Goal: Task Accomplishment & Management: Manage account settings

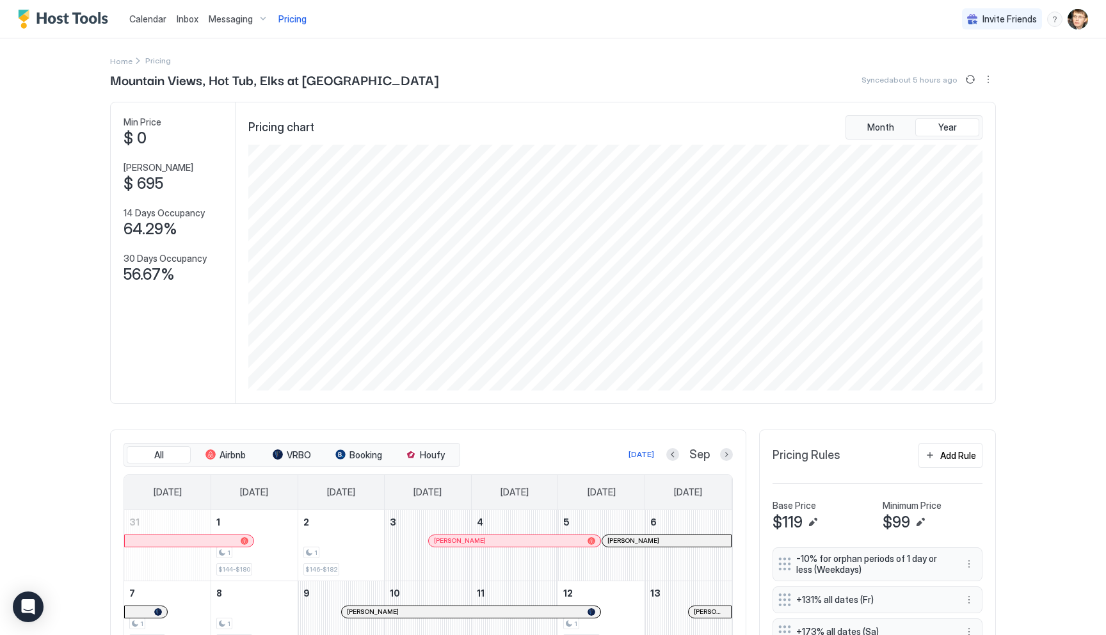
scroll to position [246, 736]
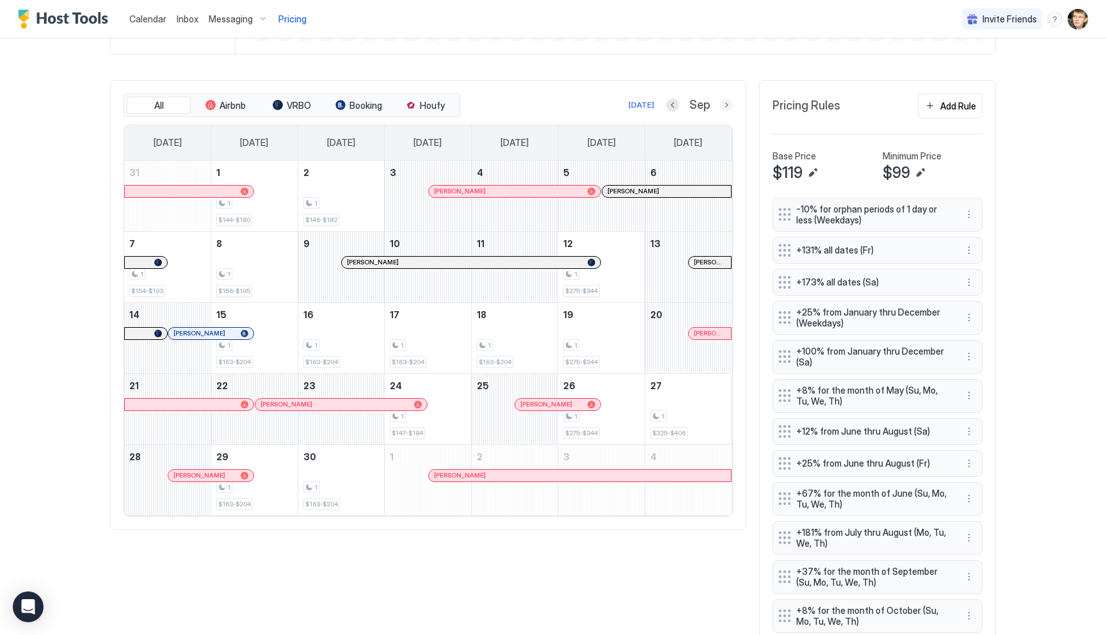
click at [724, 106] on button "Next month" at bounding box center [726, 105] width 13 height 13
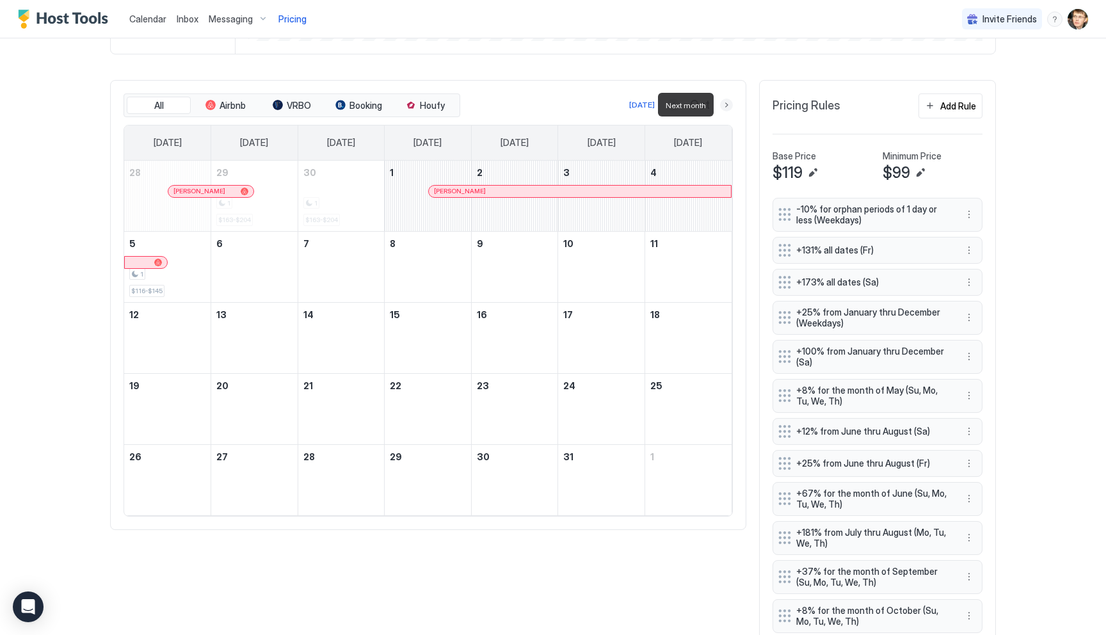
click at [724, 106] on button "Next month" at bounding box center [726, 105] width 13 height 13
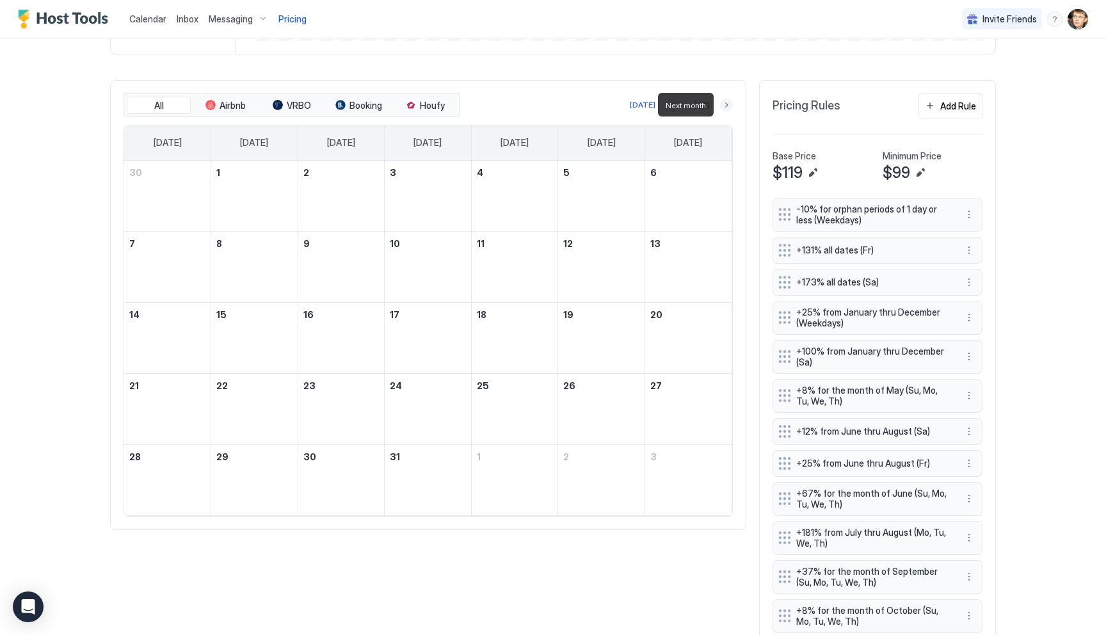
click at [724, 106] on button "Next month" at bounding box center [726, 105] width 13 height 13
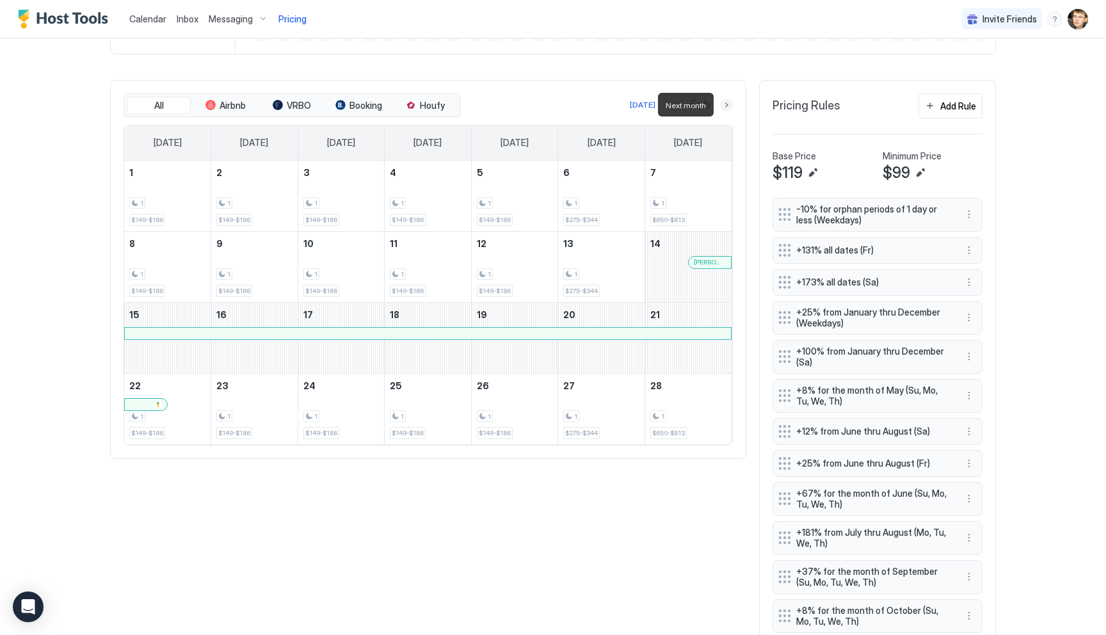
click at [727, 107] on button "Next month" at bounding box center [726, 105] width 13 height 13
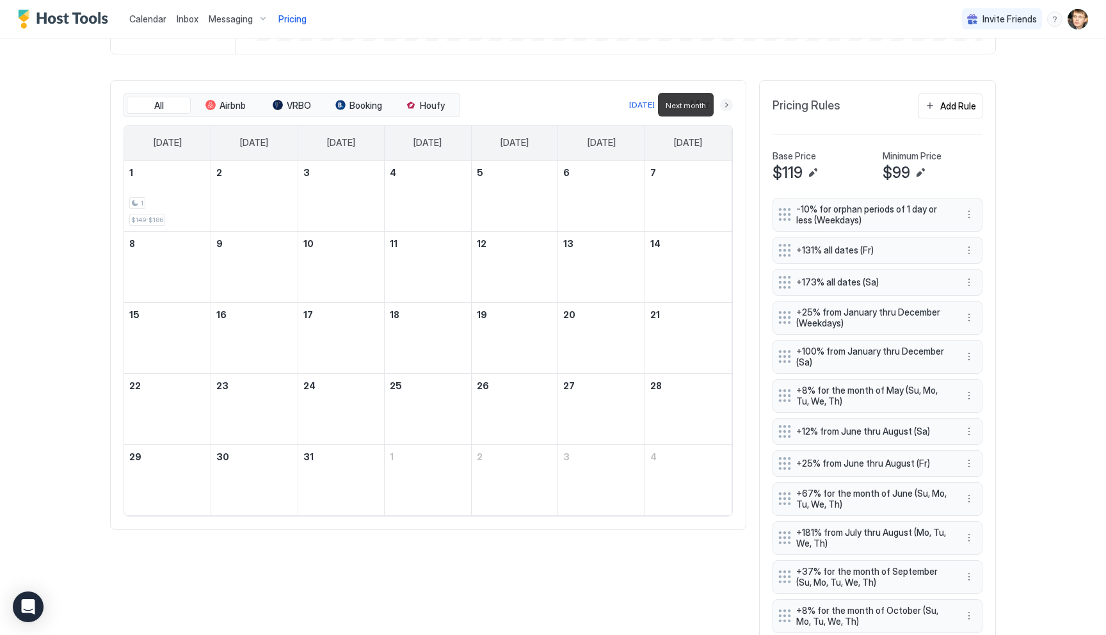
click at [727, 107] on button "Next month" at bounding box center [726, 105] width 13 height 13
click at [726, 106] on button "Next month" at bounding box center [726, 105] width 13 height 13
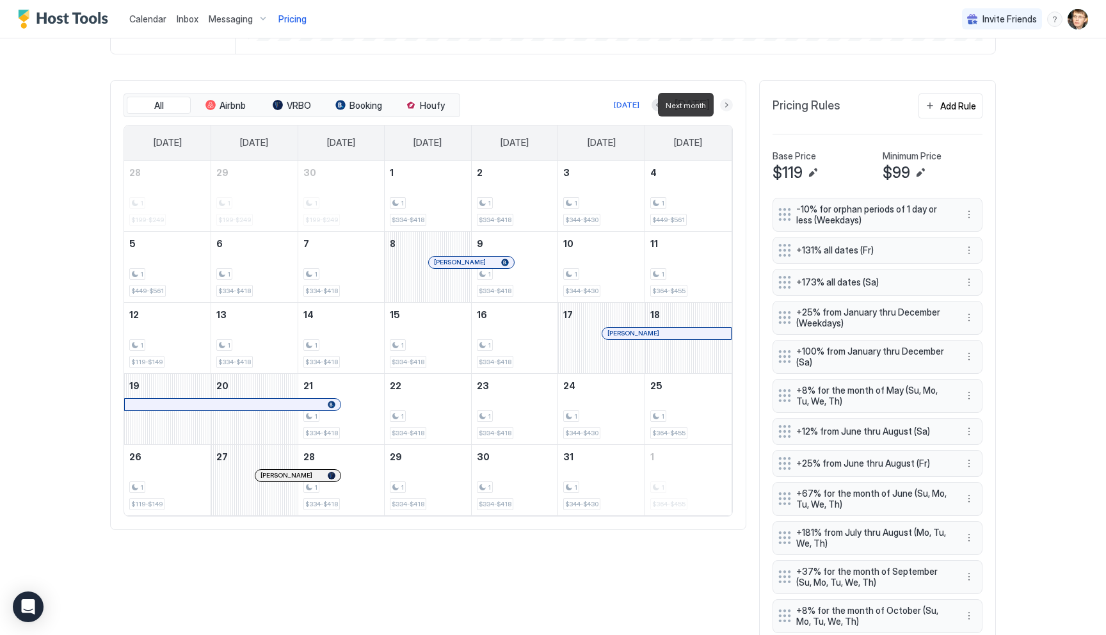
click at [726, 106] on button "Next month" at bounding box center [726, 105] width 13 height 13
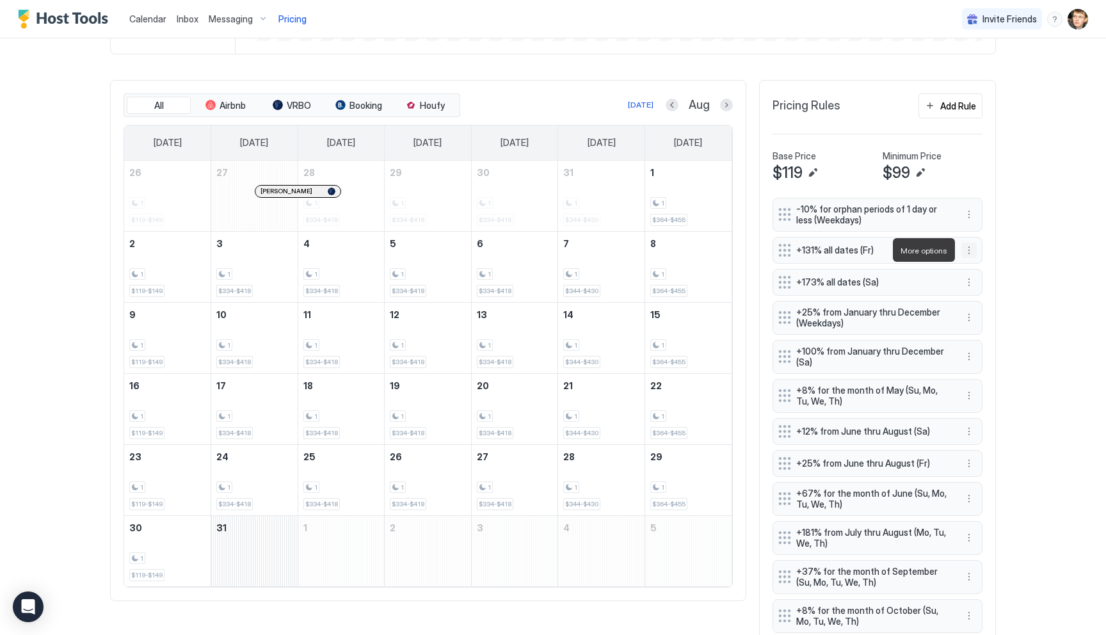
click at [969, 248] on button "More options" at bounding box center [968, 249] width 15 height 15
click at [978, 260] on div "Edit" at bounding box center [986, 268] width 48 height 20
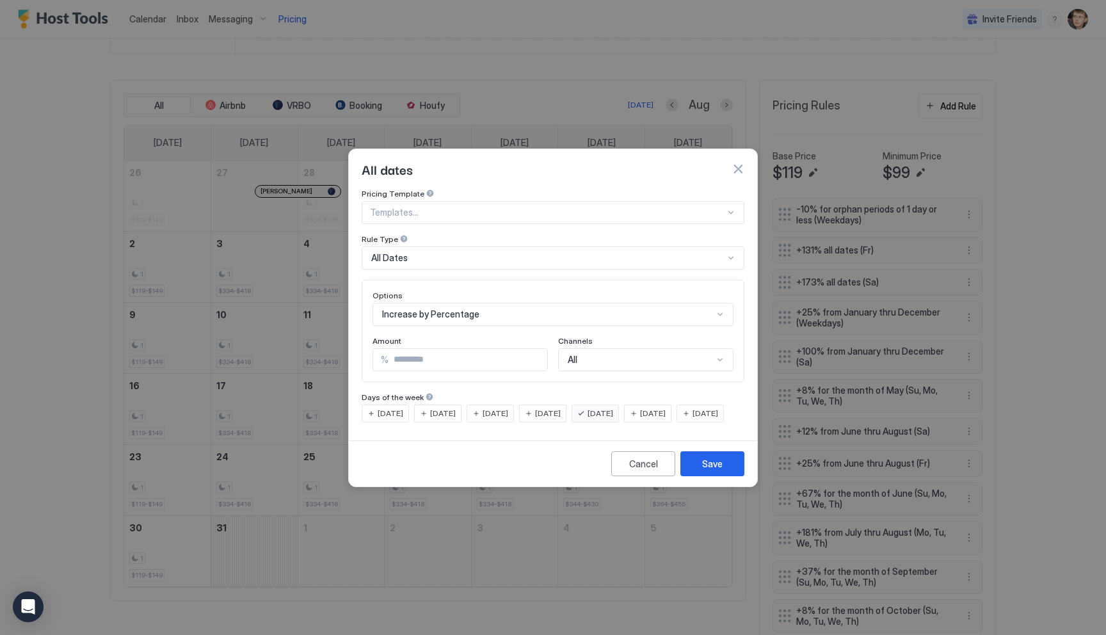
click at [517, 349] on input "***" at bounding box center [467, 360] width 159 height 22
type input "***"
click at [726, 476] on button "Save" at bounding box center [712, 463] width 64 height 25
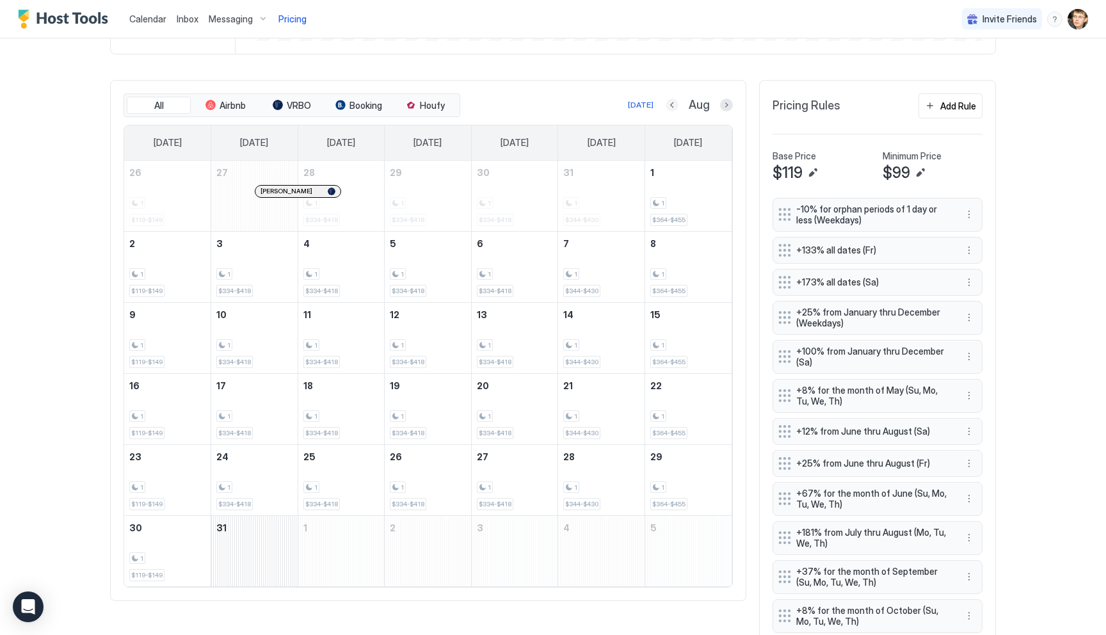
click at [676, 103] on button "Previous month" at bounding box center [671, 105] width 13 height 13
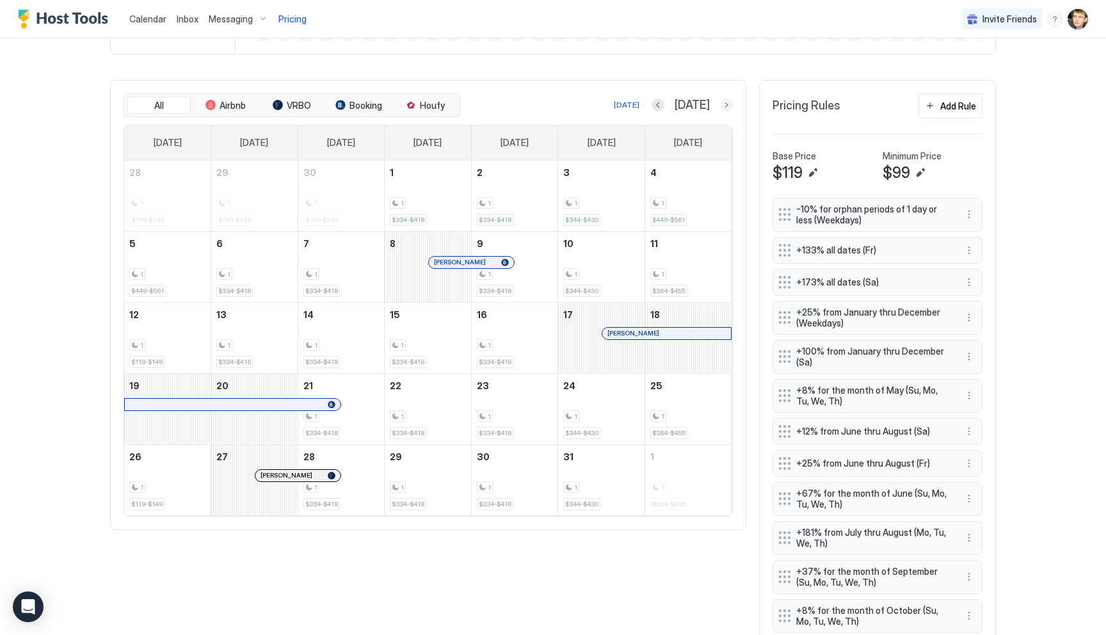
click at [729, 106] on button "Next month" at bounding box center [726, 105] width 13 height 13
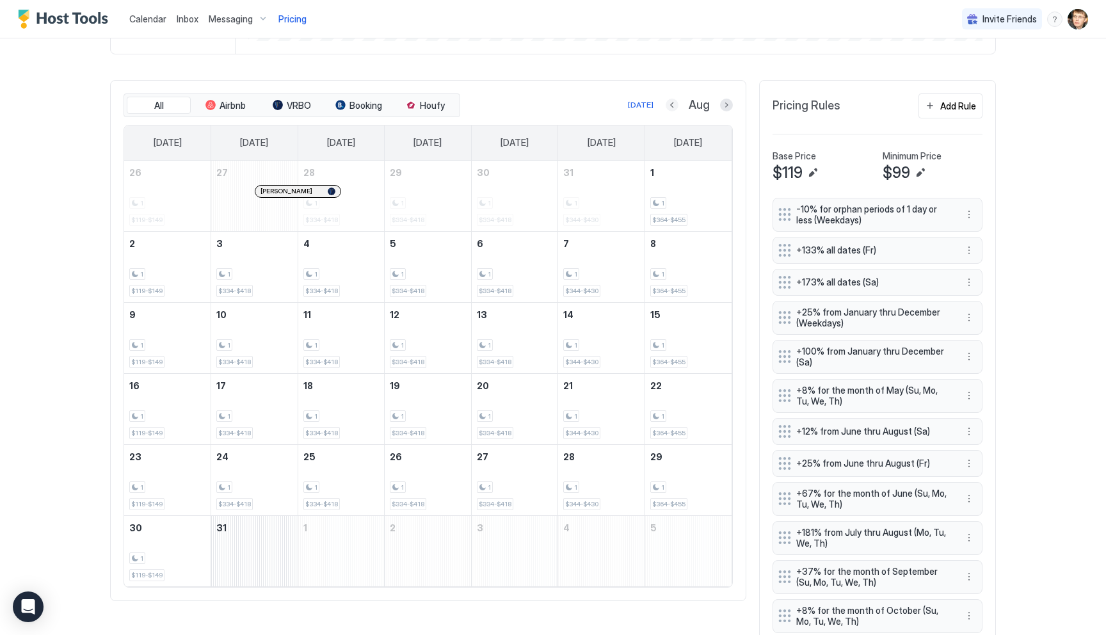
click at [671, 104] on button "Previous month" at bounding box center [671, 105] width 13 height 13
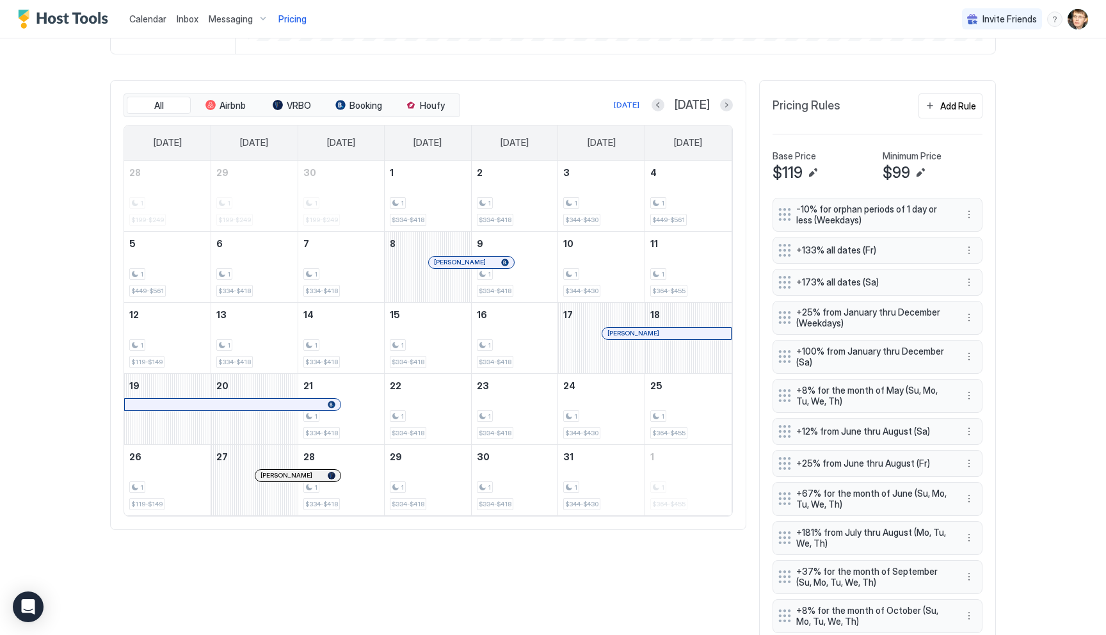
click at [727, 106] on button "Next month" at bounding box center [726, 105] width 13 height 13
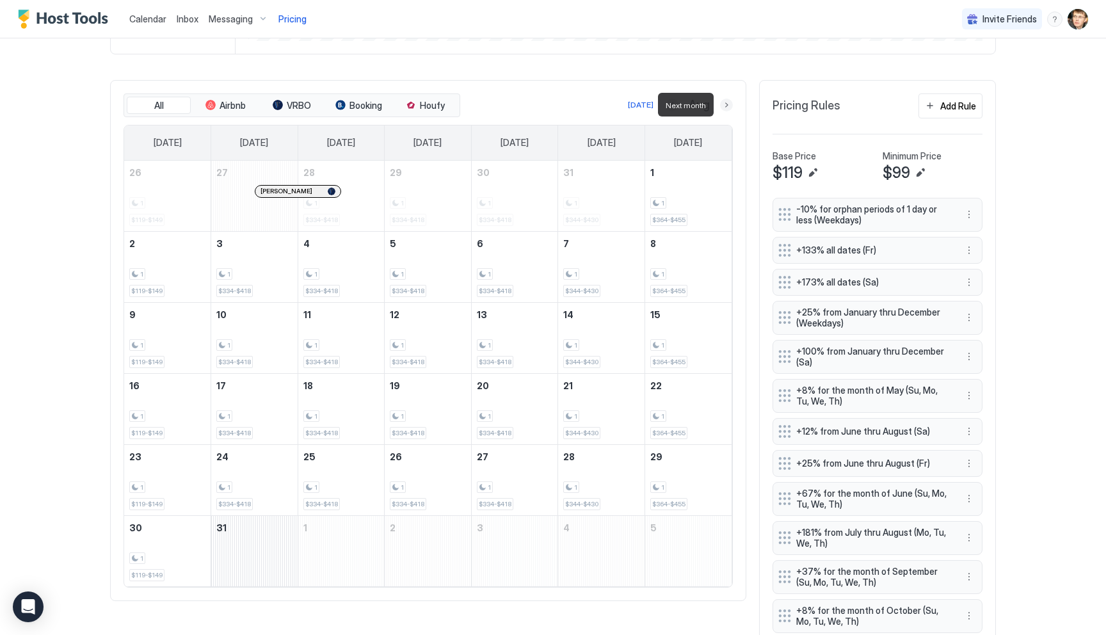
click at [727, 106] on button "Next month" at bounding box center [726, 105] width 13 height 13
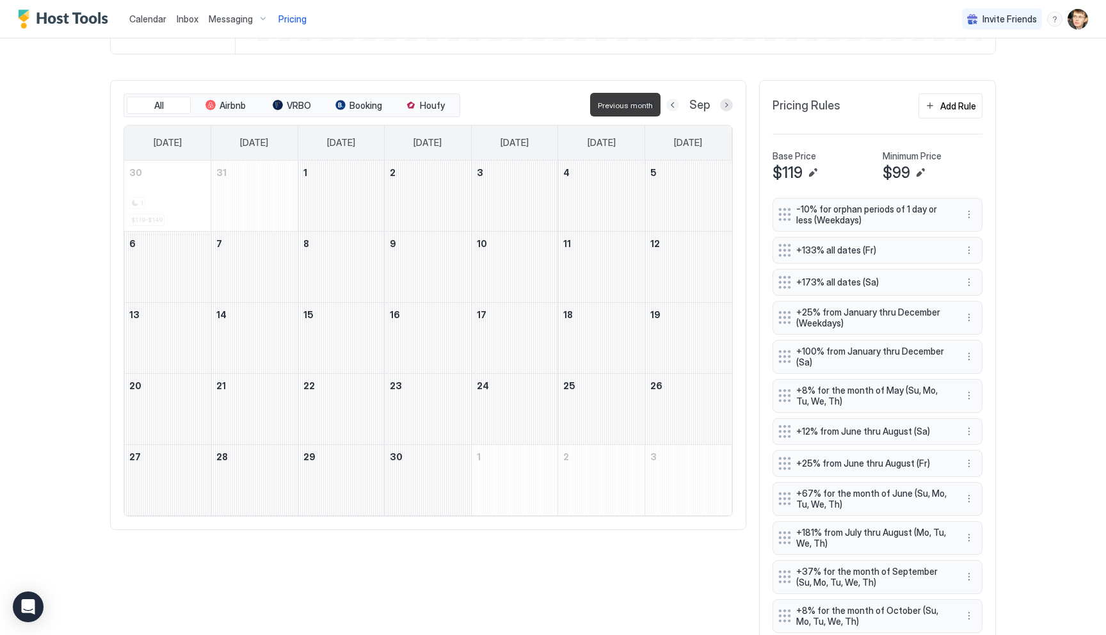
click at [674, 102] on button "Previous month" at bounding box center [672, 105] width 13 height 13
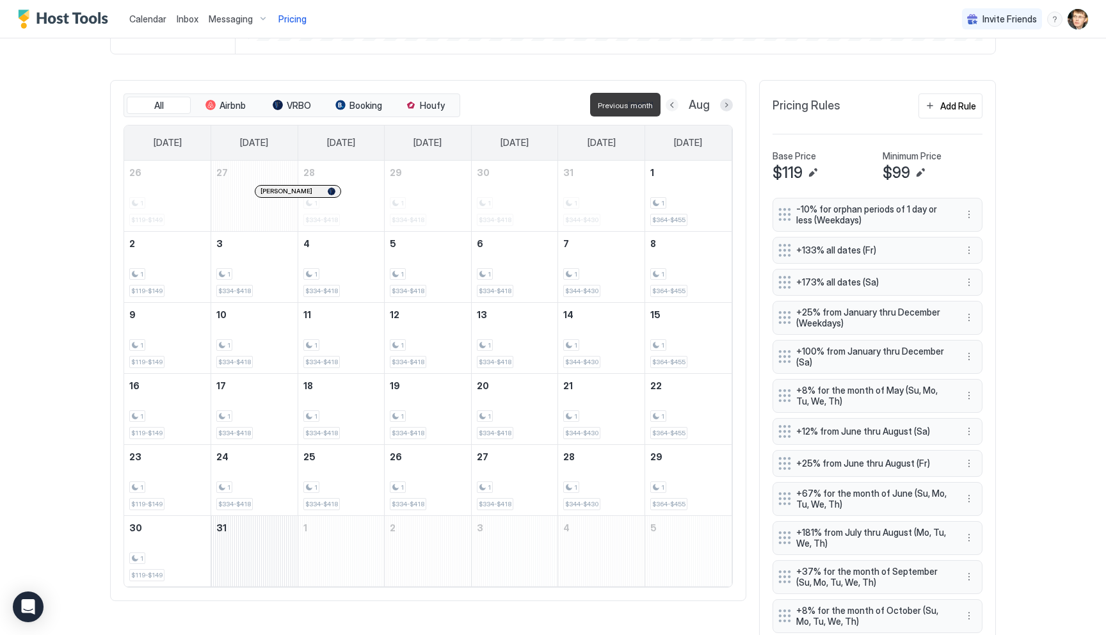
click at [674, 102] on button "Previous month" at bounding box center [671, 105] width 13 height 13
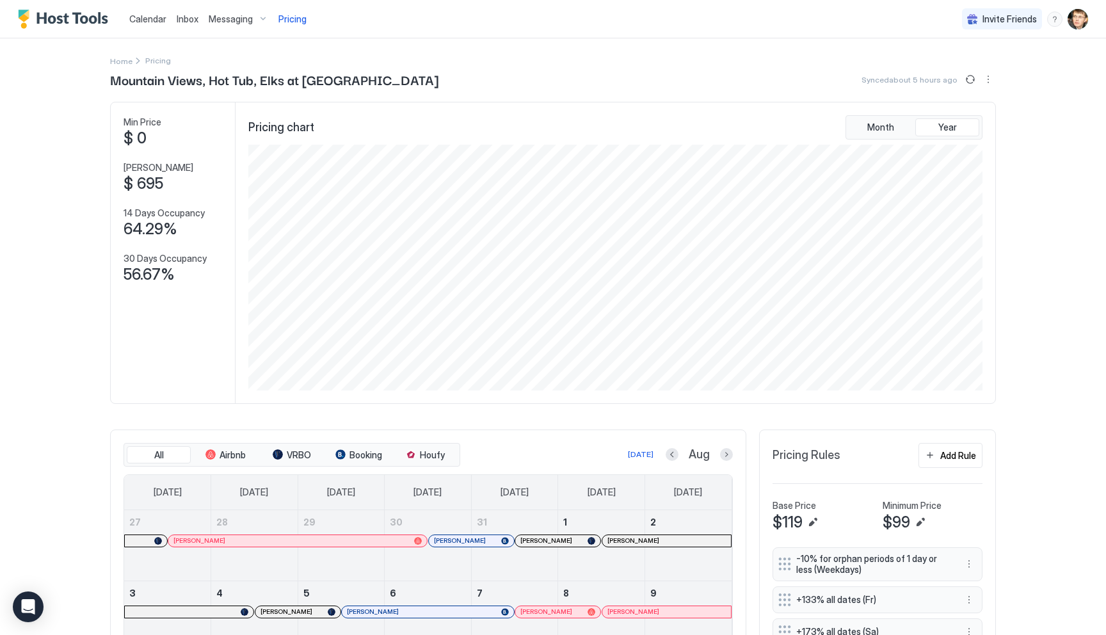
scroll to position [337, 0]
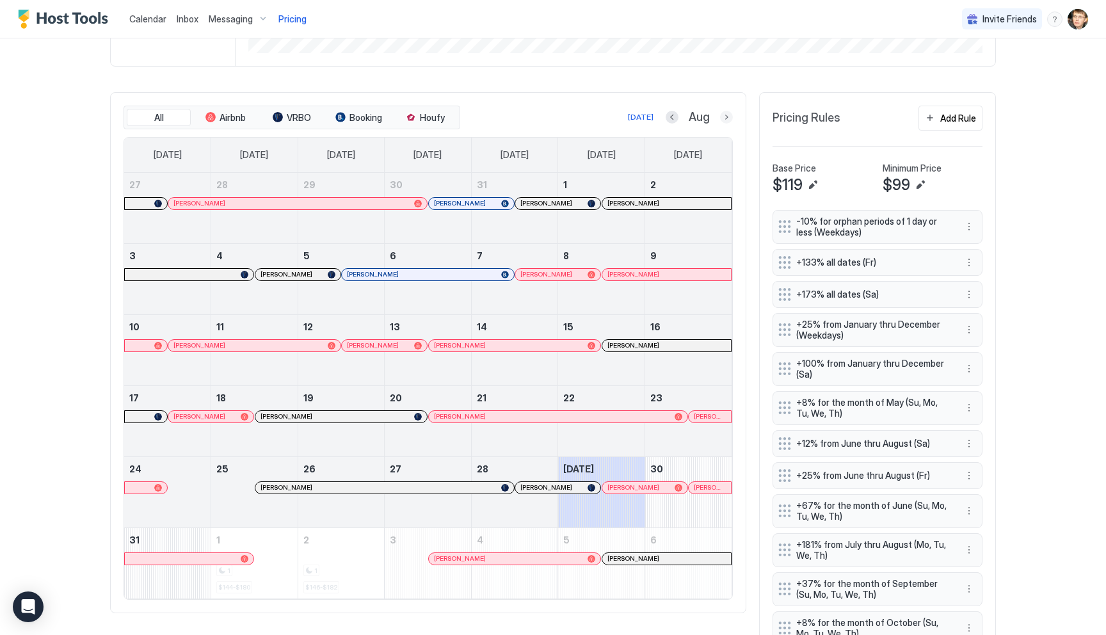
click at [724, 120] on button "Next month" at bounding box center [726, 117] width 13 height 13
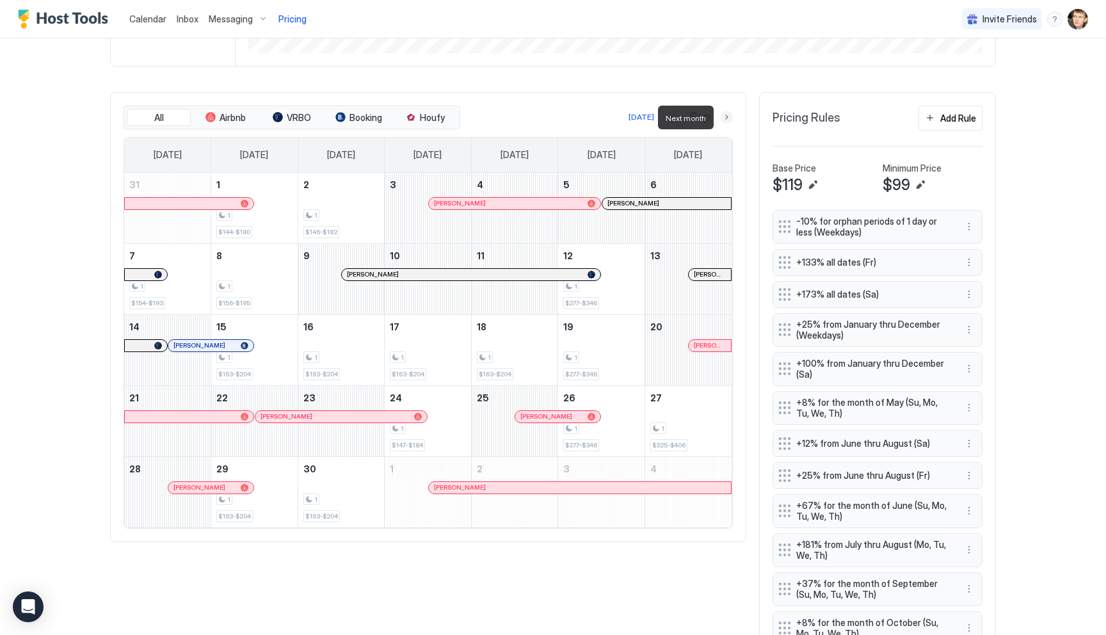
click at [725, 119] on button "Next month" at bounding box center [726, 117] width 13 height 13
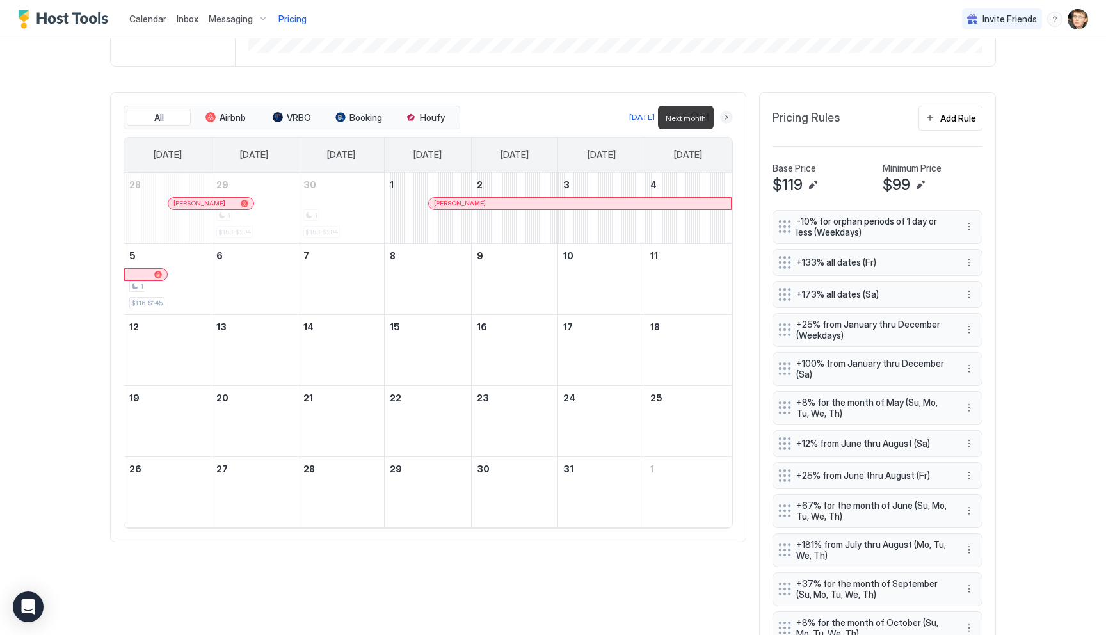
click at [725, 119] on button "Next month" at bounding box center [726, 117] width 13 height 13
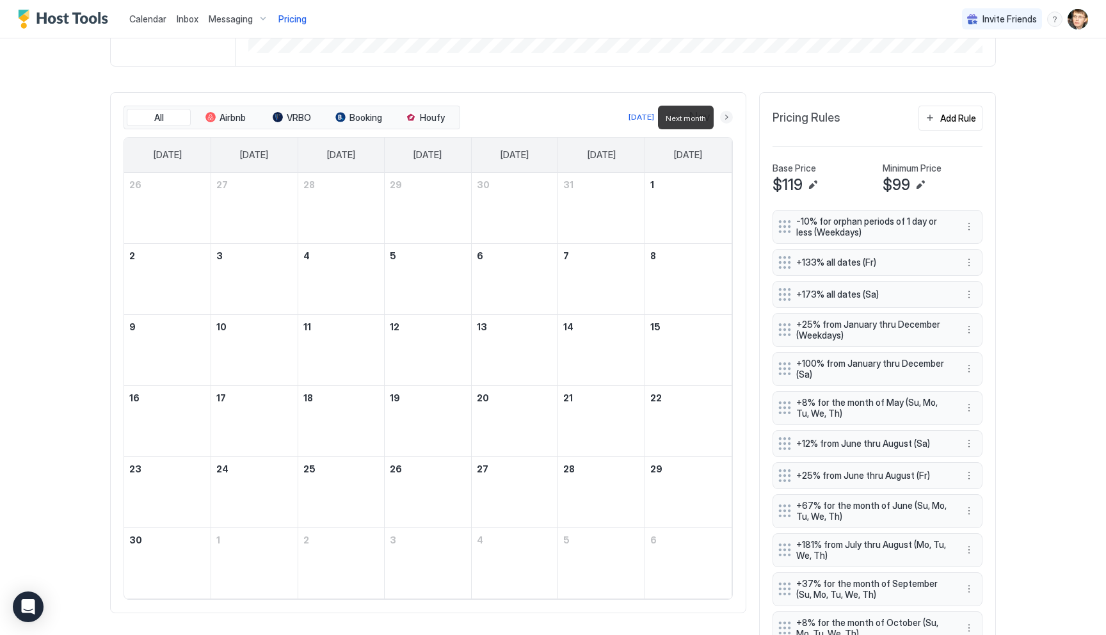
click at [725, 119] on button "Next month" at bounding box center [726, 117] width 13 height 13
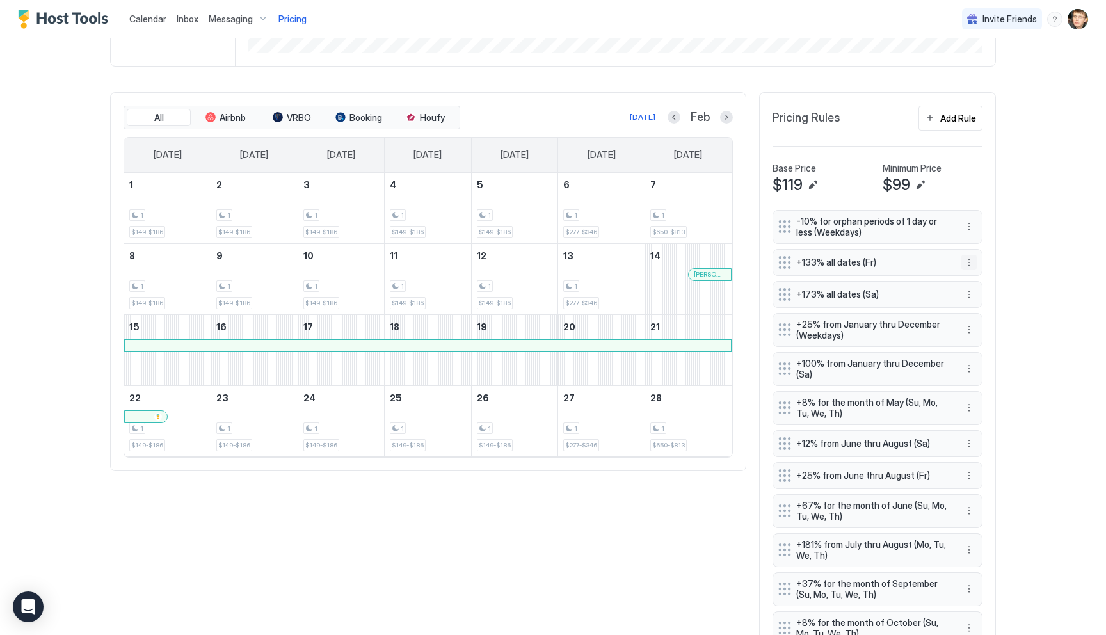
click at [967, 264] on button "More options" at bounding box center [968, 262] width 15 height 15
click at [976, 278] on div "Edit" at bounding box center [981, 280] width 28 height 10
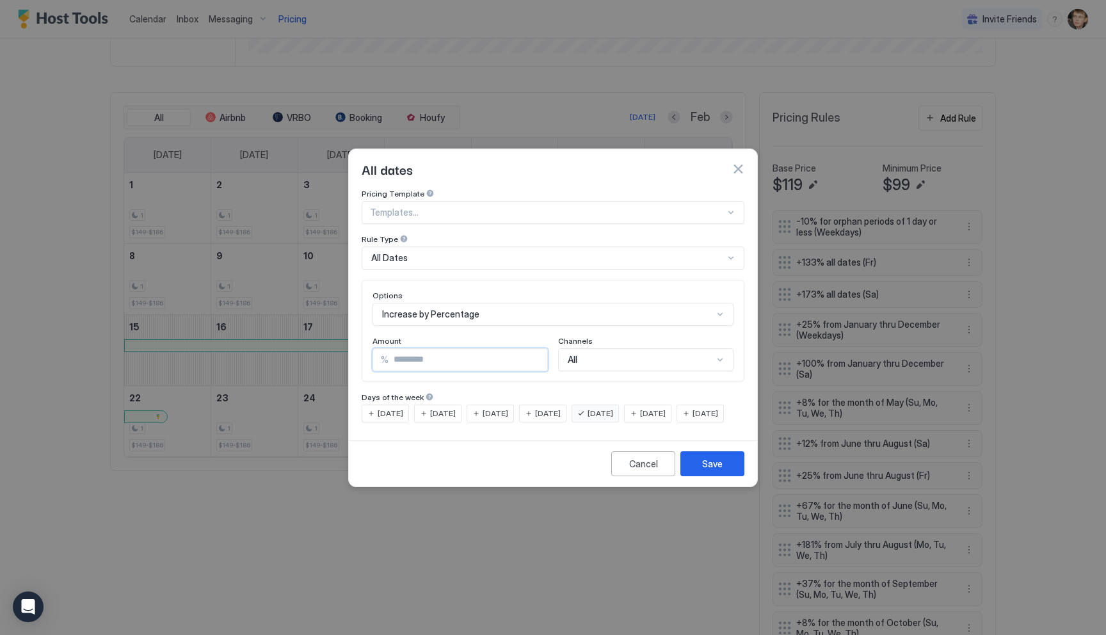
click at [478, 349] on input "***" at bounding box center [467, 360] width 159 height 22
type input "***"
click at [710, 470] on div "Save" at bounding box center [712, 463] width 20 height 13
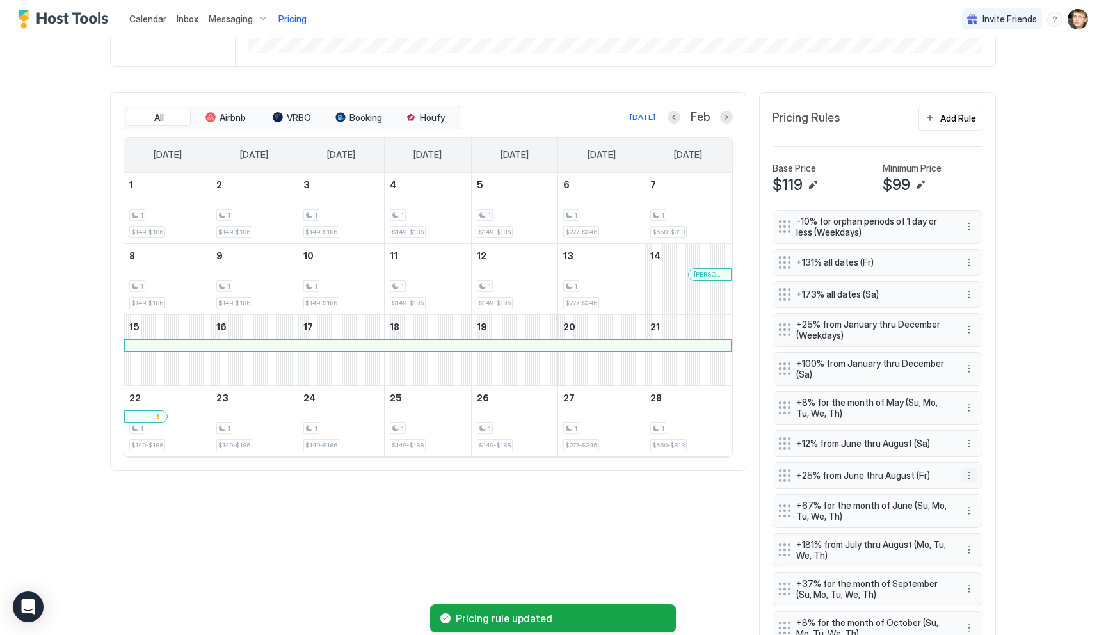
click at [970, 478] on button "More options" at bounding box center [968, 475] width 15 height 15
click at [978, 487] on div "Edit" at bounding box center [986, 493] width 48 height 20
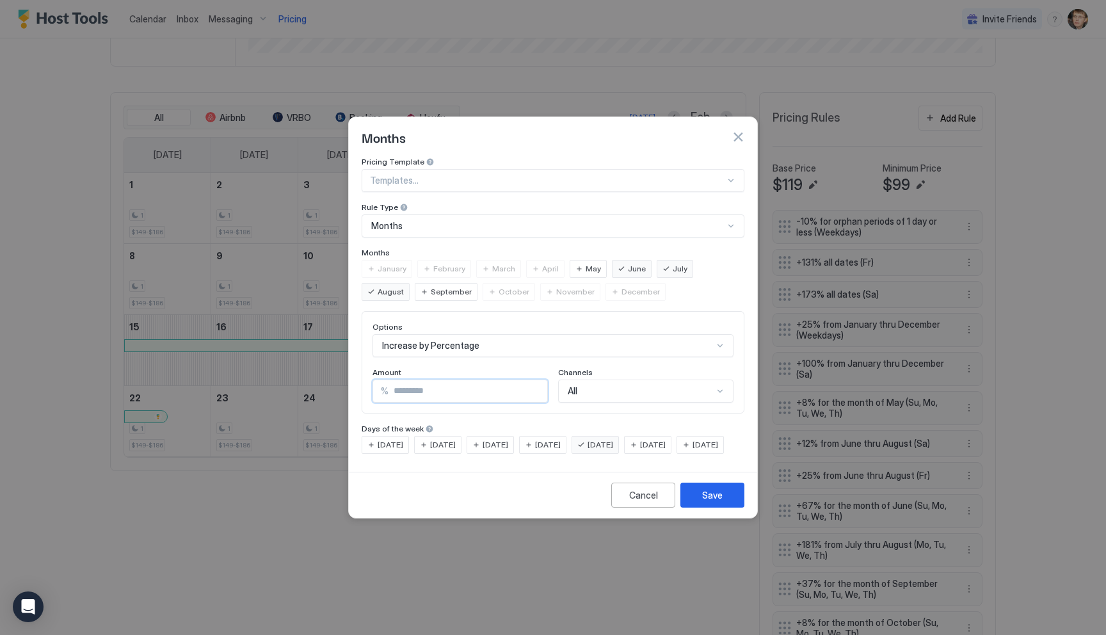
click at [493, 380] on input "**" at bounding box center [467, 391] width 159 height 22
type input "**"
click at [697, 507] on button "Save" at bounding box center [712, 494] width 64 height 25
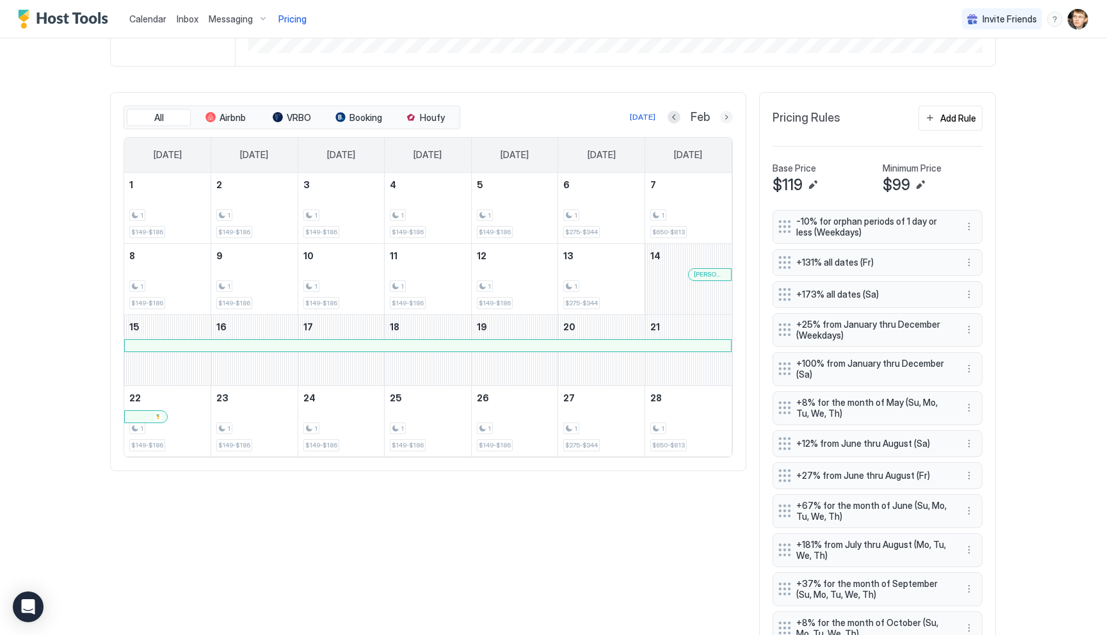
click at [724, 116] on button "Next month" at bounding box center [726, 117] width 13 height 13
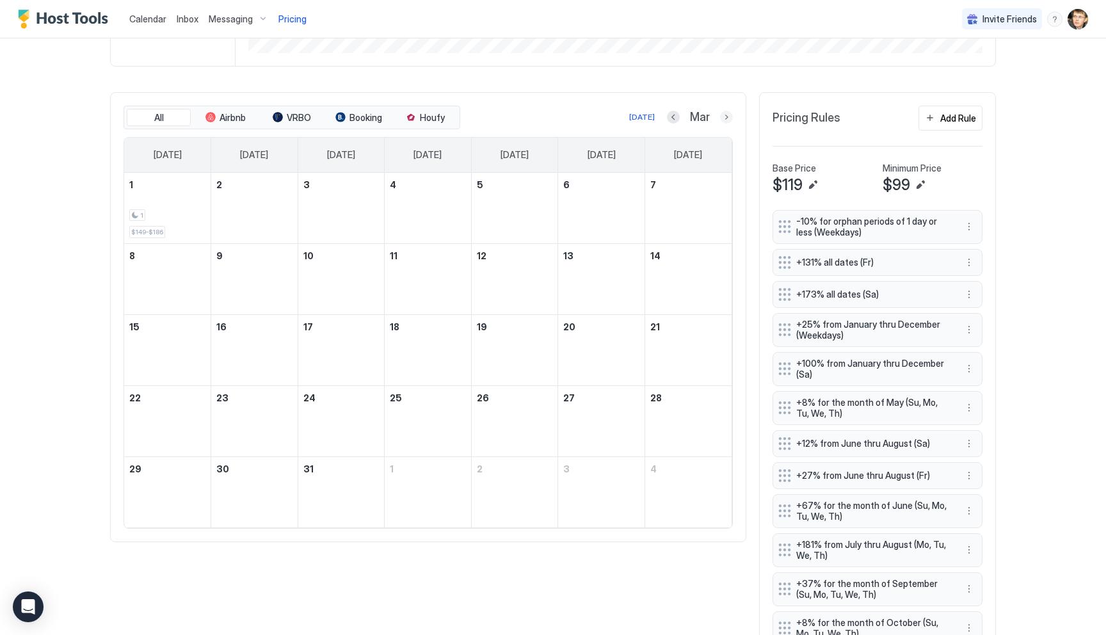
click at [724, 116] on button "Next month" at bounding box center [726, 117] width 13 height 13
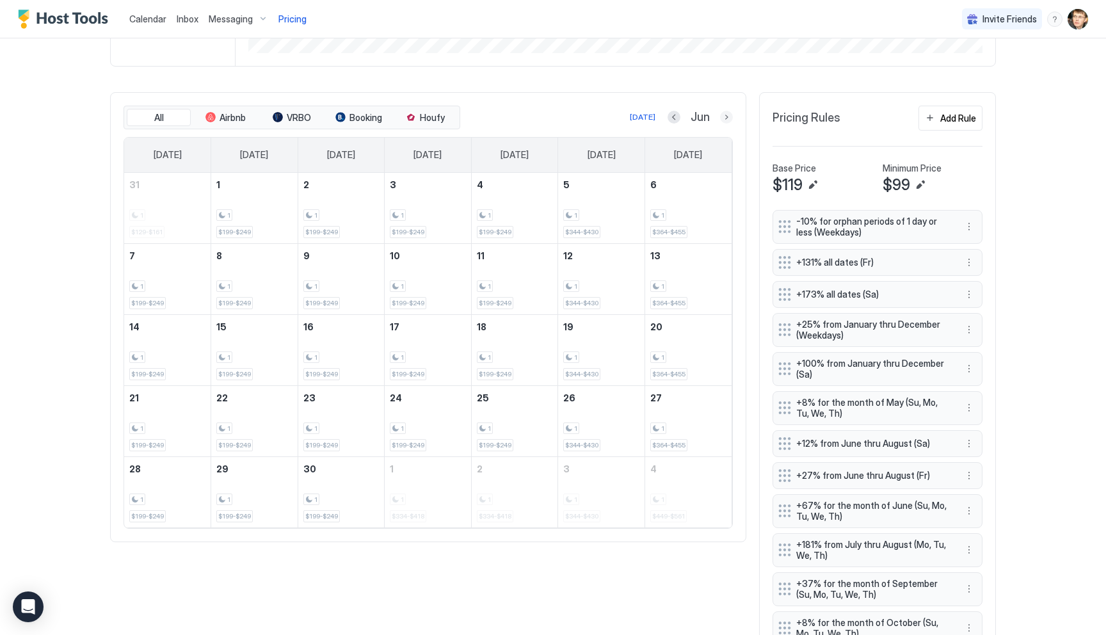
click at [729, 120] on button "Next month" at bounding box center [726, 117] width 13 height 13
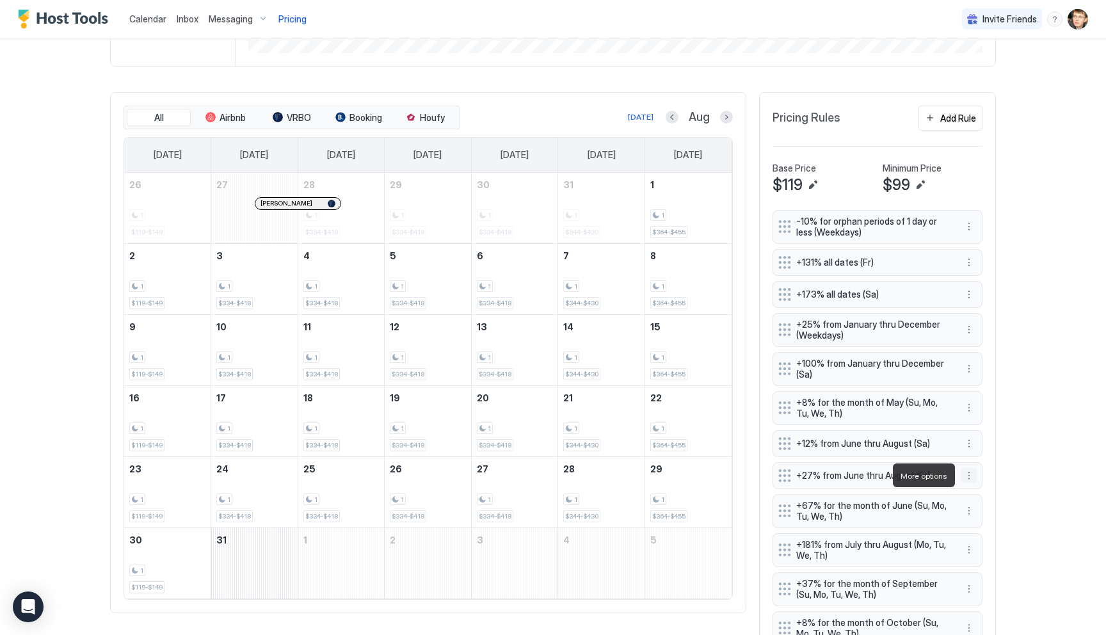
click at [964, 473] on button "More options" at bounding box center [968, 475] width 15 height 15
click at [978, 489] on div "Edit" at bounding box center [981, 493] width 28 height 10
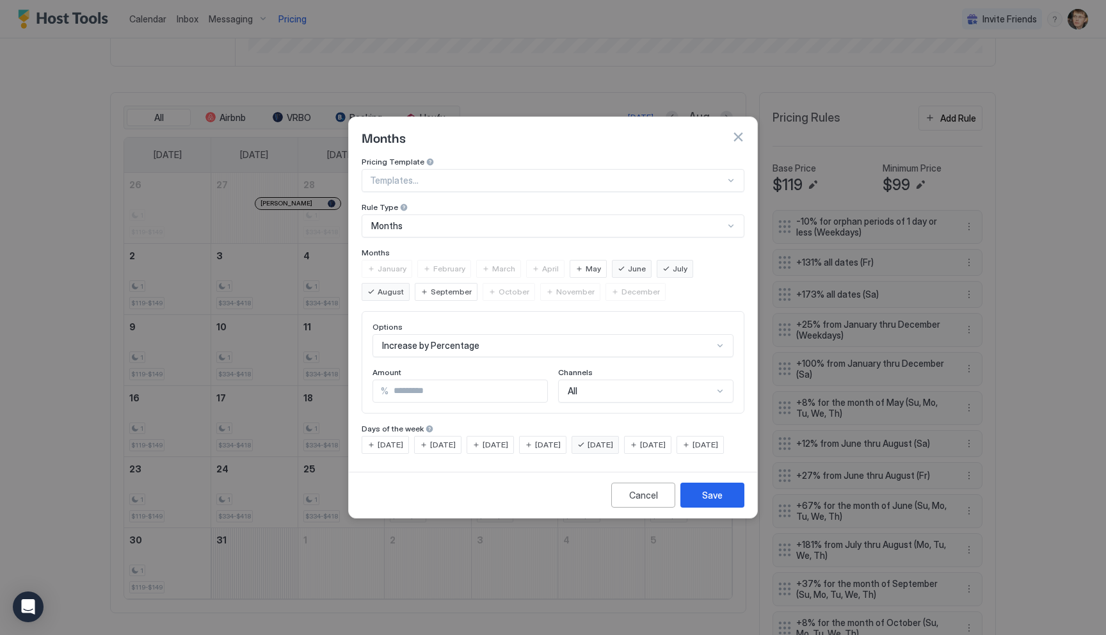
click at [451, 380] on input "**" at bounding box center [467, 391] width 159 height 22
type input "**"
click at [699, 505] on button "Save" at bounding box center [712, 494] width 64 height 25
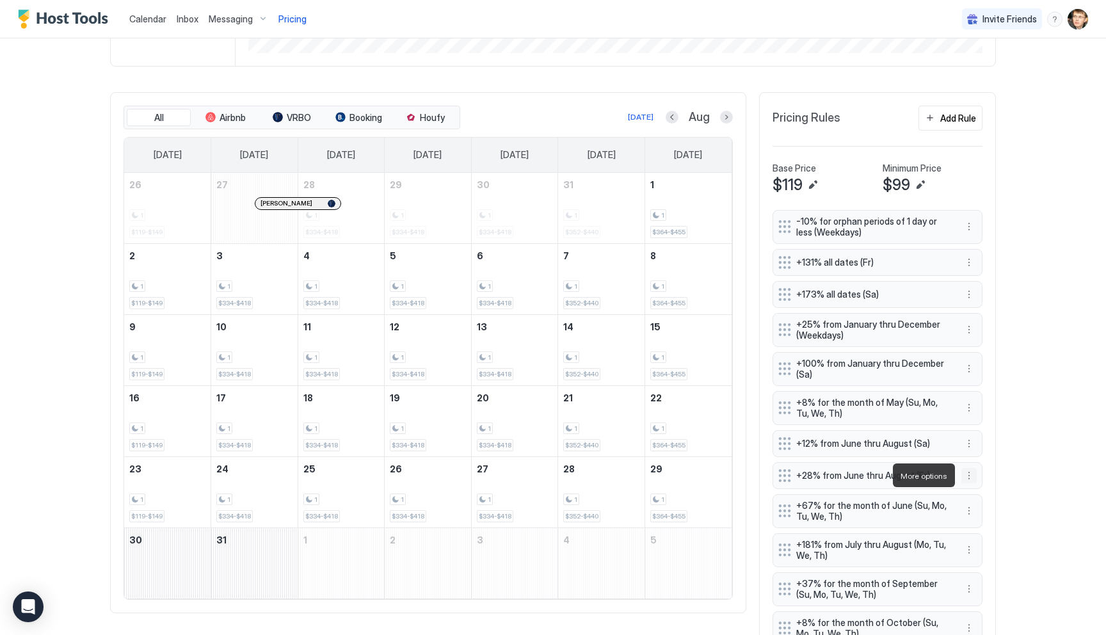
click at [969, 477] on button "More options" at bounding box center [968, 475] width 15 height 15
click at [977, 486] on div "Edit" at bounding box center [986, 493] width 48 height 20
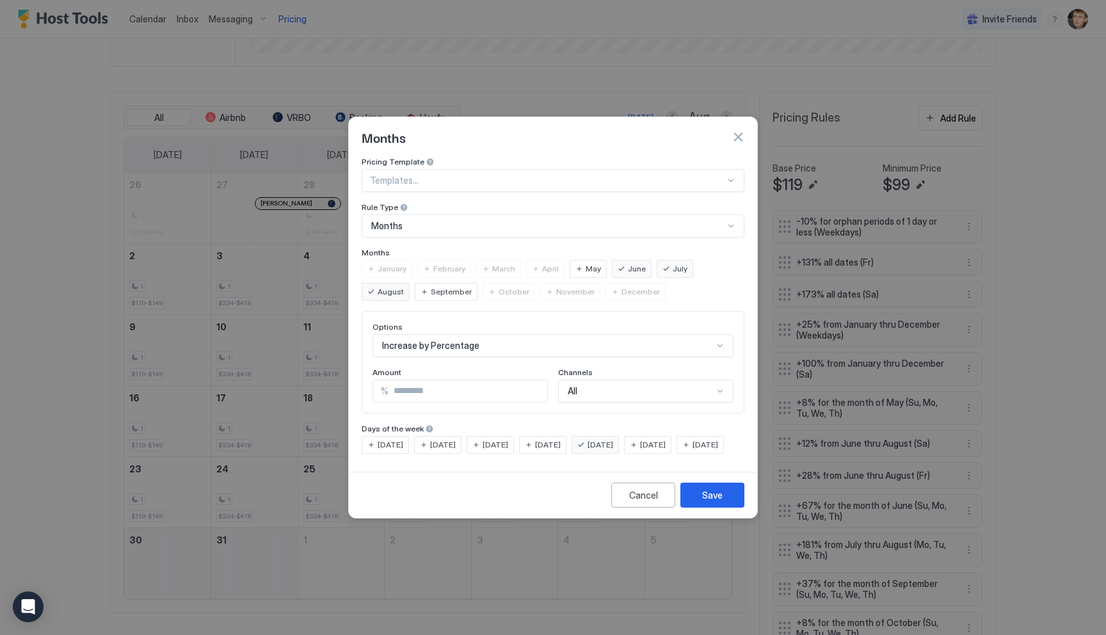
click at [442, 380] on input "**" at bounding box center [467, 391] width 159 height 22
type input "**"
click at [694, 503] on button "Save" at bounding box center [712, 494] width 64 height 25
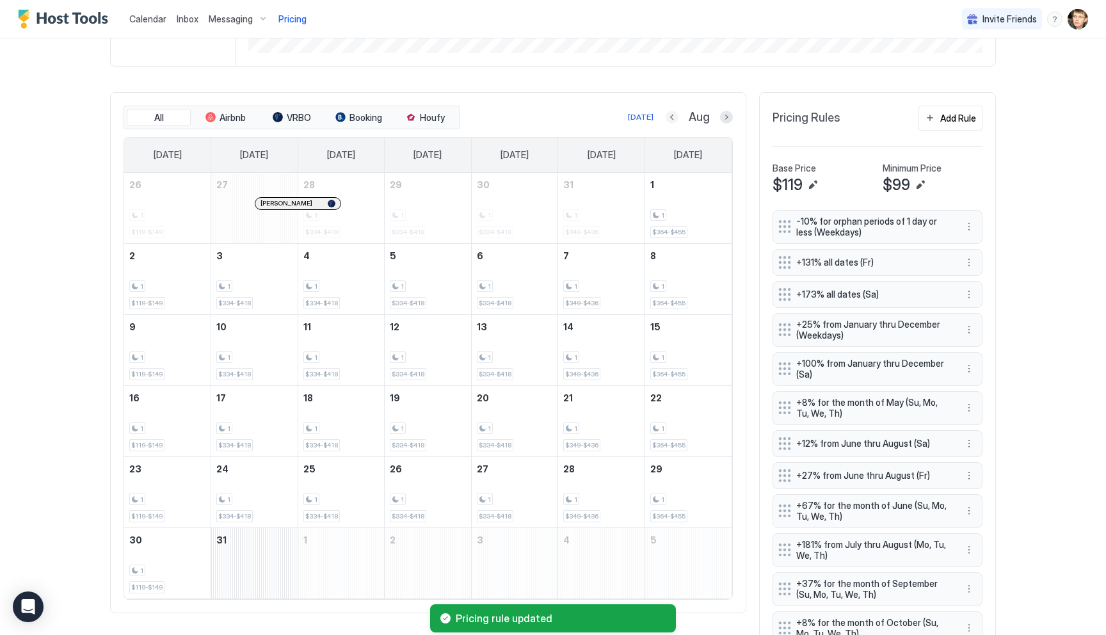
click at [677, 118] on button "Previous month" at bounding box center [671, 117] width 13 height 13
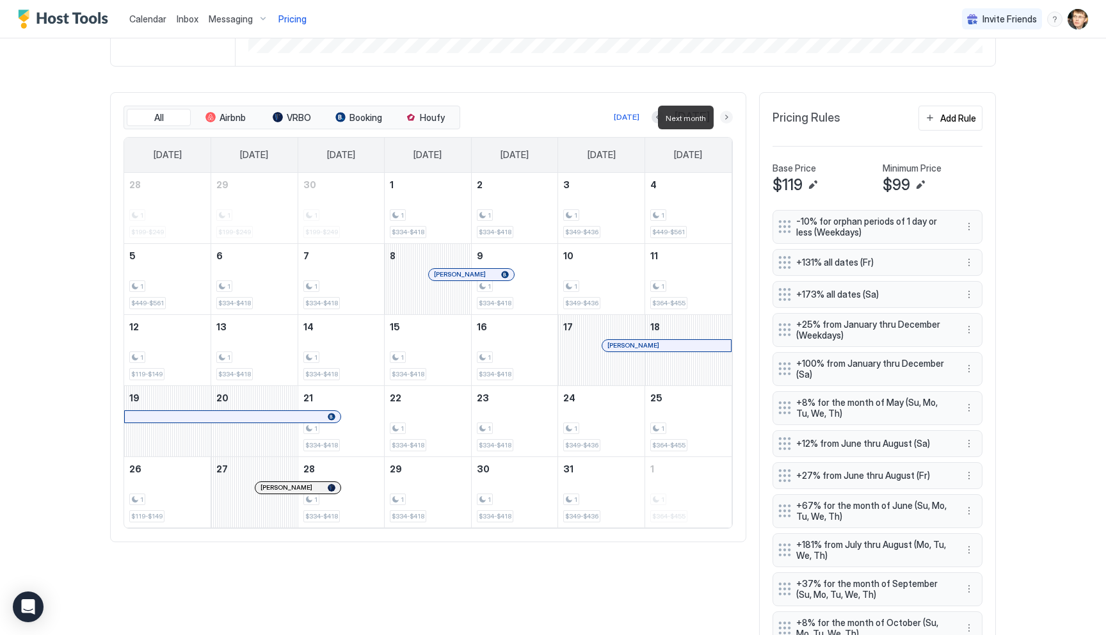
click at [729, 119] on button "Next month" at bounding box center [726, 117] width 13 height 13
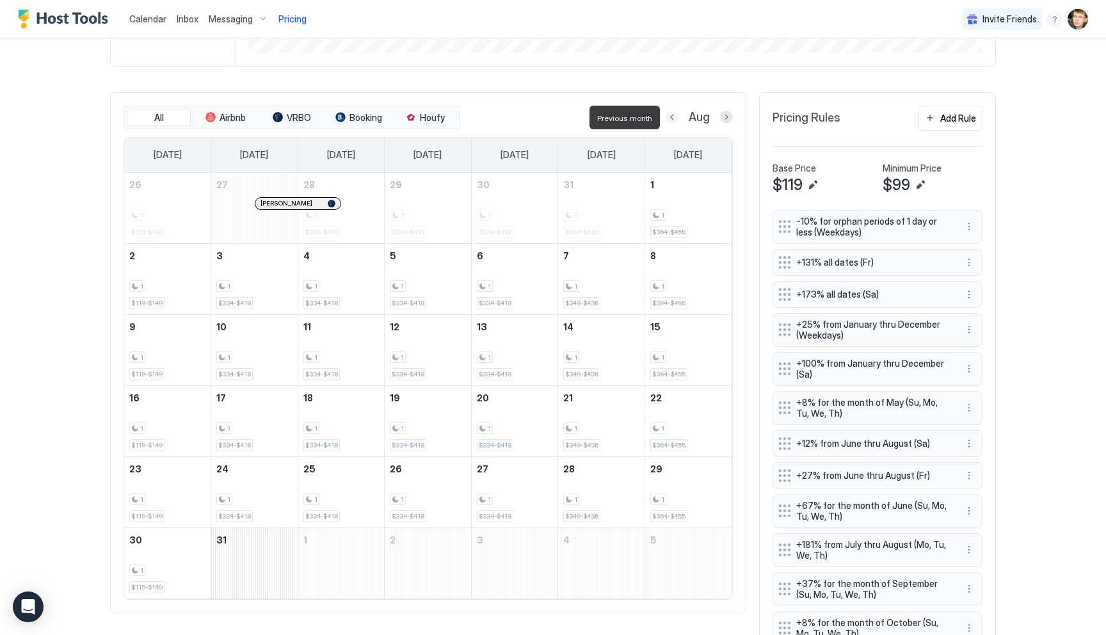
click at [669, 114] on button "Previous month" at bounding box center [671, 117] width 13 height 13
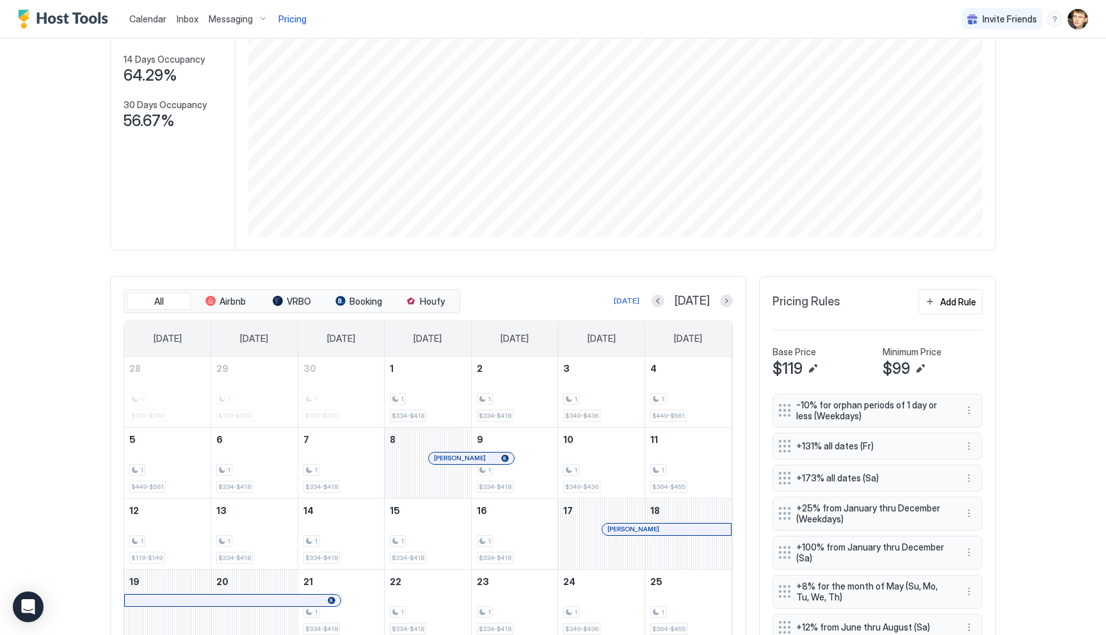
scroll to position [0, 0]
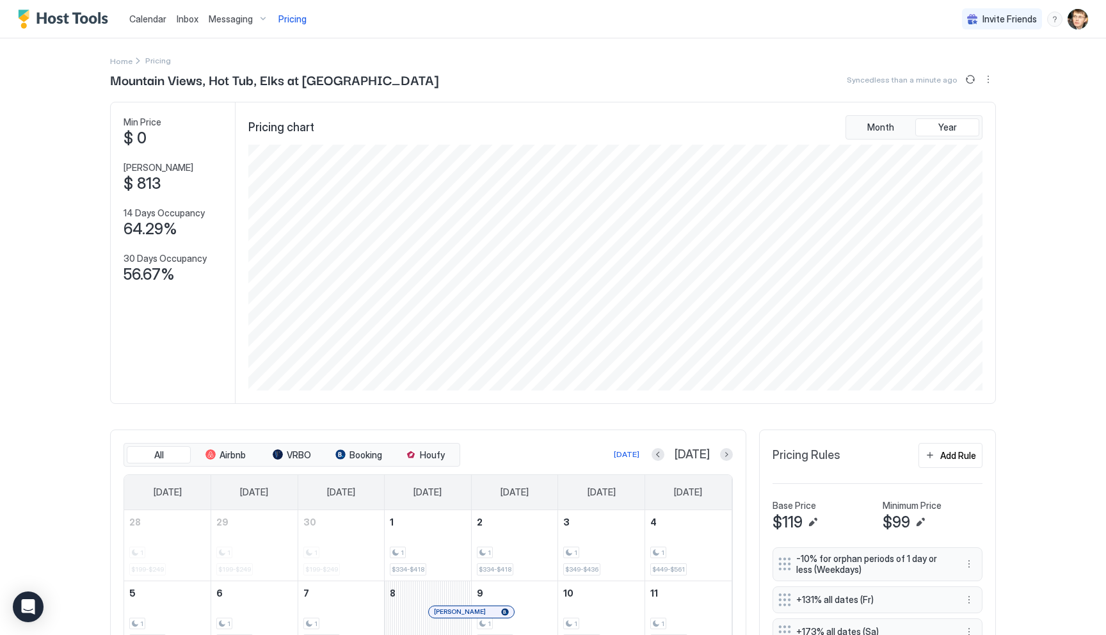
click at [887, 116] on div "Month Year" at bounding box center [913, 127] width 137 height 24
click at [884, 123] on span "Month" at bounding box center [880, 128] width 27 height 12
click at [993, 79] on button "More options" at bounding box center [987, 79] width 15 height 15
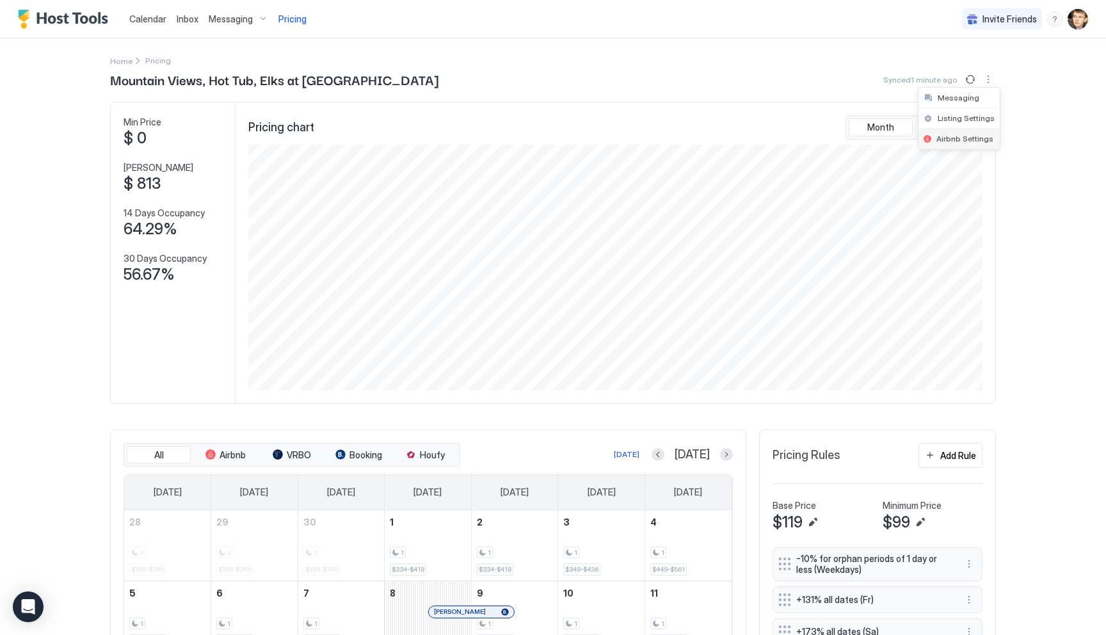
click at [960, 136] on span "Airbnb Settings" at bounding box center [964, 139] width 57 height 10
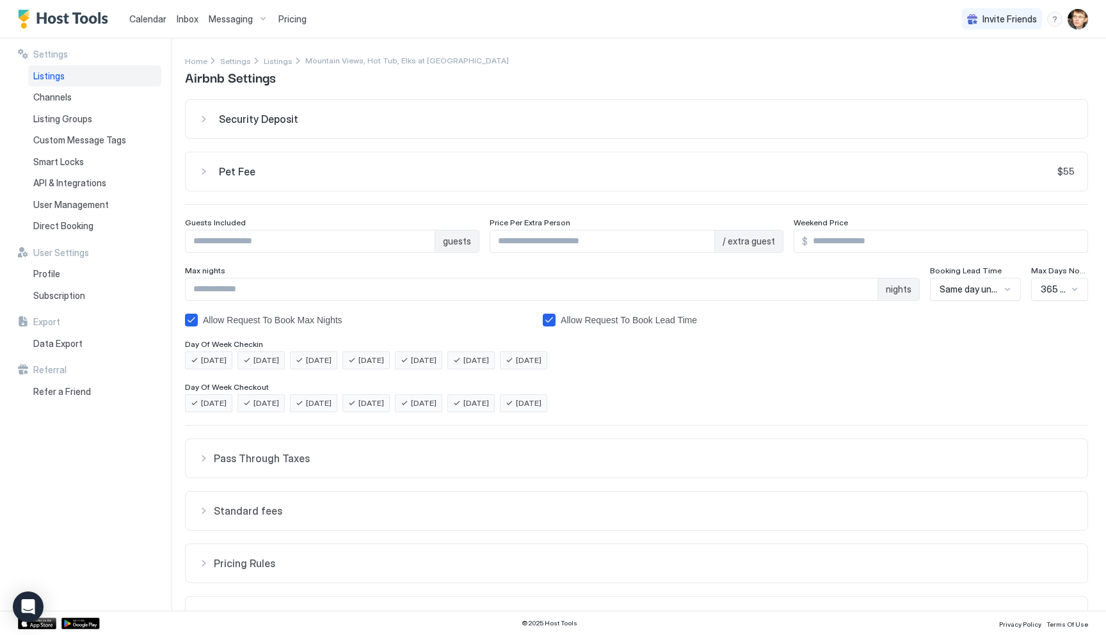
click at [500, 477] on button "Standard fees" at bounding box center [636, 458] width 901 height 38
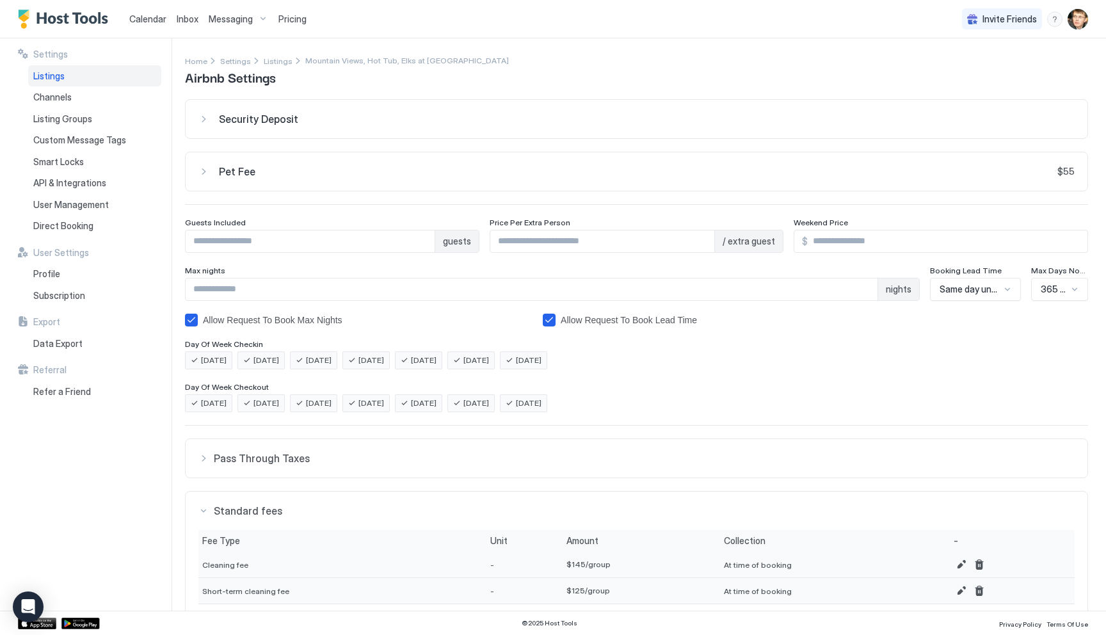
click at [205, 125] on div "Pet Fee $55" at bounding box center [636, 119] width 876 height 13
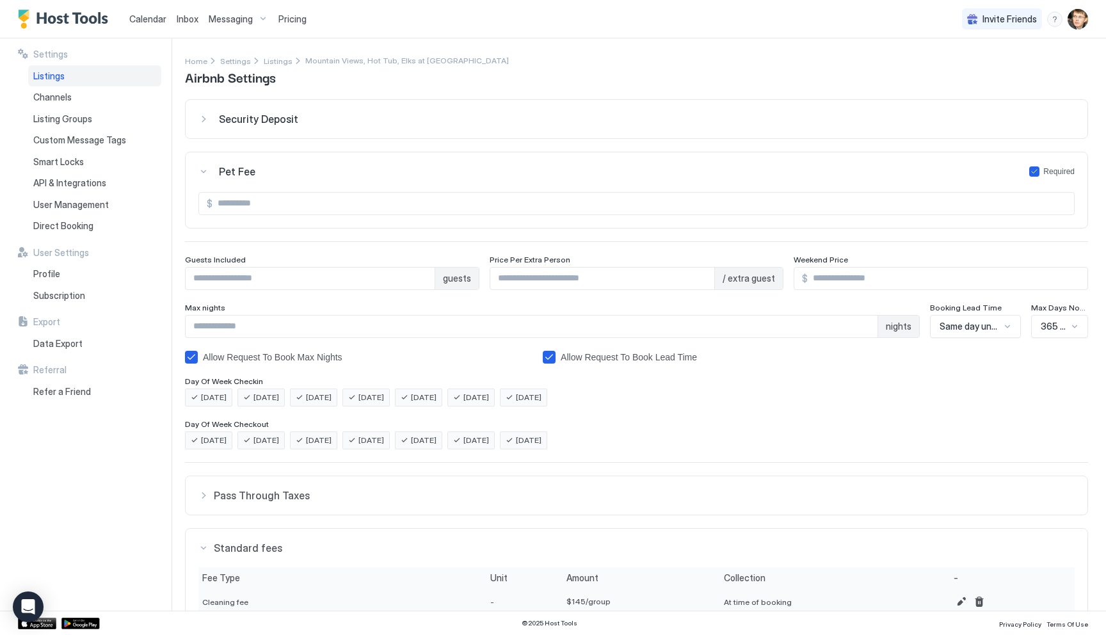
click at [205, 125] on div "Pet Fee Required" at bounding box center [636, 119] width 876 height 13
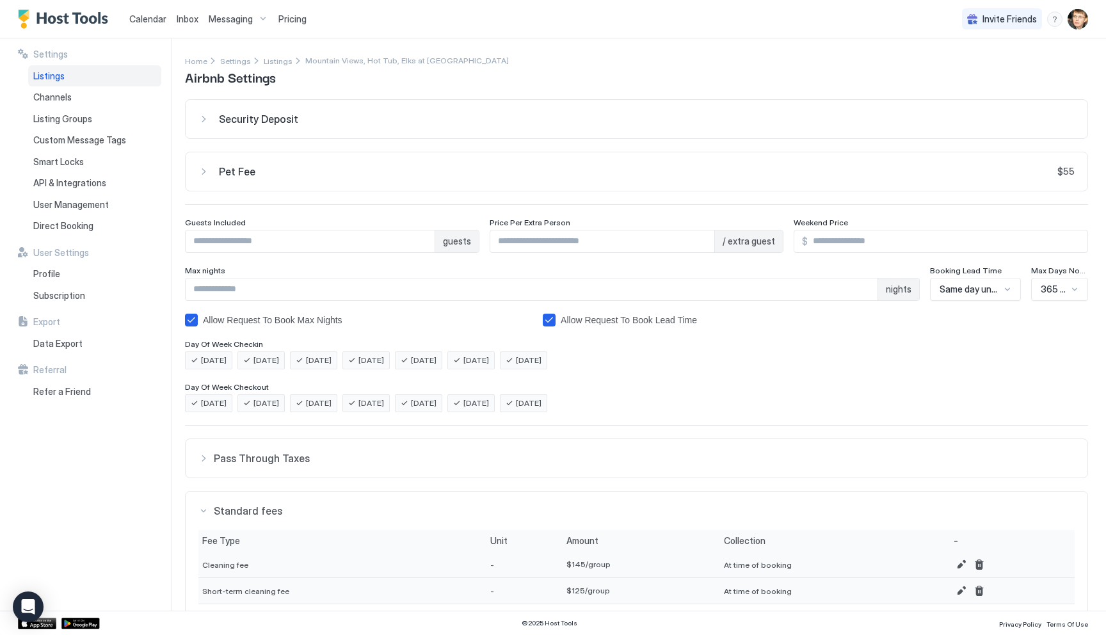
click at [196, 120] on button "Security Deposit" at bounding box center [636, 119] width 901 height 38
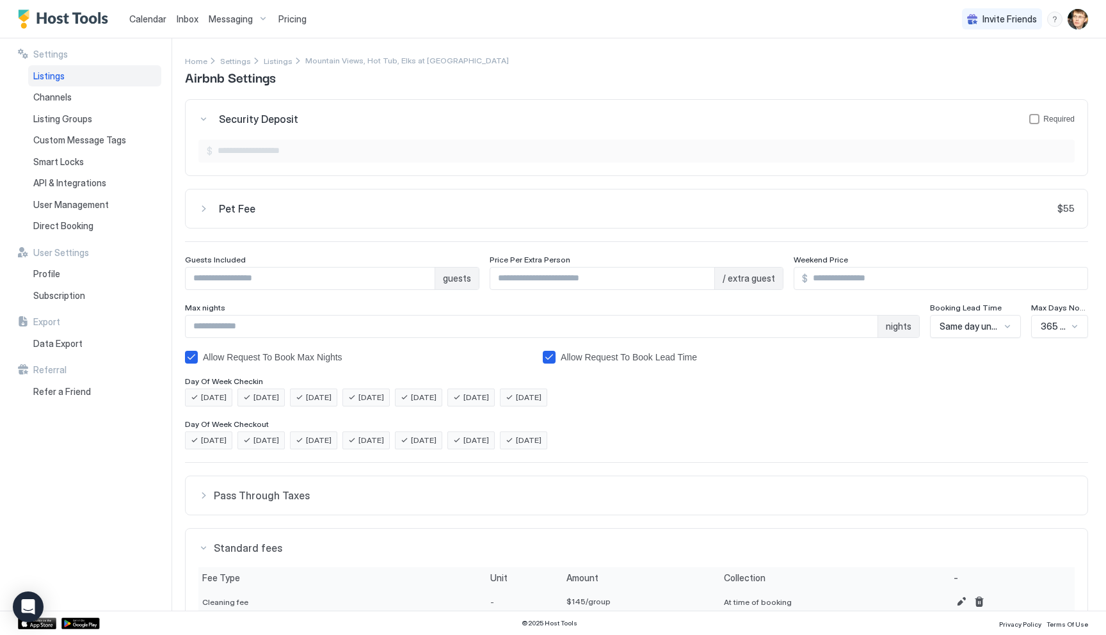
click at [196, 120] on button "Security Deposit Required" at bounding box center [636, 119] width 901 height 38
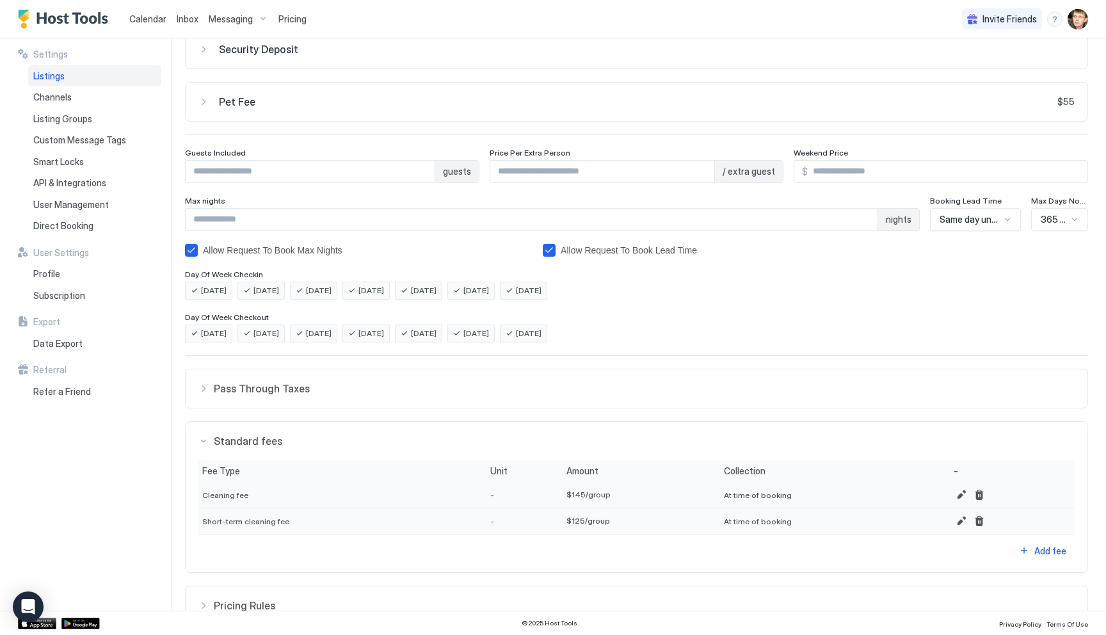
scroll to position [97, 0]
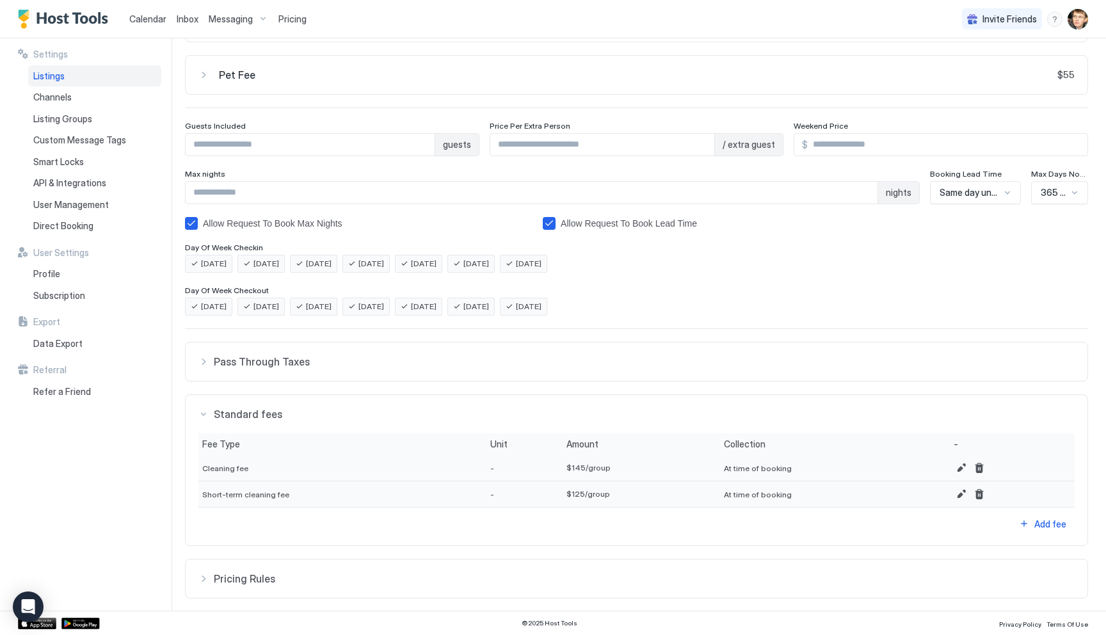
type input "*"
click at [424, 142] on input "*" at bounding box center [310, 145] width 249 height 22
click at [448, 175] on div "Max nights" at bounding box center [552, 175] width 734 height 12
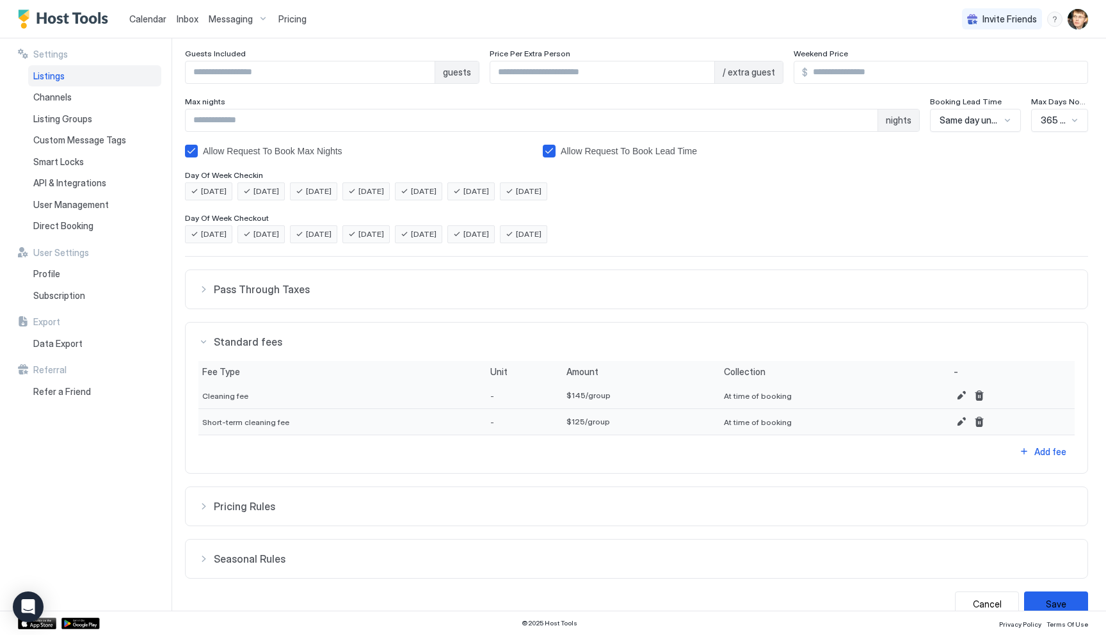
scroll to position [190, 0]
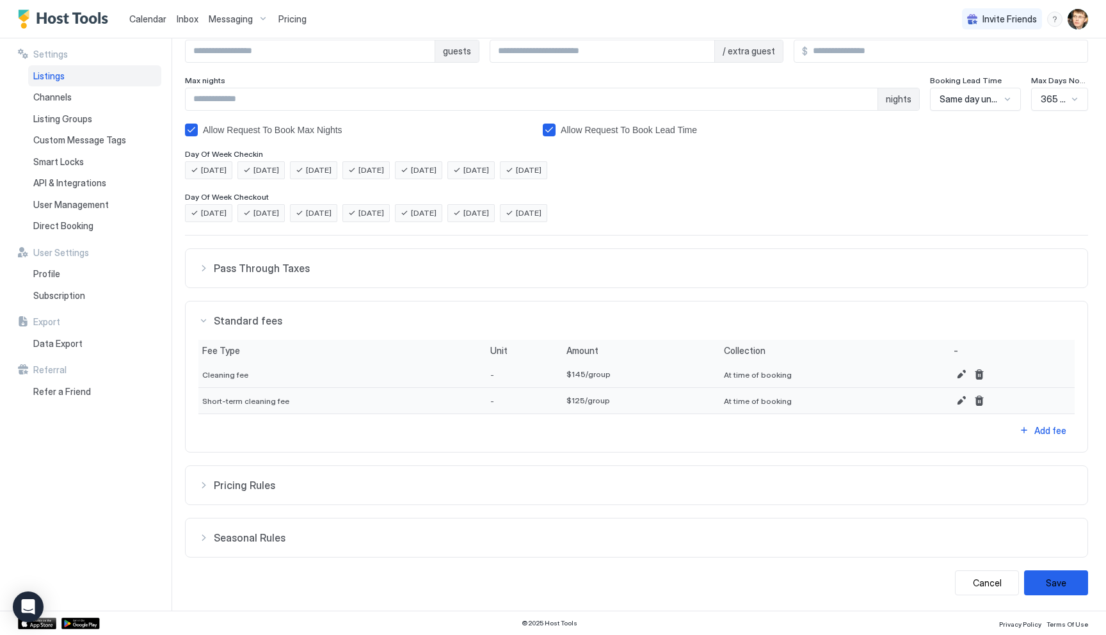
click at [348, 274] on span "Pricing Rules" at bounding box center [644, 268] width 861 height 13
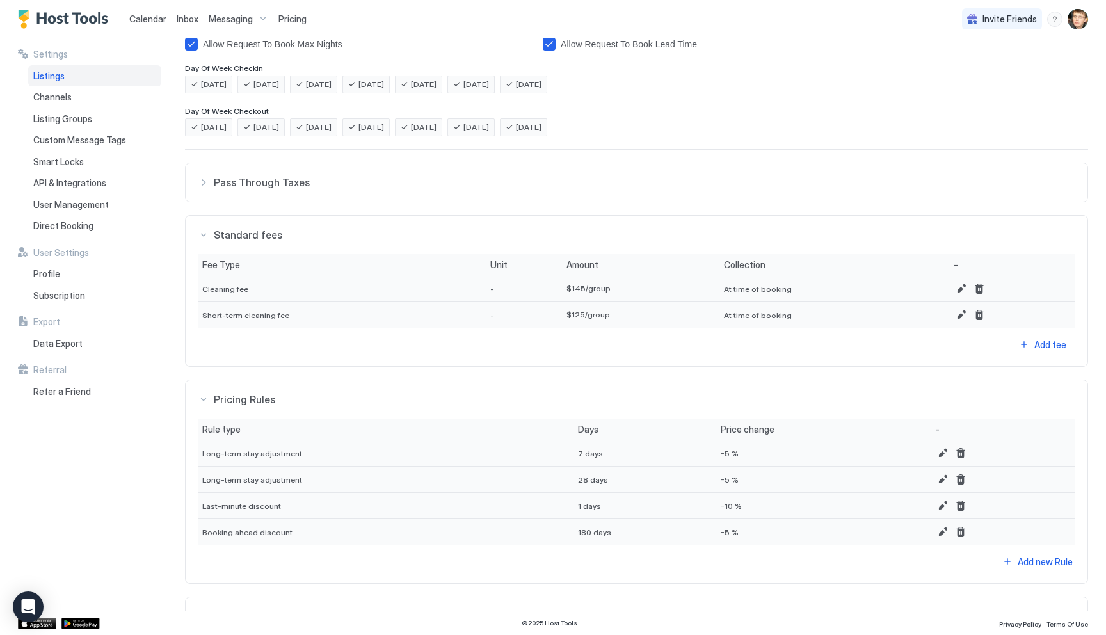
scroll to position [279, 0]
click at [953, 501] on button "Delete" at bounding box center [960, 502] width 15 height 15
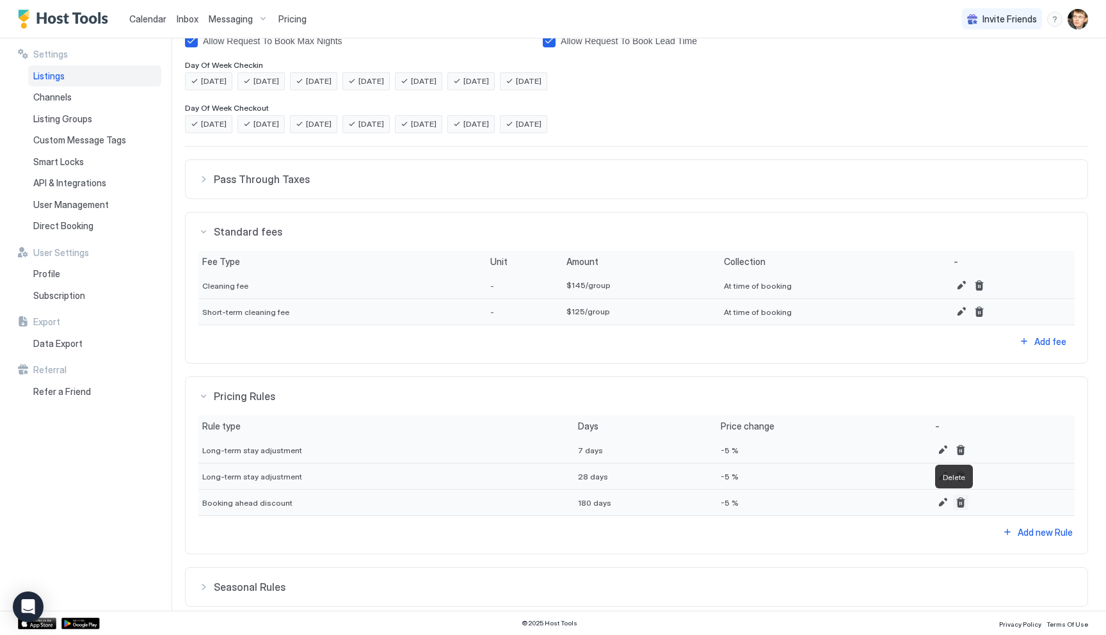
click at [953, 502] on button "Delete" at bounding box center [960, 502] width 15 height 15
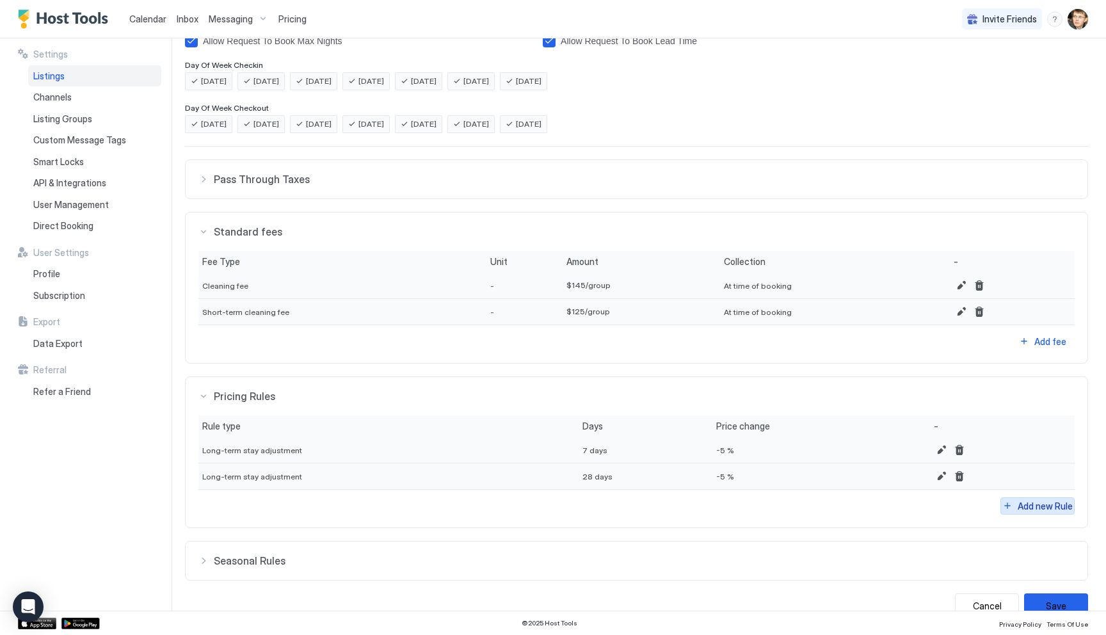
click at [1010, 350] on button "Add new Rule" at bounding box center [1042, 341] width 64 height 17
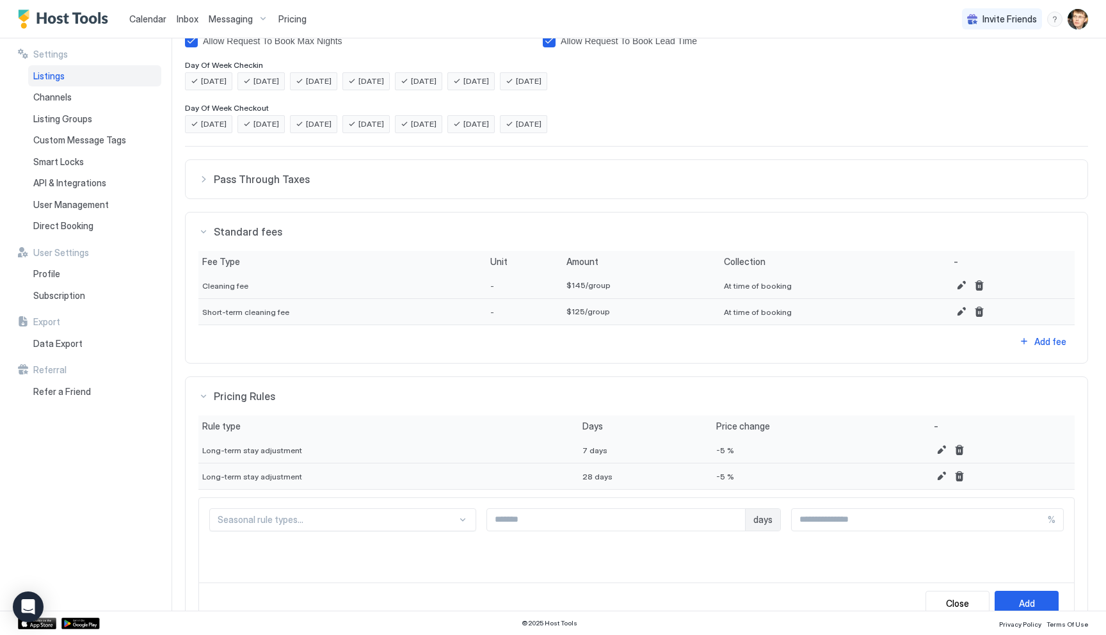
click at [410, 519] on div "Seasonal rule types..." at bounding box center [342, 519] width 267 height 23
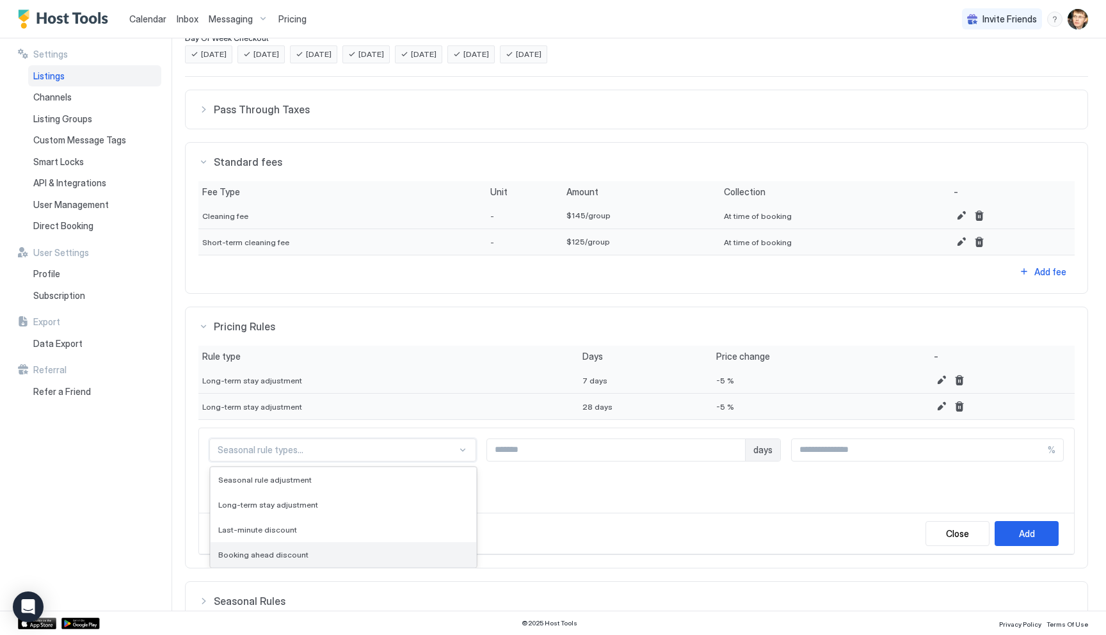
click at [399, 543] on div "Booking ahead discount" at bounding box center [343, 554] width 266 height 25
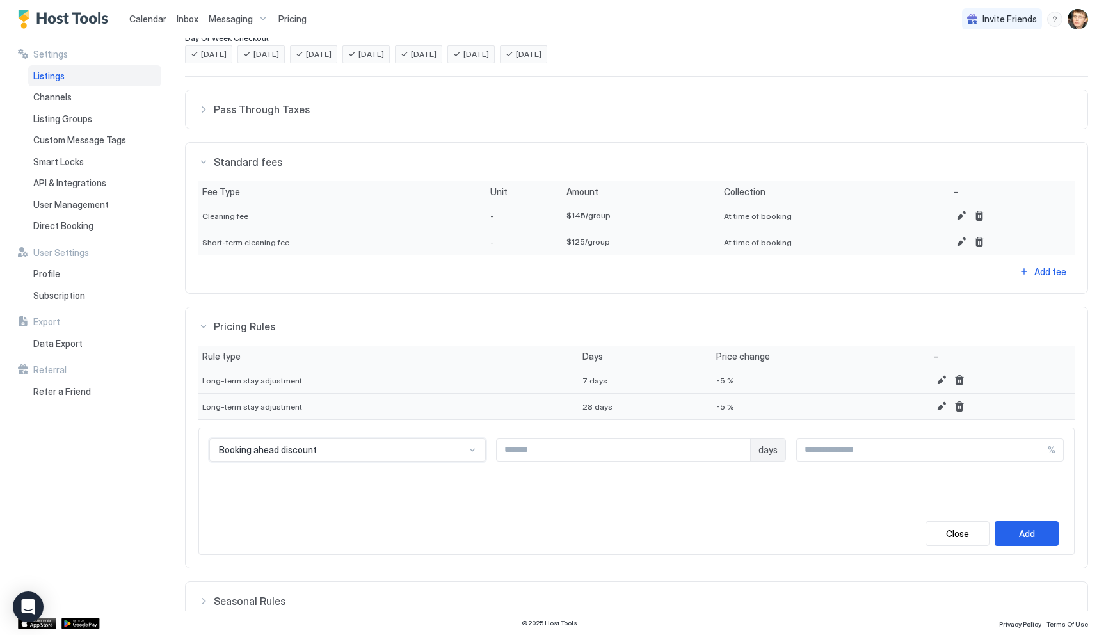
click at [711, 450] on input "Input Field" at bounding box center [622, 450] width 253 height 22
type input "**"
click at [966, 454] on input "Input Field" at bounding box center [922, 450] width 251 height 22
click at [1019, 529] on div "Add" at bounding box center [1027, 533] width 16 height 13
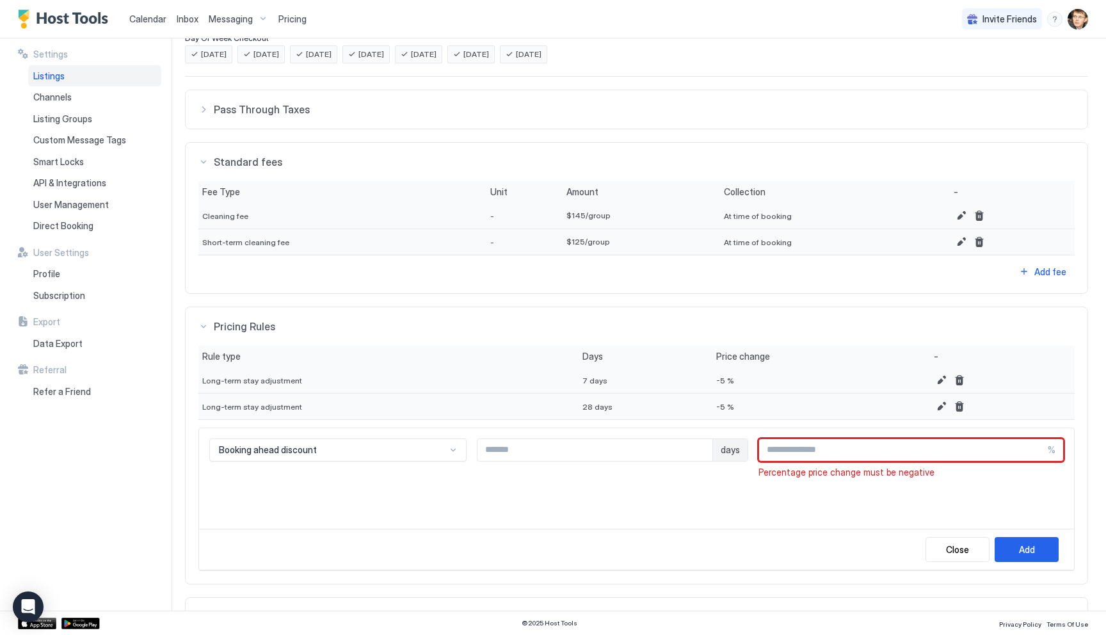
click at [1009, 450] on input "*" at bounding box center [903, 450] width 289 height 22
type input "**"
click at [1038, 558] on button "Add" at bounding box center [1026, 549] width 64 height 25
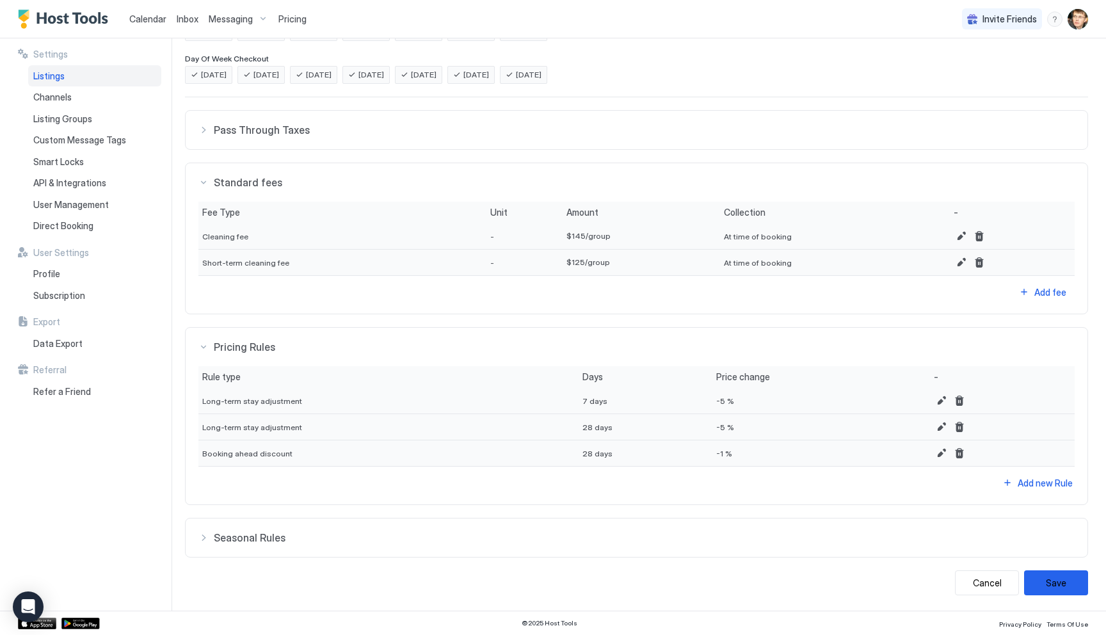
scroll to position [328, 0]
click at [1034, 299] on div "Add new Rule" at bounding box center [1050, 291] width 32 height 13
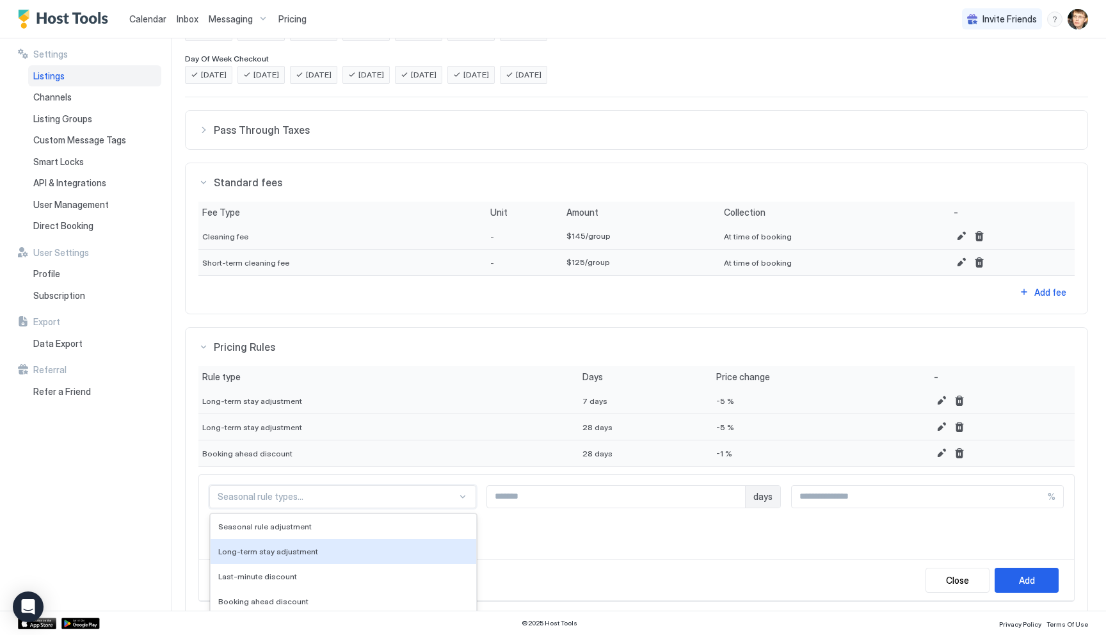
click at [443, 498] on div "Long-term stay adjustment, 2 of 4. 4 results available. Use Up and Down to choo…" at bounding box center [342, 496] width 267 height 23
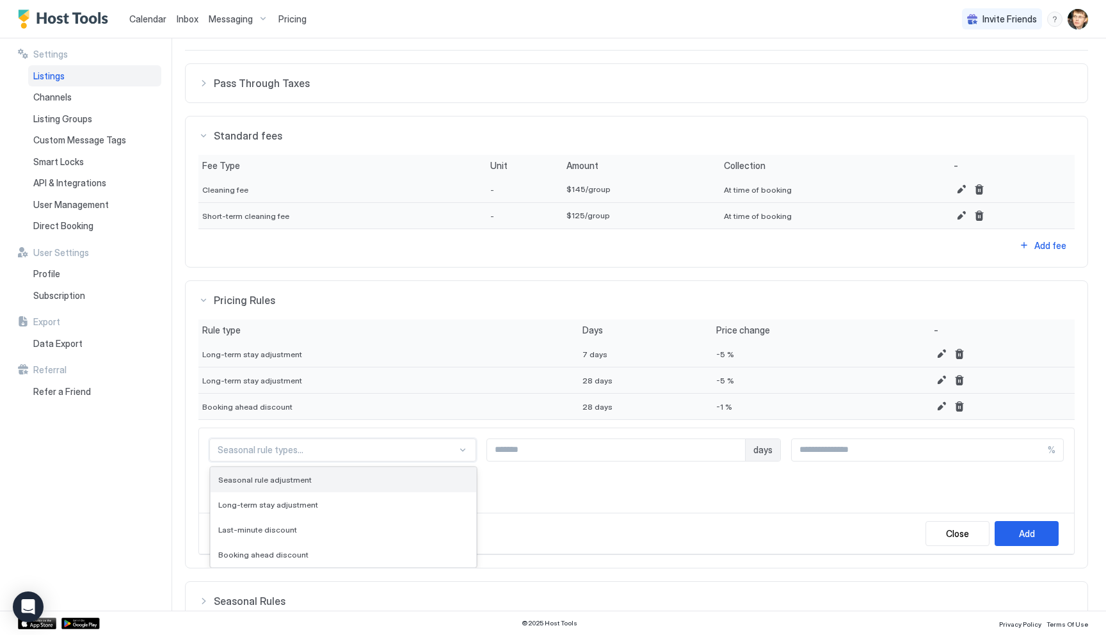
click at [415, 475] on div "Seasonal rule adjustment" at bounding box center [343, 480] width 250 height 10
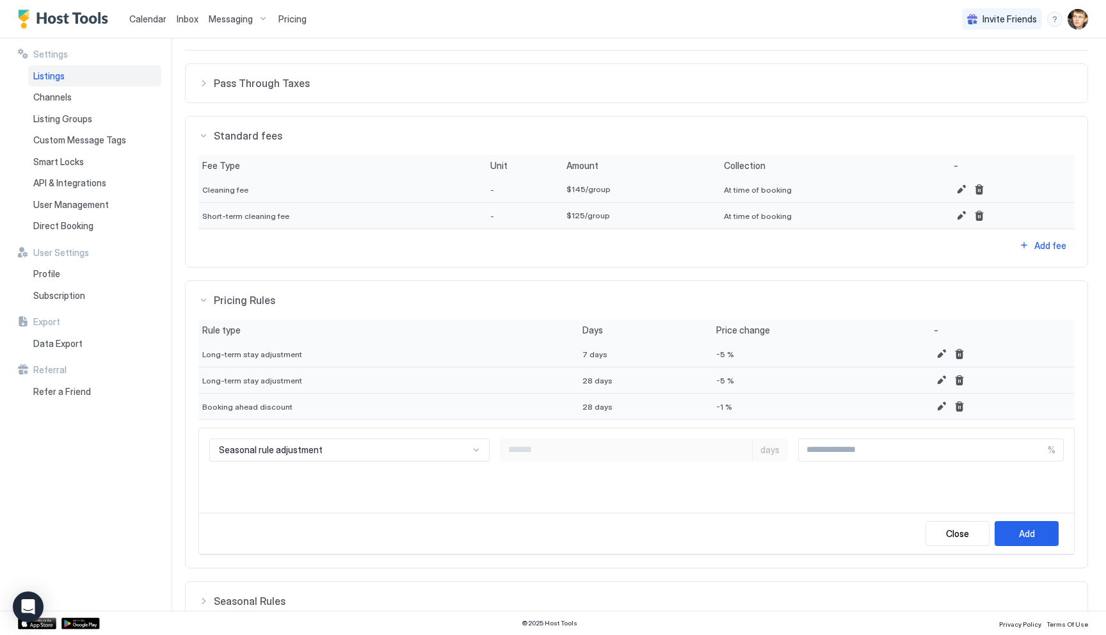
click at [832, 448] on input "Input Field" at bounding box center [922, 450] width 249 height 22
click at [698, 466] on div "Seasonal rule adjustment days %" at bounding box center [636, 470] width 875 height 84
click at [389, 453] on div "Seasonal rule adjustment" at bounding box center [344, 450] width 250 height 12
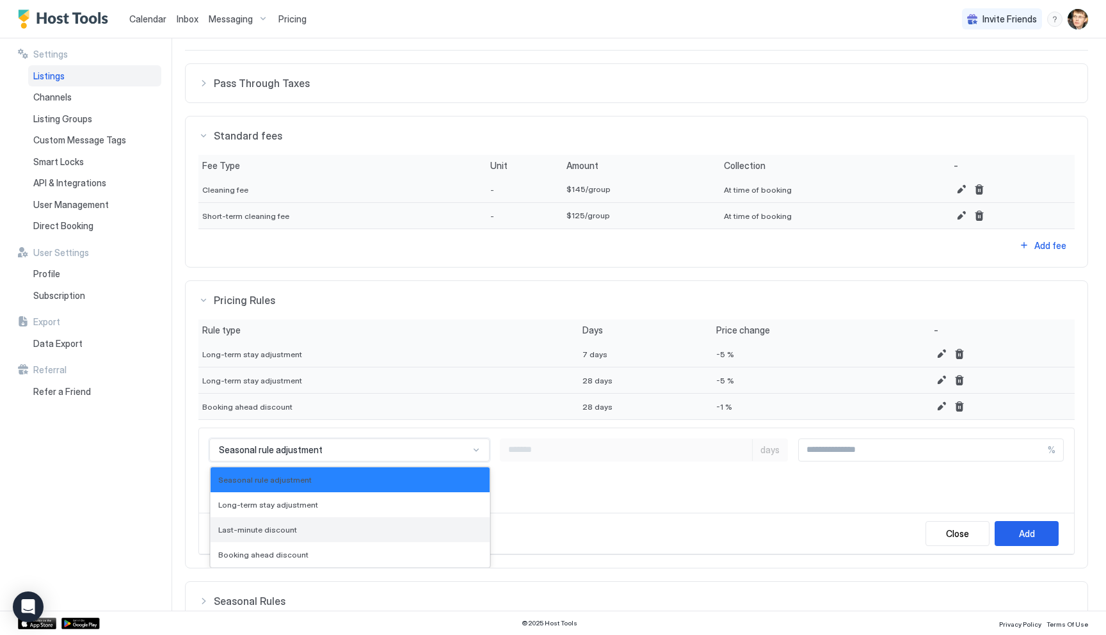
click at [357, 523] on div "Last-minute discount" at bounding box center [349, 529] width 279 height 25
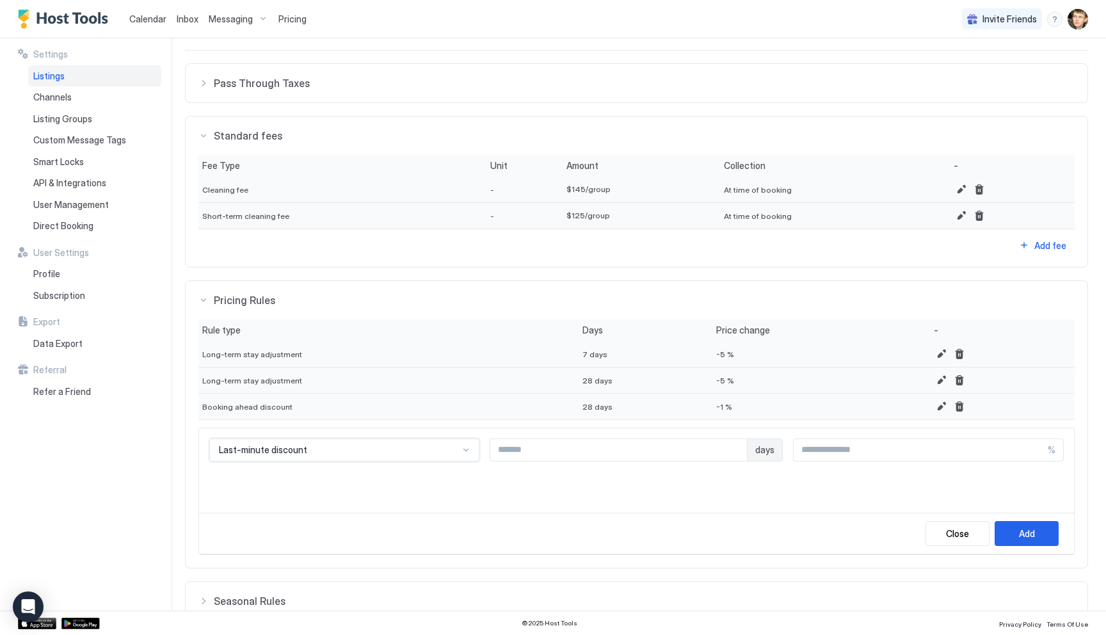
click at [548, 449] on input "Input Field" at bounding box center [618, 450] width 257 height 22
type input "*"
click at [818, 450] on input "Input Field" at bounding box center [920, 450] width 254 height 22
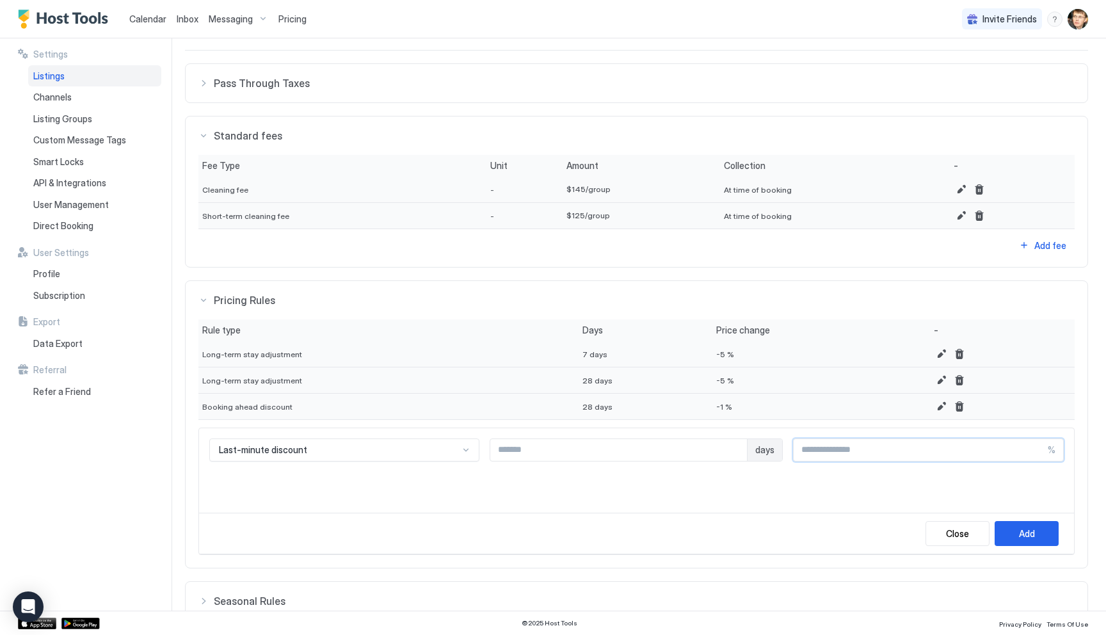
type input "**"
click at [826, 483] on div "Last-minute discount * days ** %" at bounding box center [636, 470] width 875 height 84
click at [1008, 530] on button "Add" at bounding box center [1026, 533] width 64 height 25
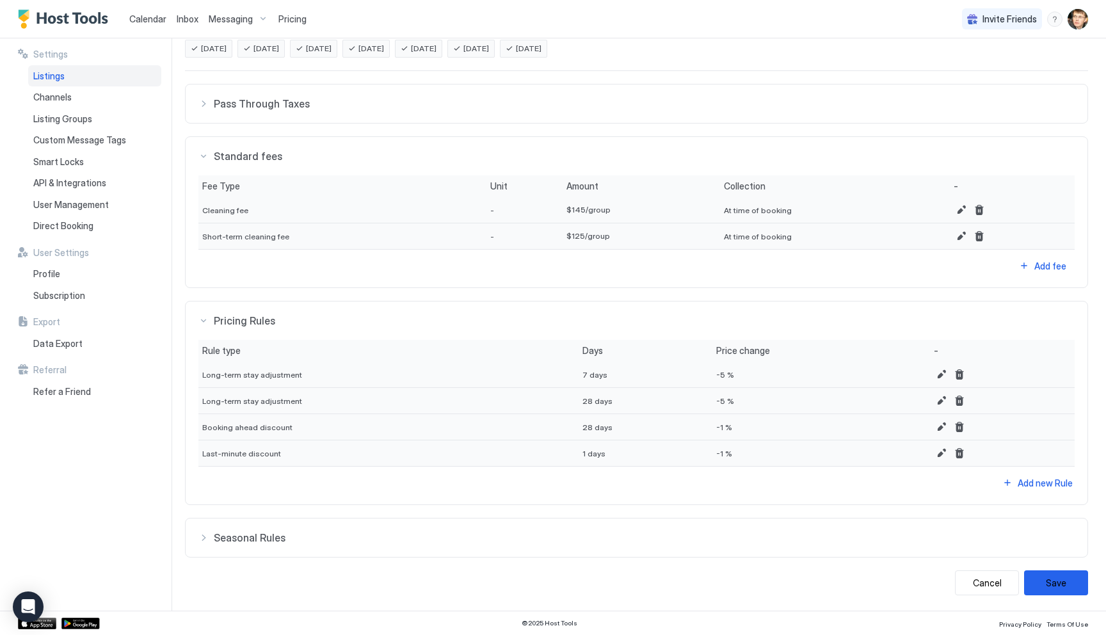
scroll to position [354, 0]
click at [1047, 585] on button "Save" at bounding box center [1056, 582] width 64 height 25
click at [717, 110] on span "Seasonal Rules" at bounding box center [644, 103] width 861 height 13
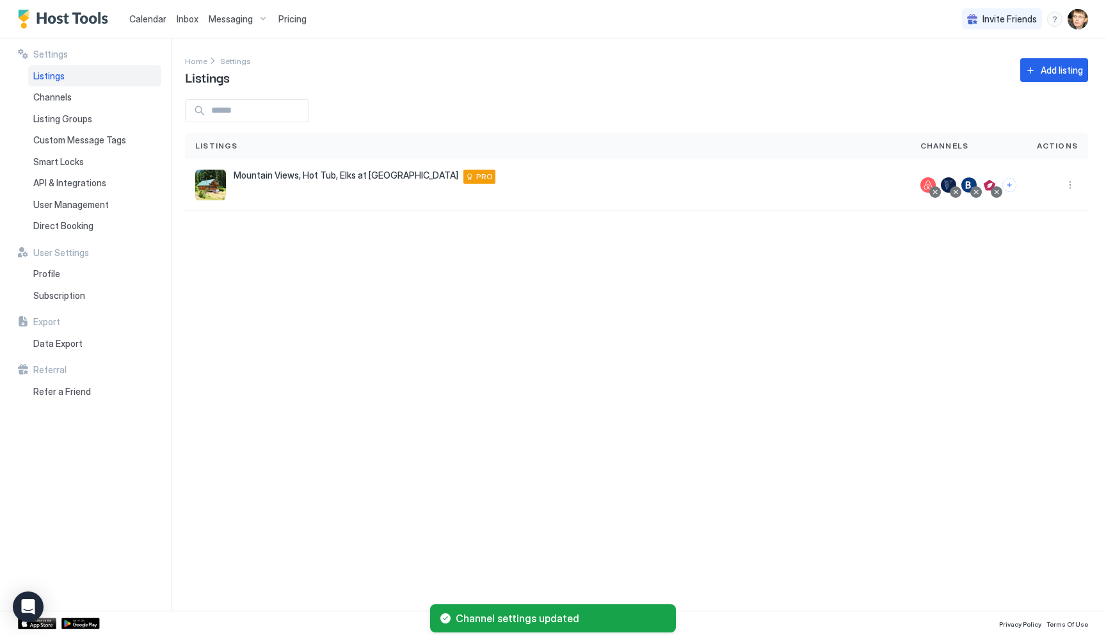
click at [79, 74] on div "Listings" at bounding box center [94, 76] width 133 height 22
click at [238, 170] on span "Mountain Views, Hot Tub, Elks at [GEOGRAPHIC_DATA]" at bounding box center [346, 176] width 225 height 12
click at [51, 57] on span "Settings" at bounding box center [50, 55] width 35 height 12
click at [273, 15] on div "Pricing" at bounding box center [292, 19] width 38 height 22
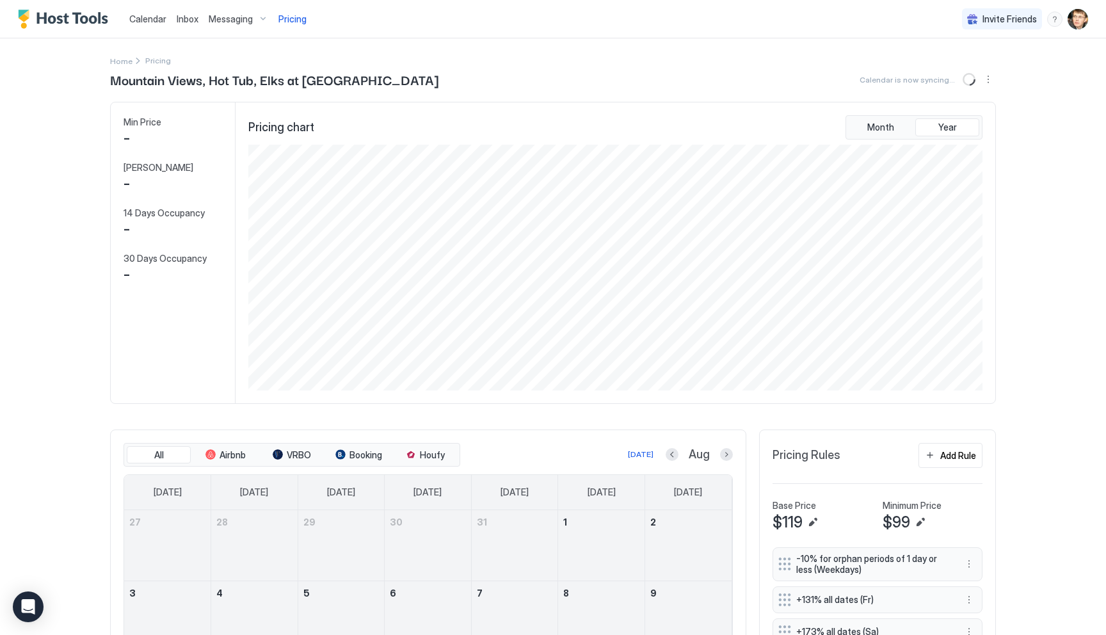
scroll to position [246, 736]
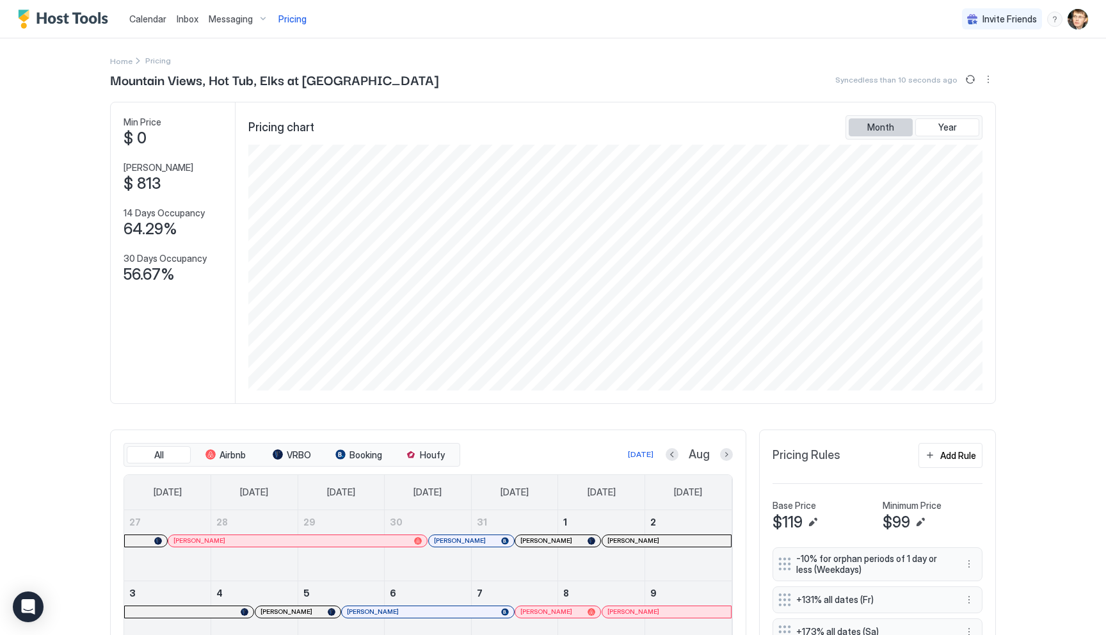
click at [869, 133] on button "Month" at bounding box center [880, 127] width 64 height 18
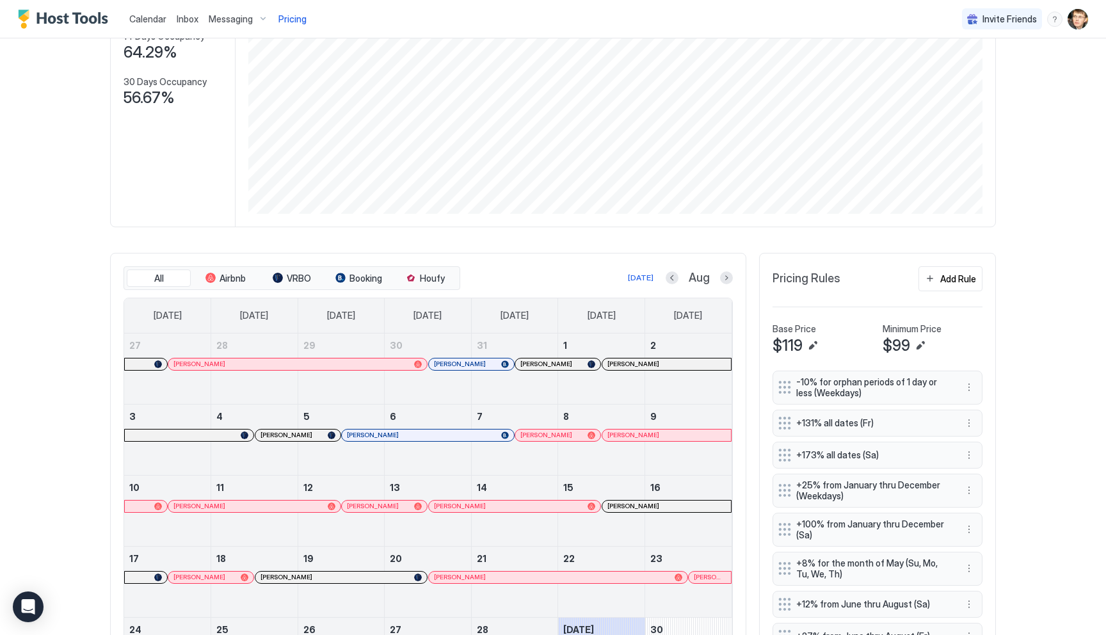
scroll to position [180, 0]
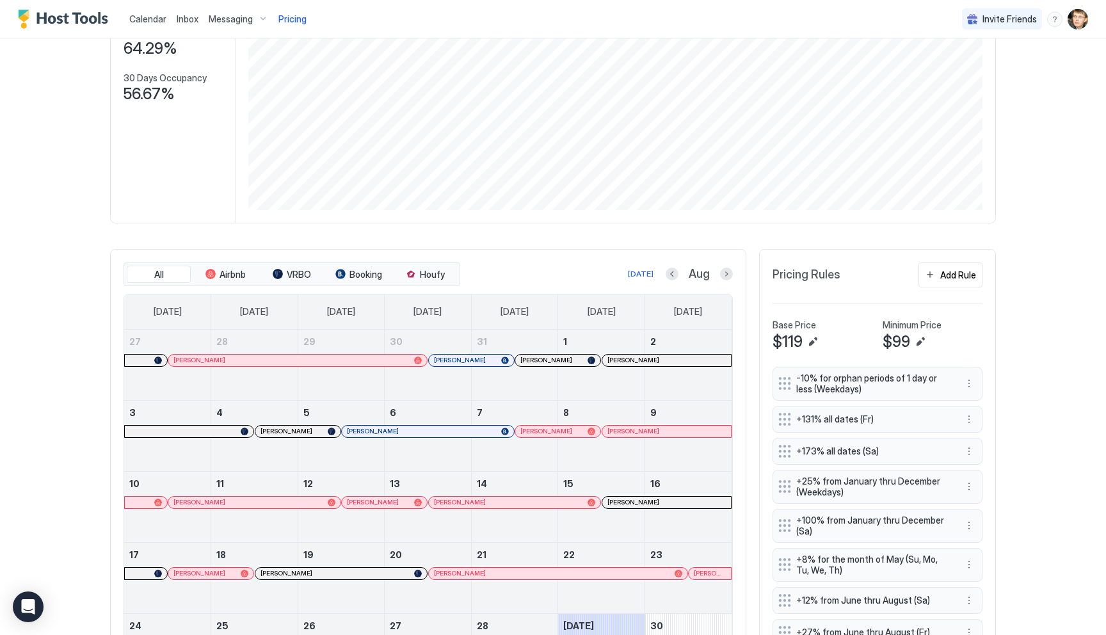
click at [727, 268] on button "Next month" at bounding box center [726, 273] width 13 height 13
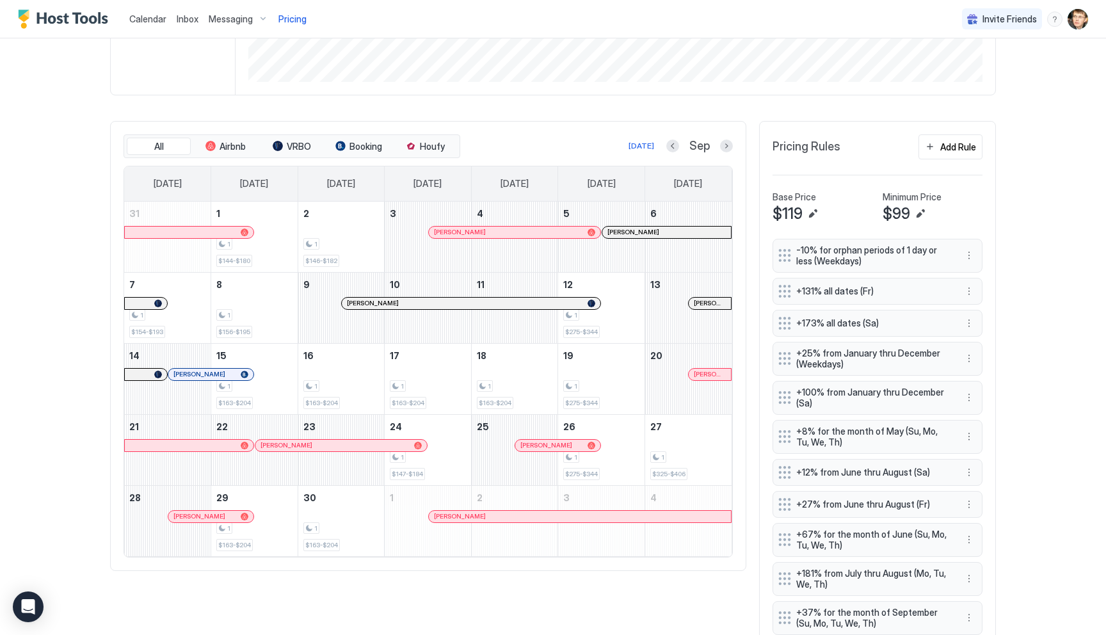
scroll to position [291, 0]
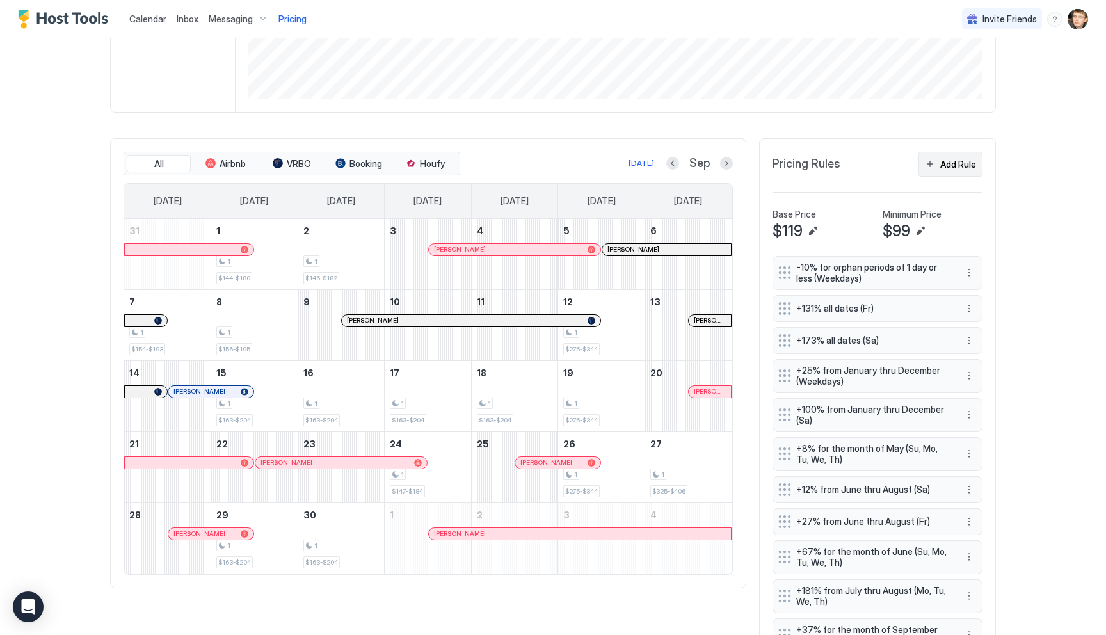
click at [940, 168] on div "Add Rule" at bounding box center [958, 163] width 36 height 13
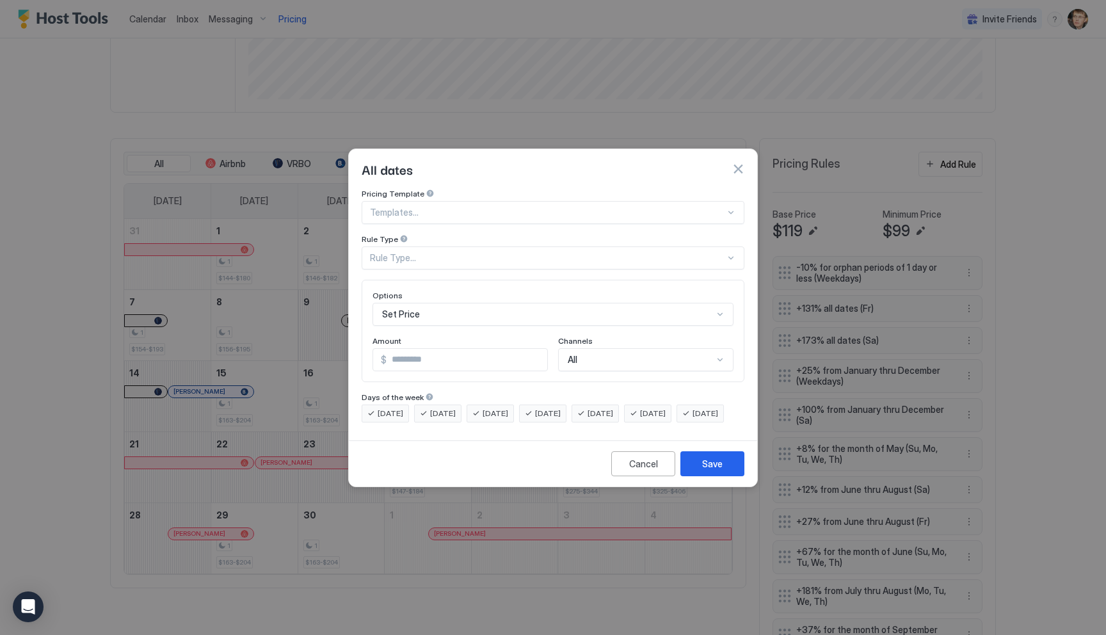
click at [466, 207] on div at bounding box center [547, 213] width 355 height 12
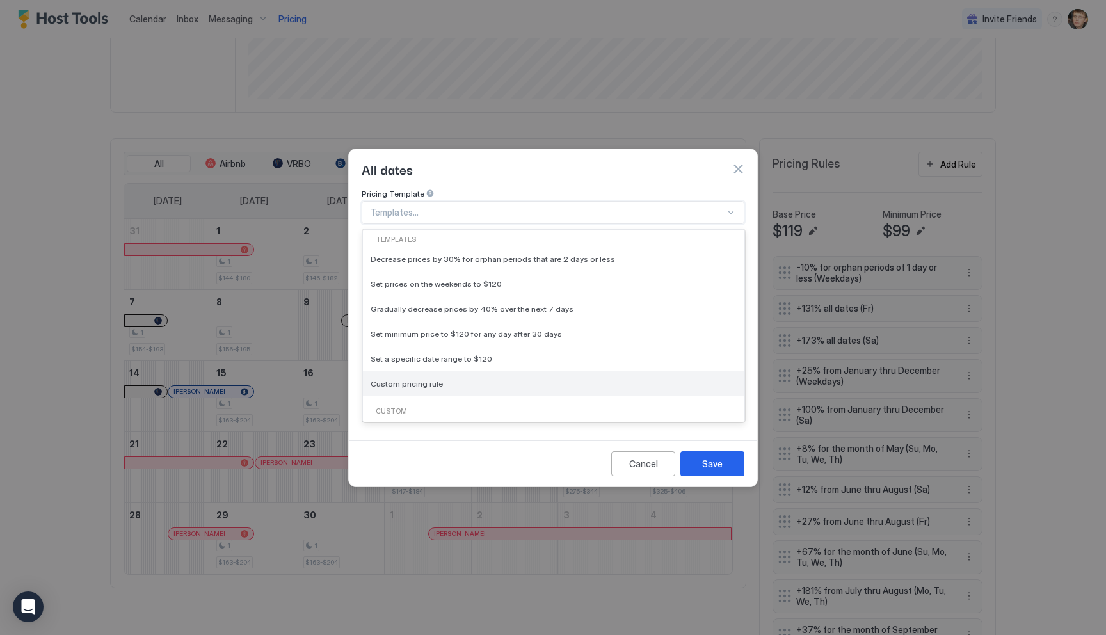
click at [472, 371] on div "Custom pricing rule" at bounding box center [553, 383] width 381 height 25
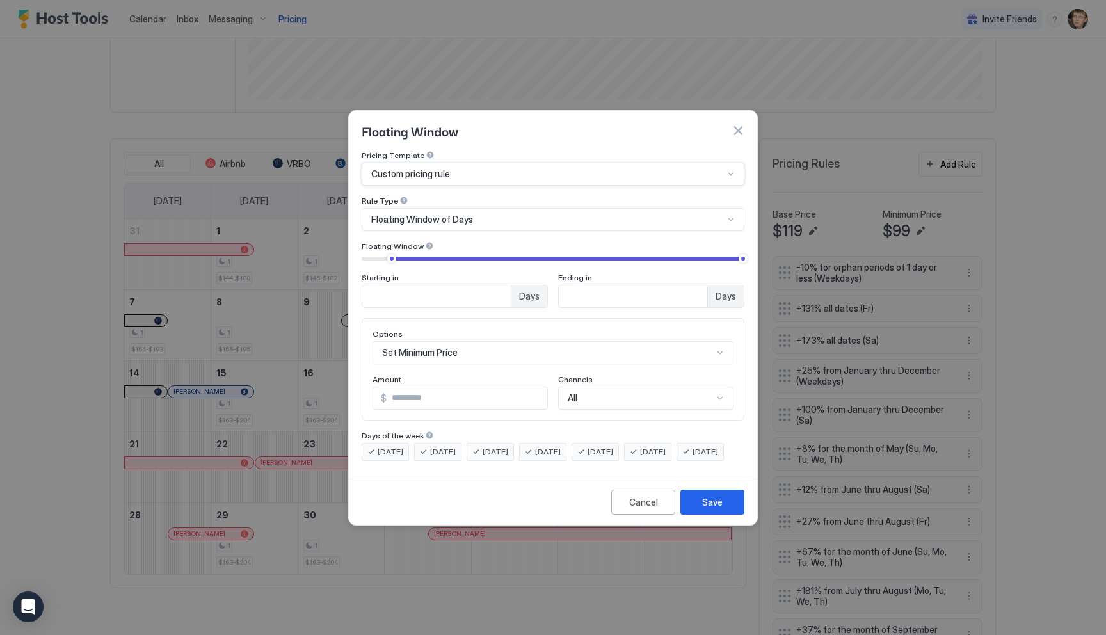
click at [454, 214] on span "Floating Window of Days" at bounding box center [422, 220] width 102 height 12
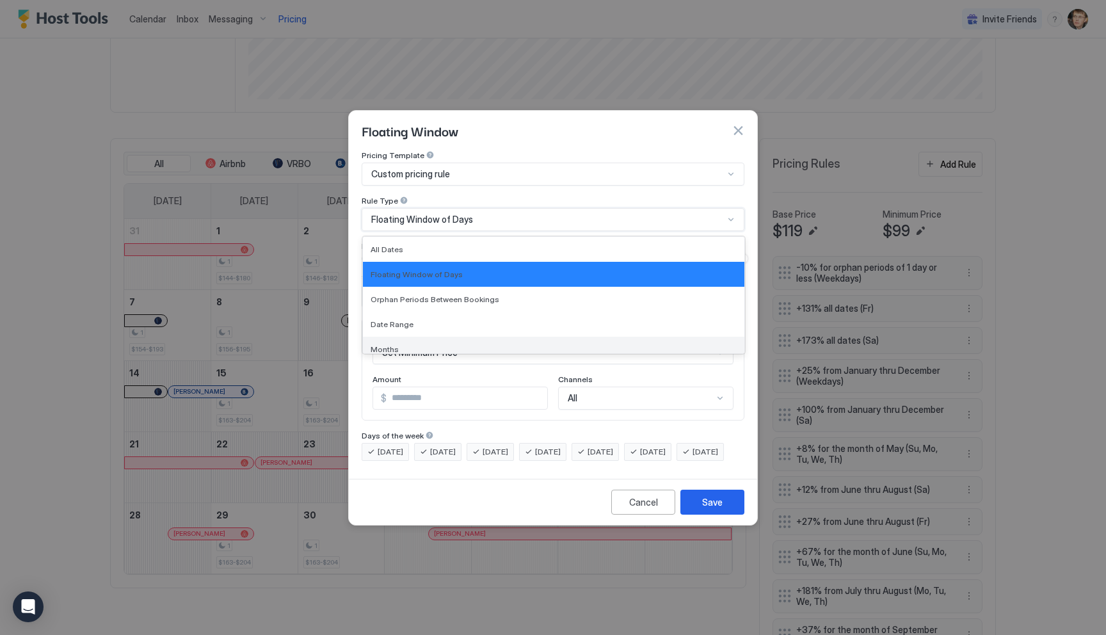
click at [437, 337] on div "Months" at bounding box center [553, 349] width 381 height 25
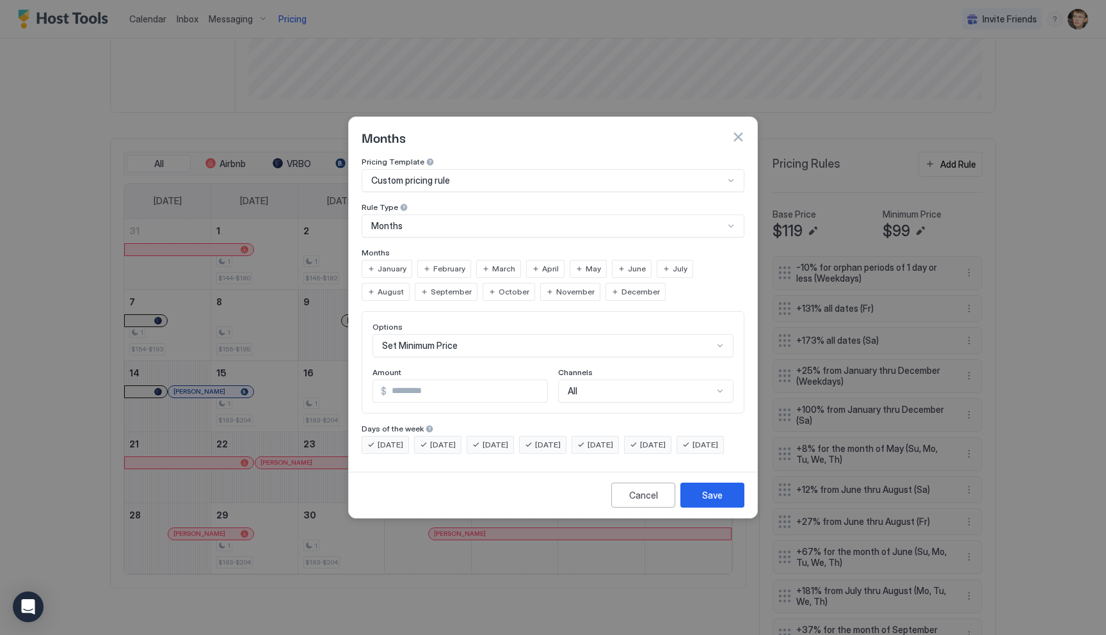
click at [409, 283] on div "August" at bounding box center [385, 292] width 48 height 18
click at [466, 334] on div "Set Minimum Price" at bounding box center [552, 345] width 361 height 23
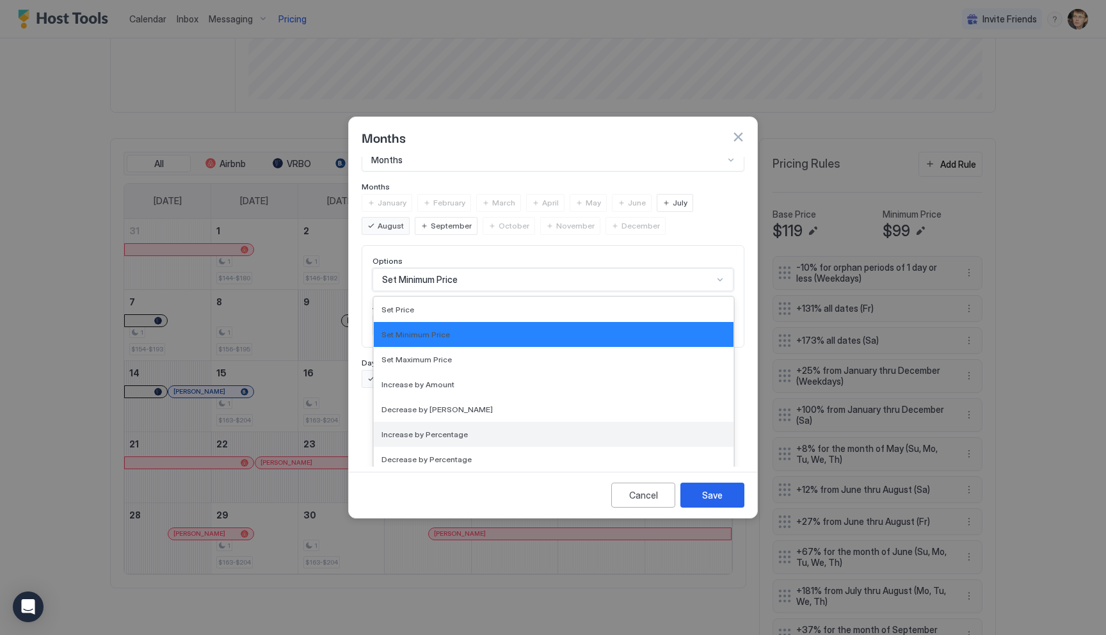
click at [468, 429] on div "Increase by Percentage" at bounding box center [553, 434] width 344 height 10
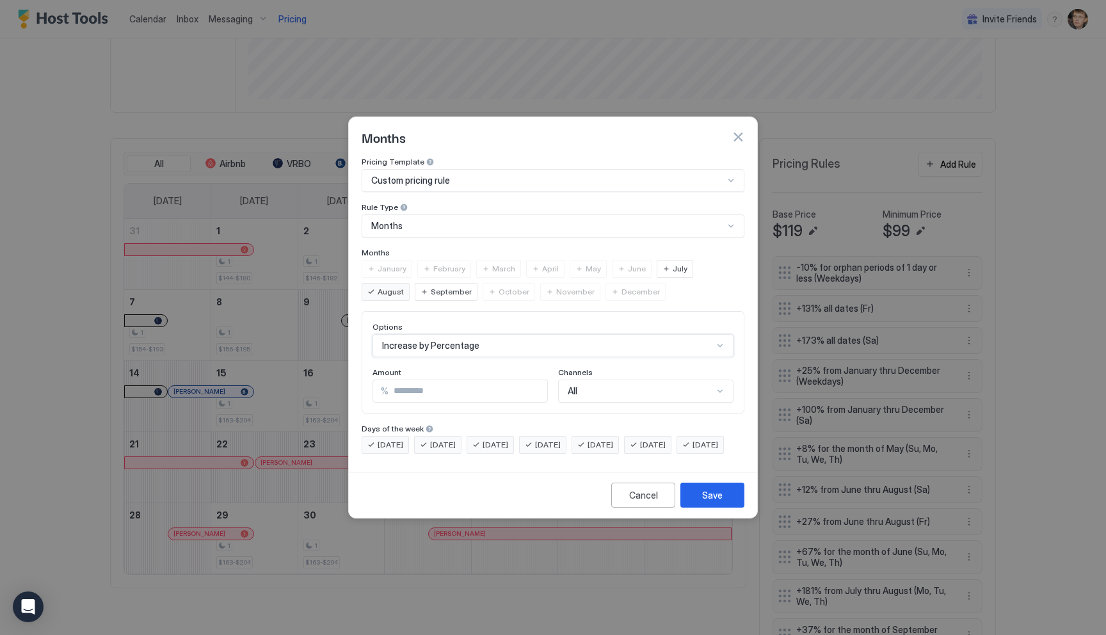
scroll to position [0, 0]
click at [440, 381] on input "***" at bounding box center [467, 391] width 159 height 22
type input "*"
click at [699, 507] on button "Save" at bounding box center [712, 494] width 64 height 25
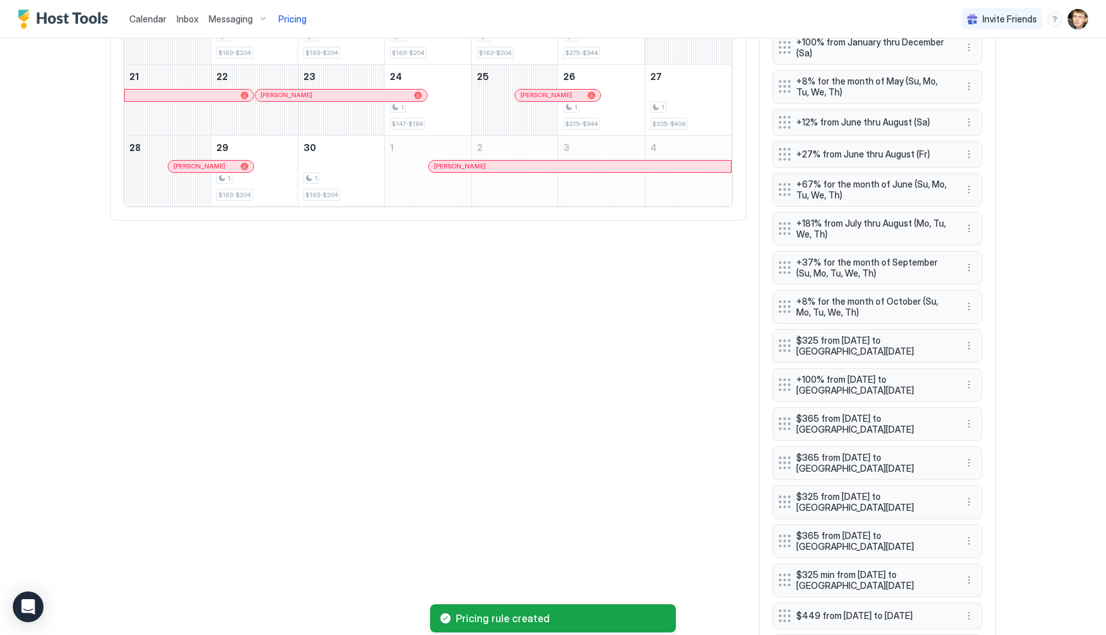
scroll to position [836, 0]
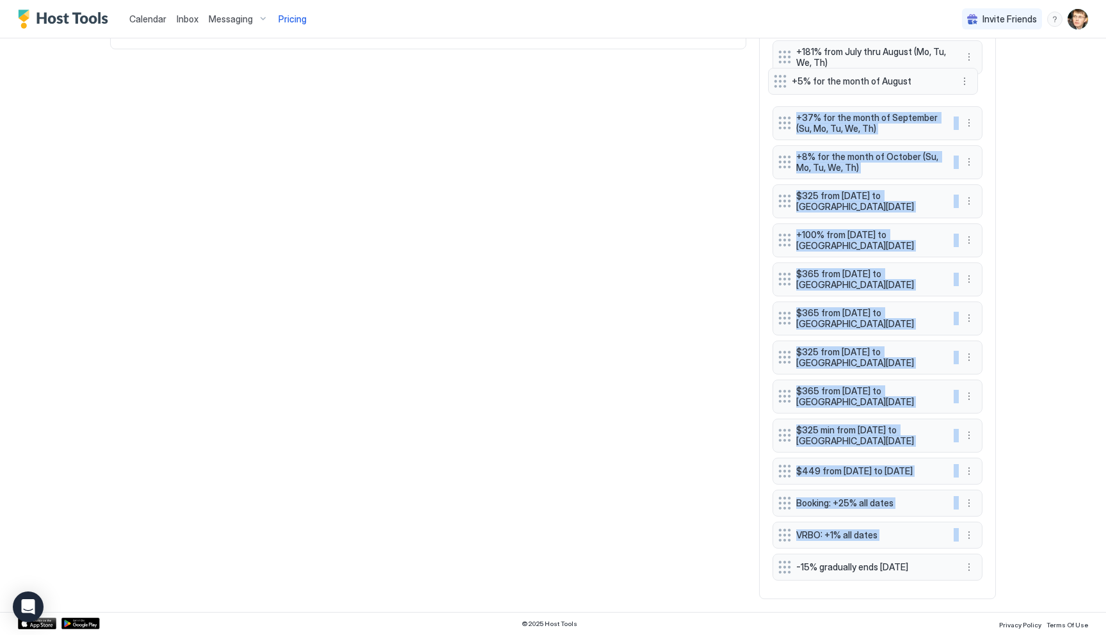
drag, startPoint x: 778, startPoint y: 571, endPoint x: 773, endPoint y: 79, distance: 492.0
click at [773, 79] on div "-10% for orphan periods of 1 day or less (Weekdays) +131% all dates (Fr) +173% …" at bounding box center [877, 151] width 210 height 868
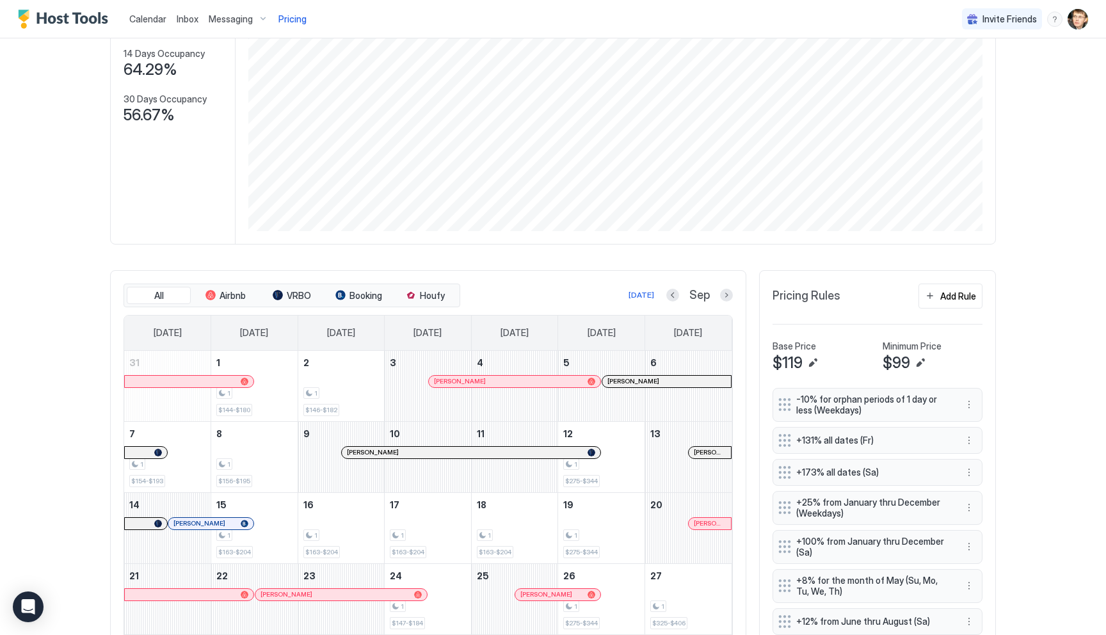
scroll to position [104, 0]
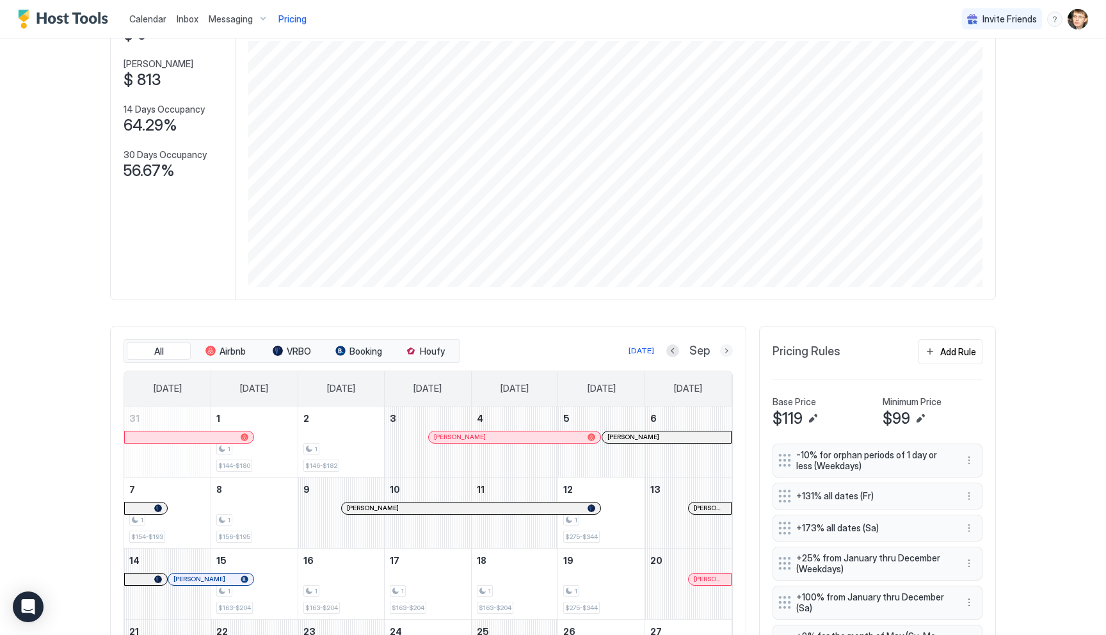
click at [724, 348] on button "Next month" at bounding box center [726, 350] width 13 height 13
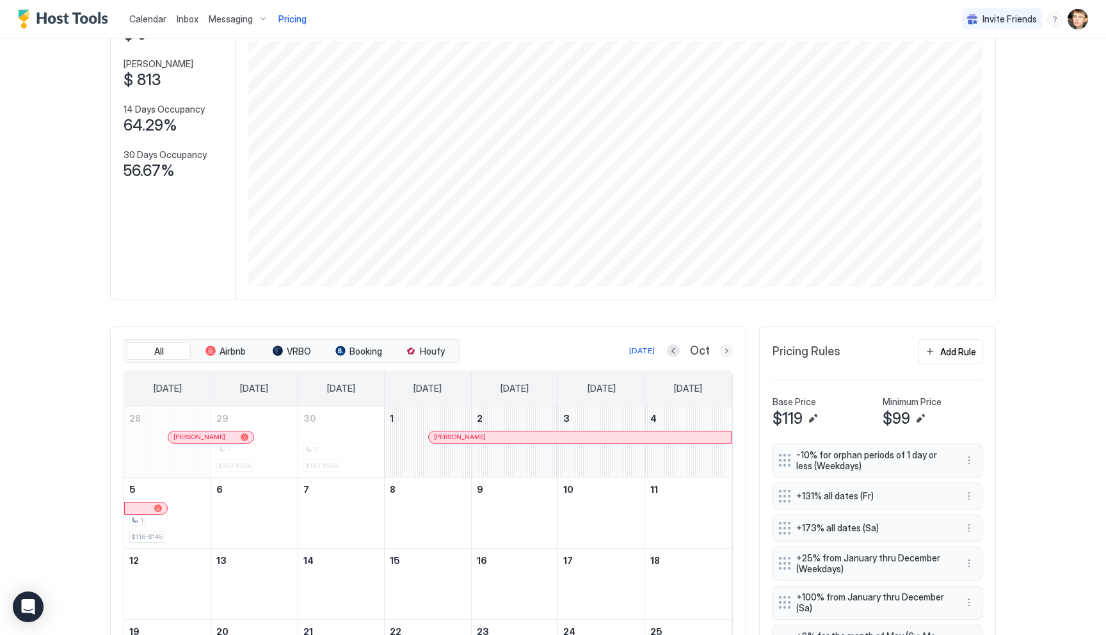
click at [724, 348] on button "Next month" at bounding box center [726, 350] width 13 height 13
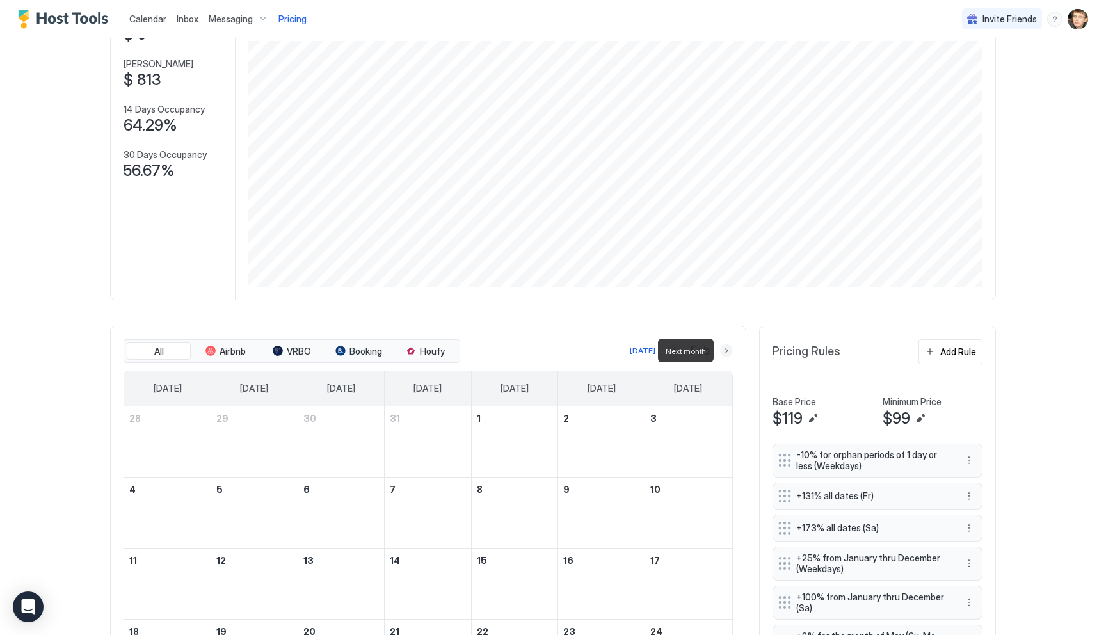
click at [724, 348] on button "Next month" at bounding box center [726, 350] width 13 height 13
click at [728, 349] on button "Next month" at bounding box center [726, 350] width 13 height 13
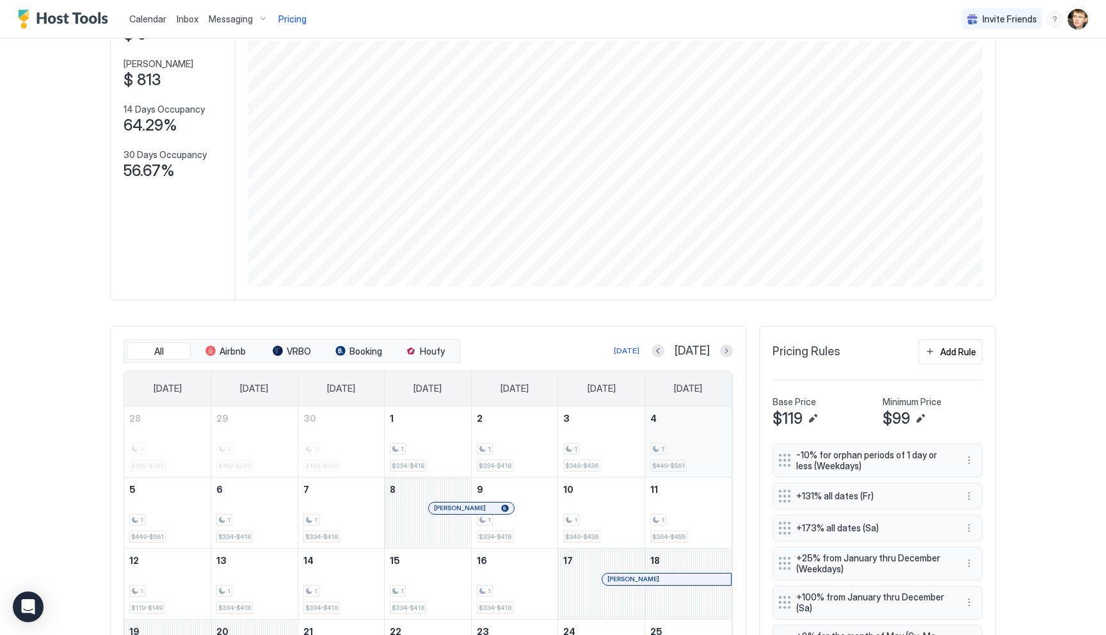
scroll to position [347, 0]
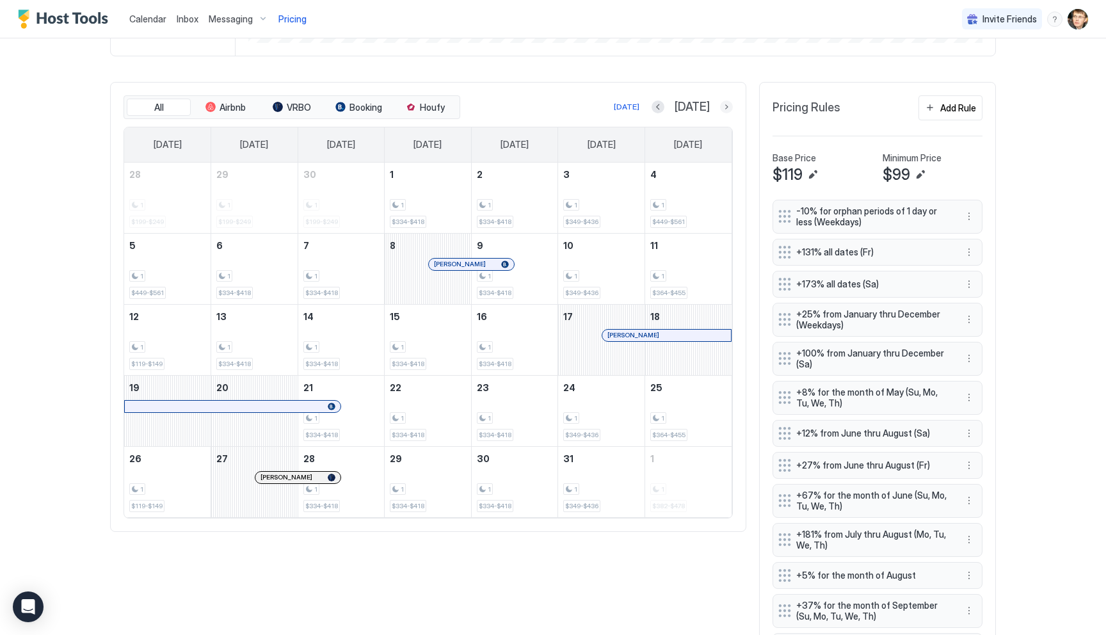
click at [728, 107] on button "Next month" at bounding box center [726, 106] width 13 height 13
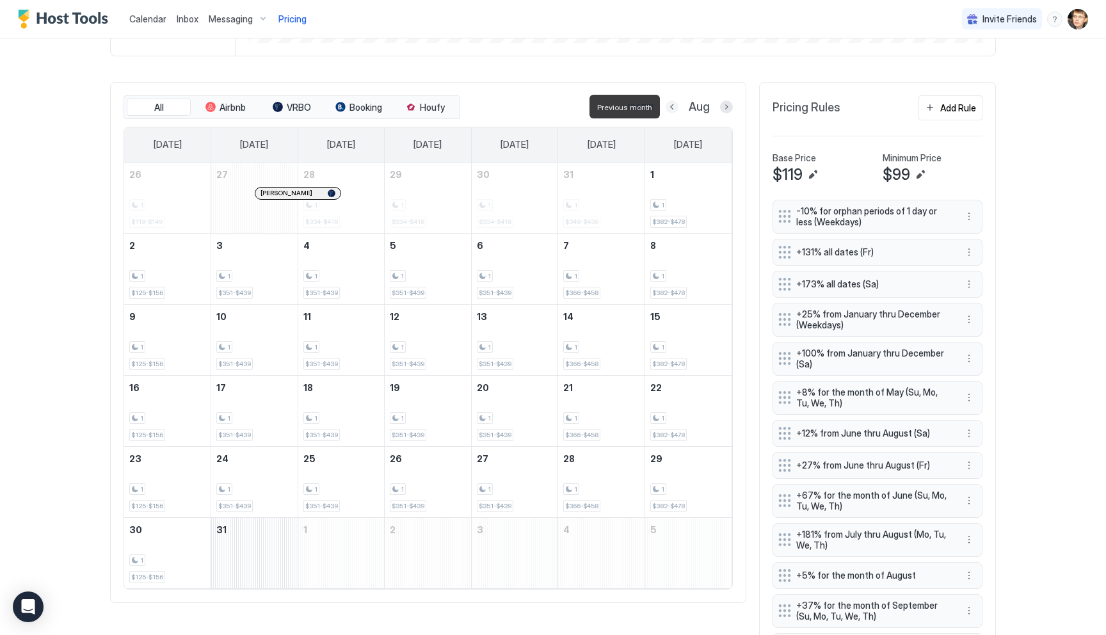
click at [674, 105] on button "Previous month" at bounding box center [671, 106] width 13 height 13
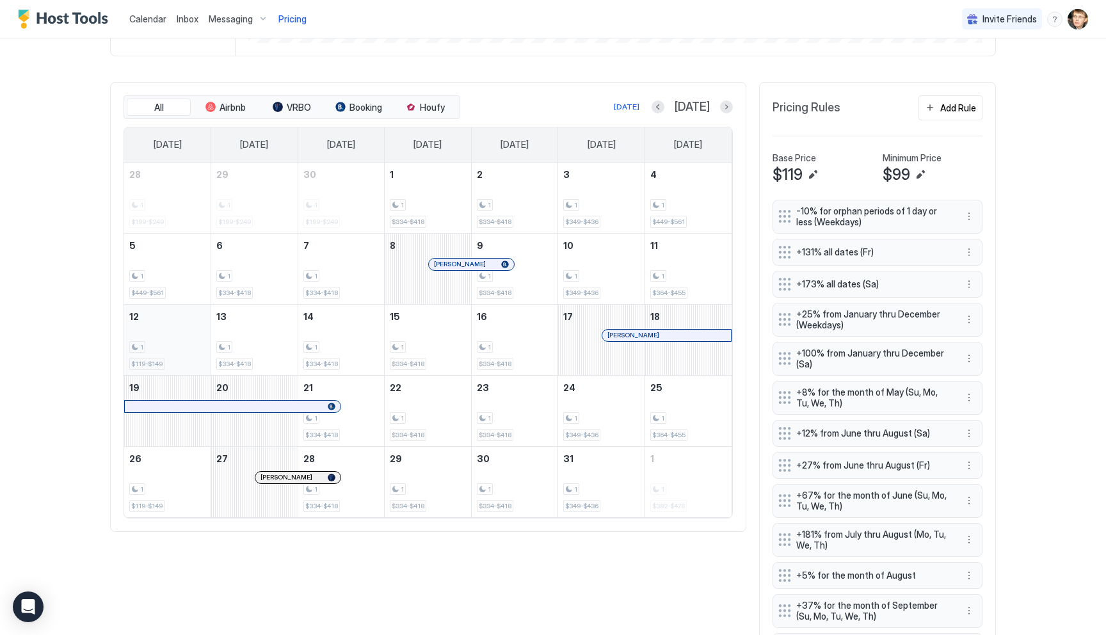
click at [170, 347] on div "1" at bounding box center [167, 347] width 76 height 12
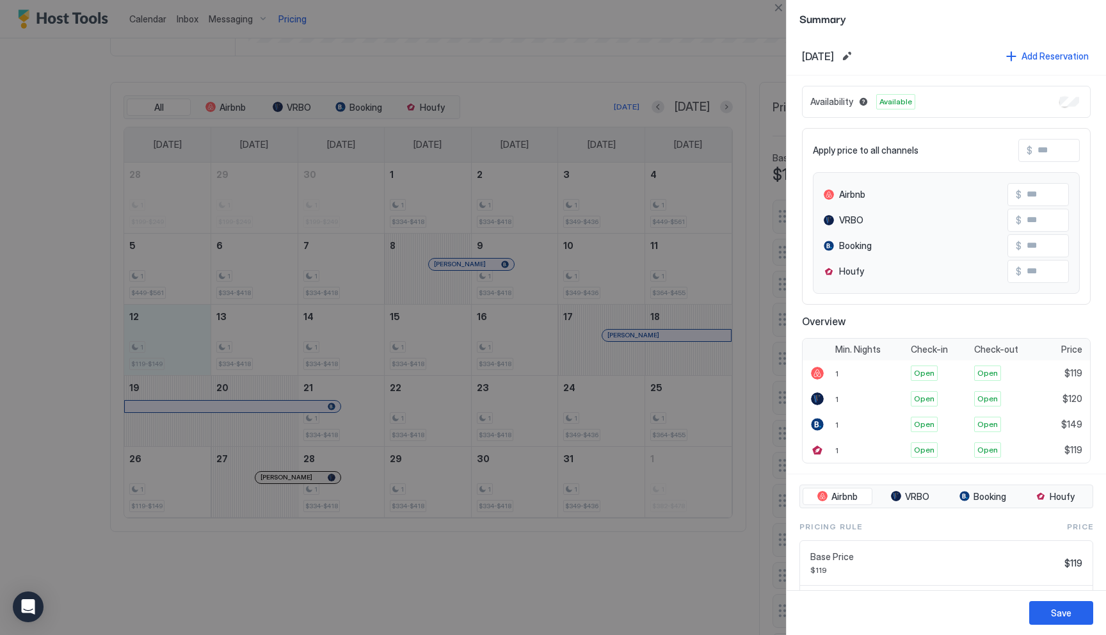
scroll to position [75, 0]
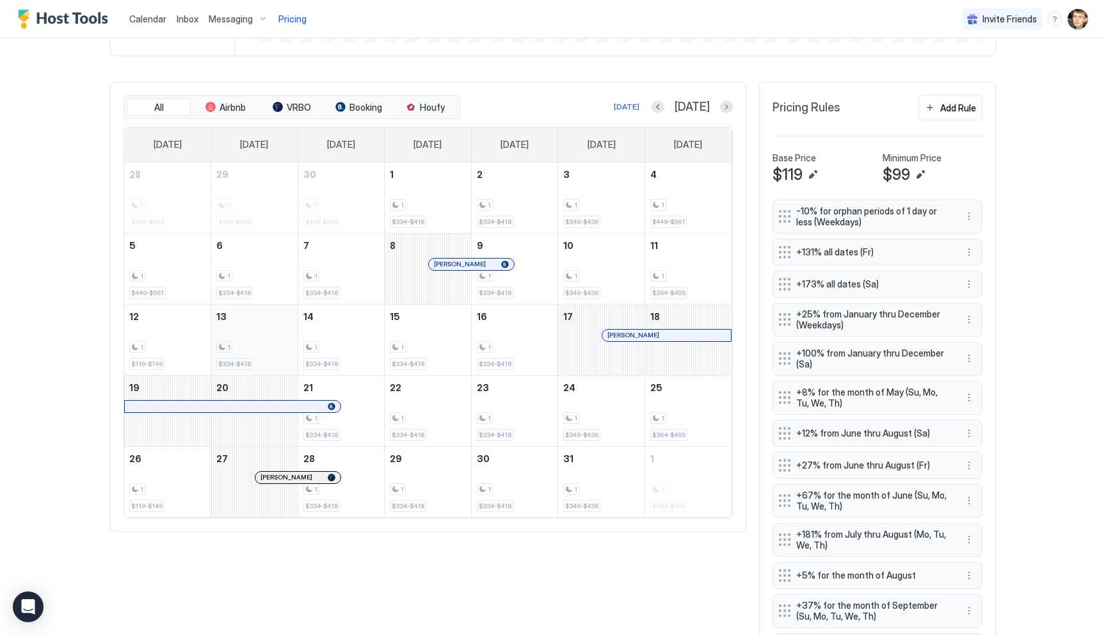
click at [244, 323] on div "1 $334-$418" at bounding box center [254, 340] width 76 height 60
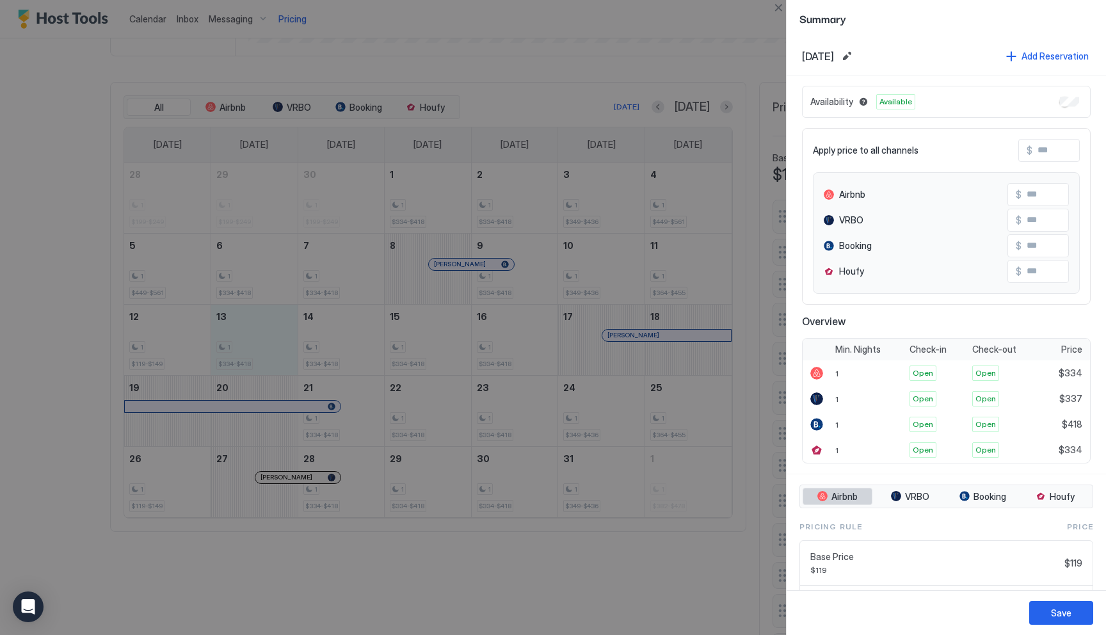
scroll to position [119, 0]
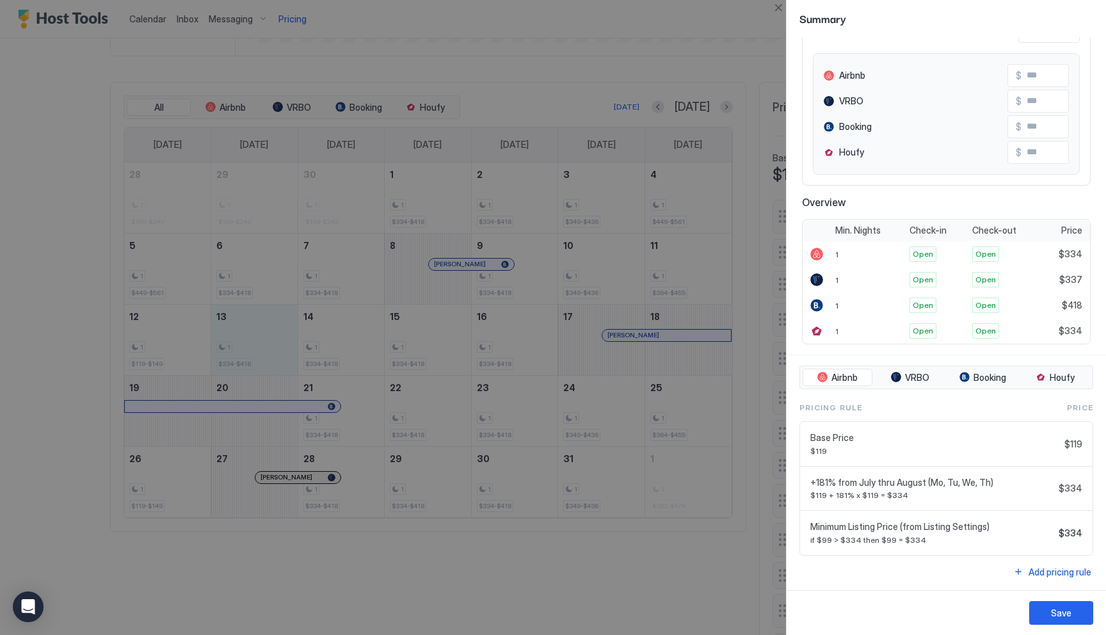
click at [656, 555] on div at bounding box center [553, 317] width 1106 height 635
click at [778, 8] on button "Close" at bounding box center [777, 7] width 15 height 15
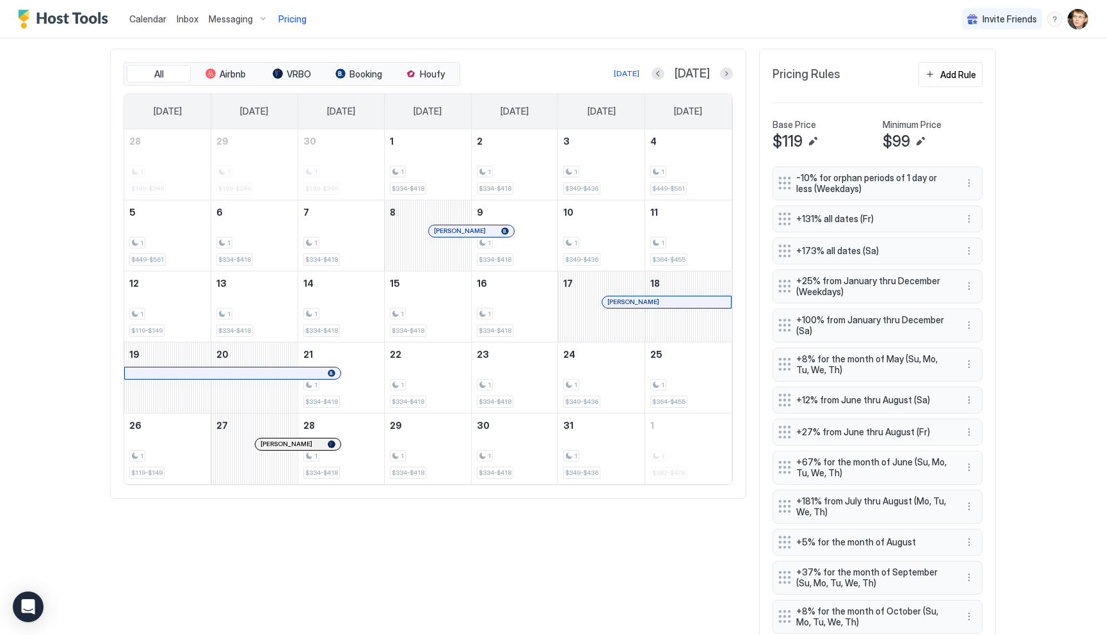
scroll to position [398, 0]
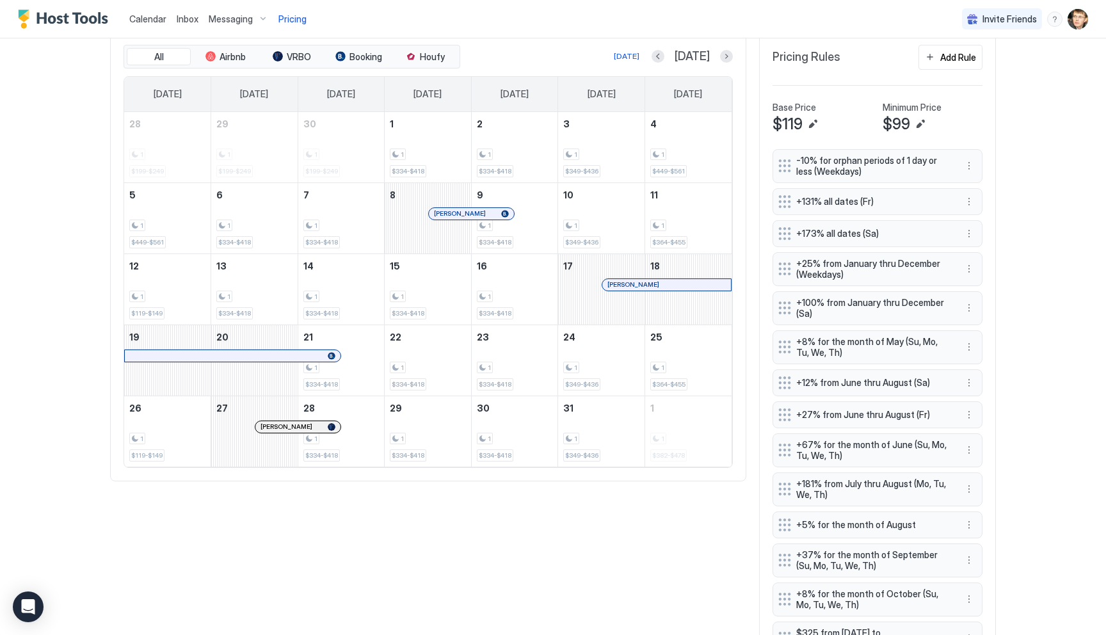
click at [853, 486] on span "+181% from July thru August (Mo, Tu, We, Th)" at bounding box center [872, 489] width 152 height 22
click at [970, 492] on button "More options" at bounding box center [968, 488] width 15 height 15
click at [978, 504] on div "Edit" at bounding box center [981, 507] width 28 height 10
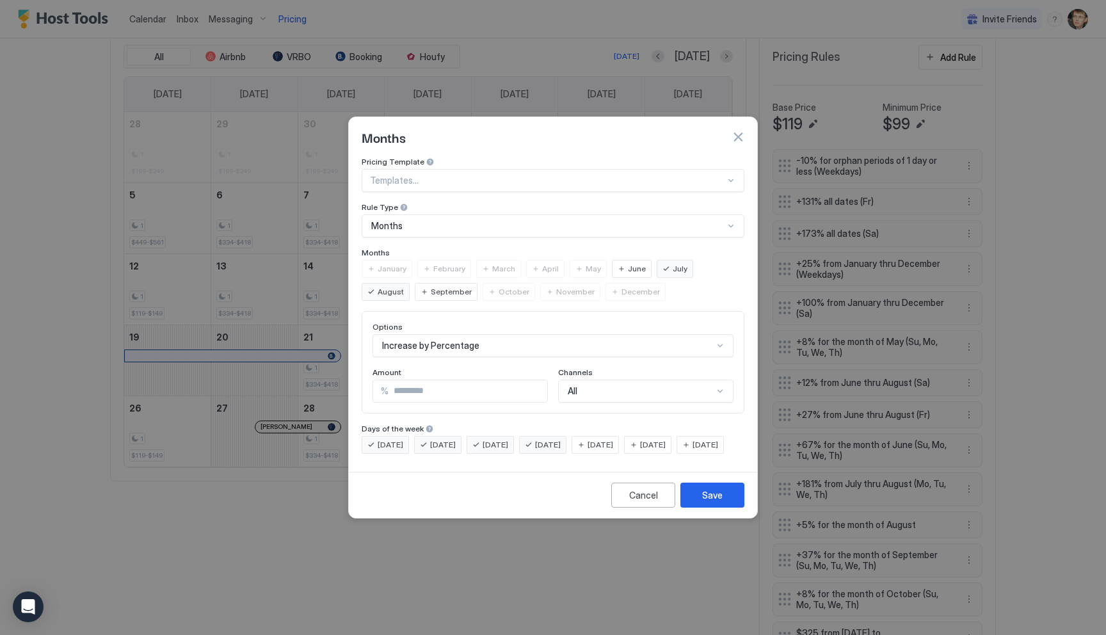
click at [692, 450] on span "[DATE]" at bounding box center [705, 445] width 26 height 12
click at [710, 502] on div "Save" at bounding box center [712, 494] width 20 height 13
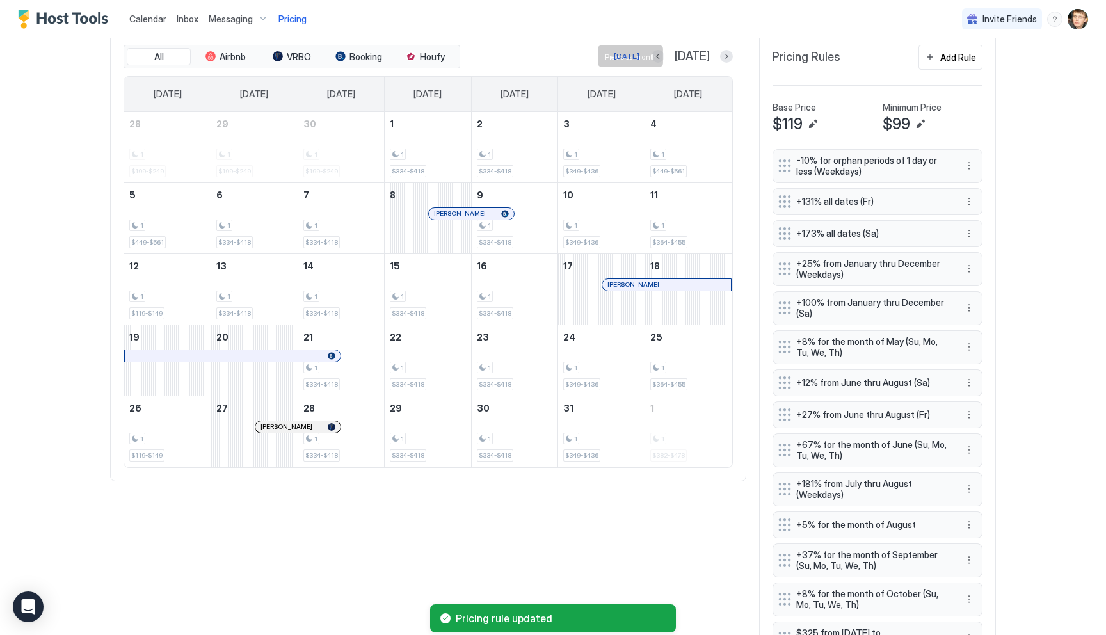
click at [664, 54] on button "Previous month" at bounding box center [657, 56] width 13 height 13
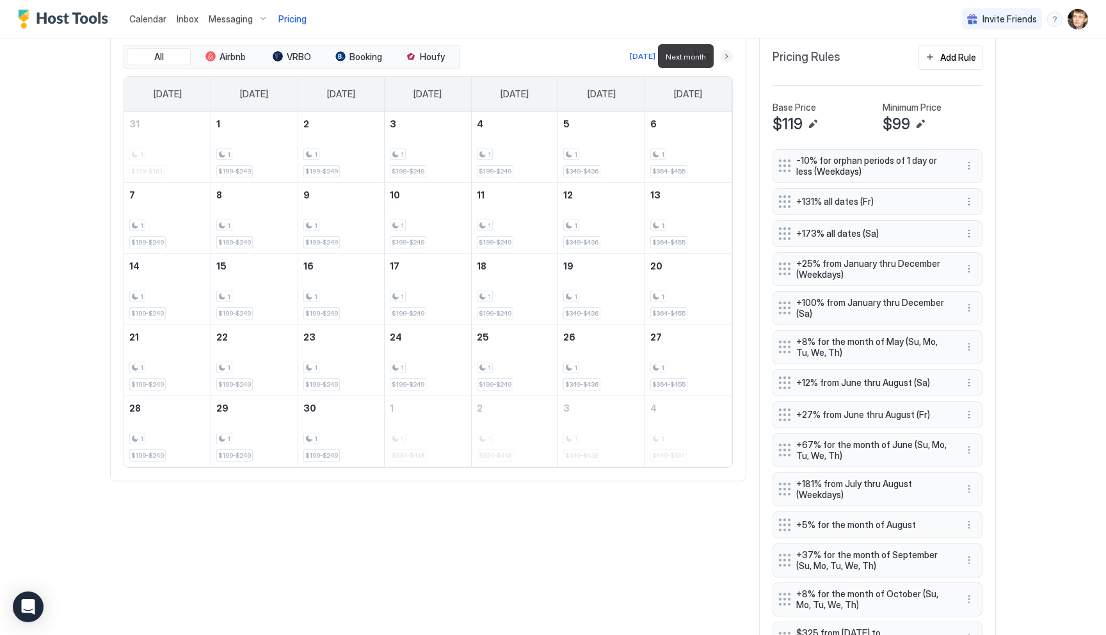
click at [726, 56] on button "Next month" at bounding box center [726, 56] width 13 height 13
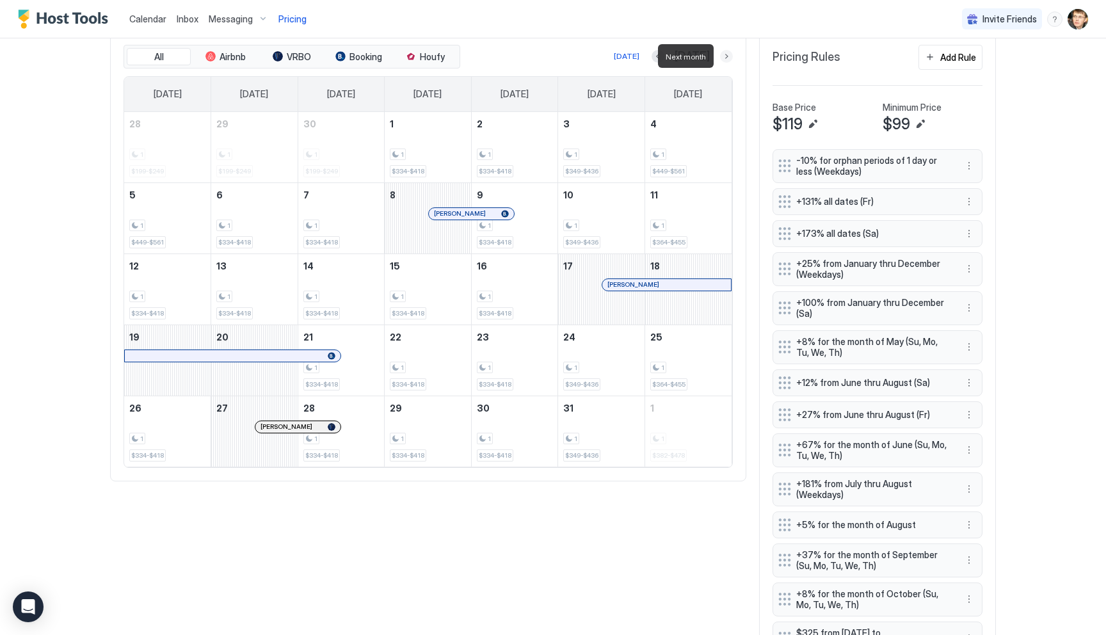
click at [726, 58] on button "Next month" at bounding box center [726, 56] width 13 height 13
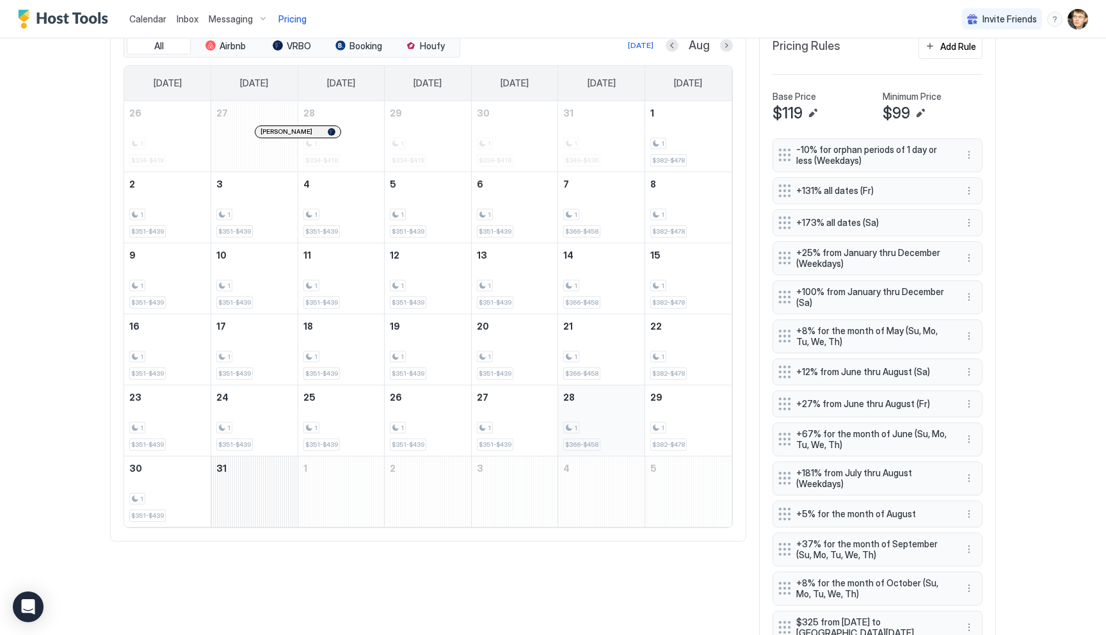
scroll to position [409, 0]
click at [725, 47] on button "Next month" at bounding box center [726, 44] width 13 height 13
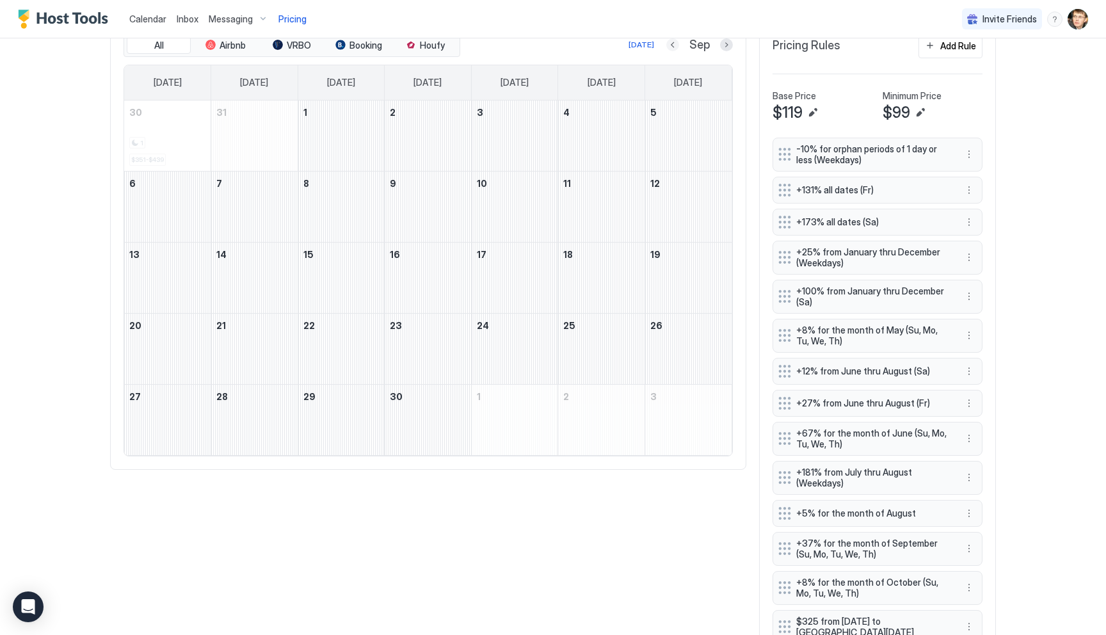
click at [674, 45] on button "Previous month" at bounding box center [672, 44] width 13 height 13
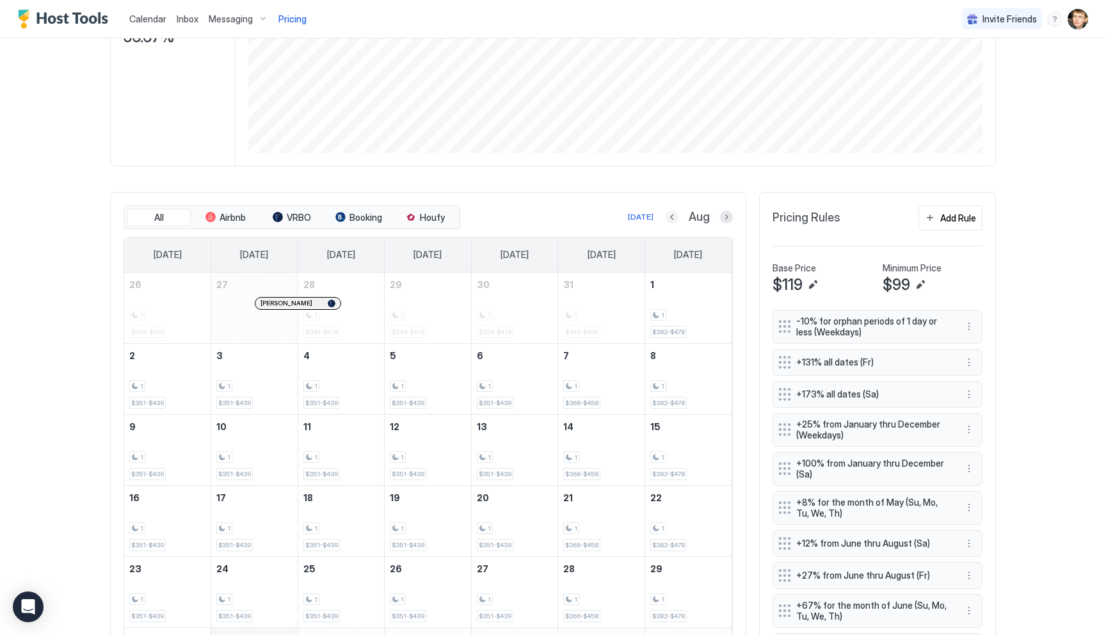
scroll to position [0, 0]
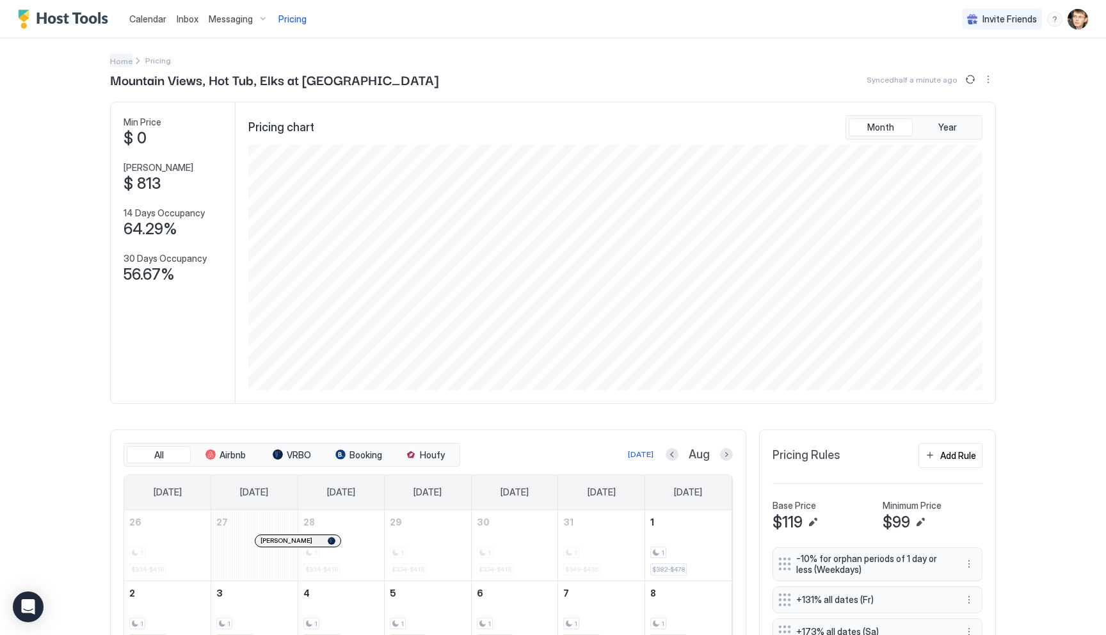
click at [122, 64] on span "Home" at bounding box center [121, 61] width 22 height 10
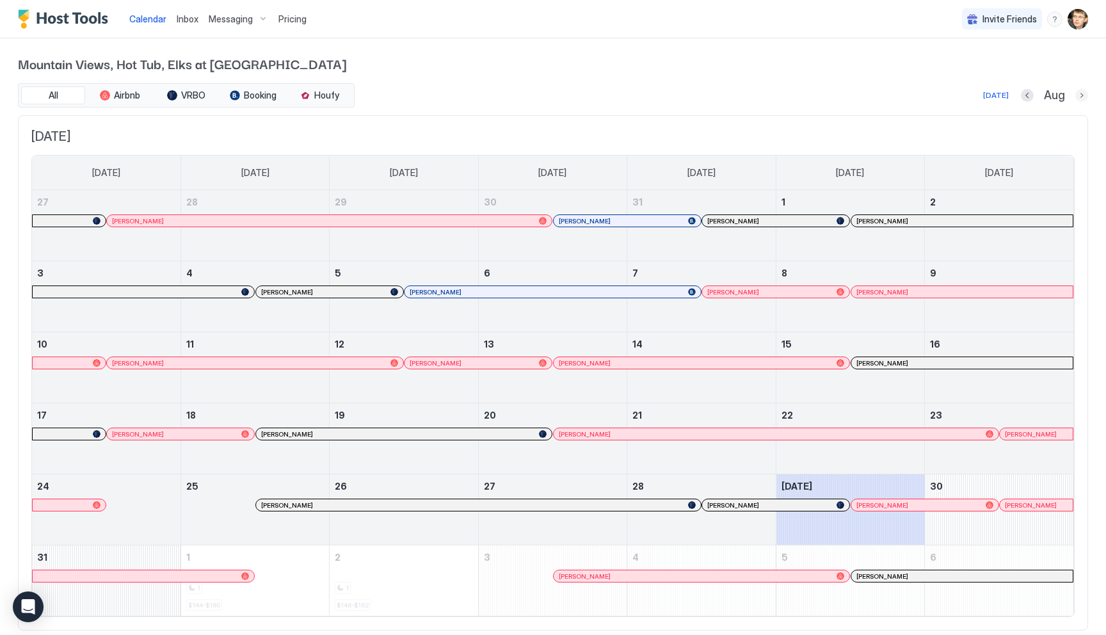
click at [1081, 96] on button "Next month" at bounding box center [1081, 95] width 13 height 13
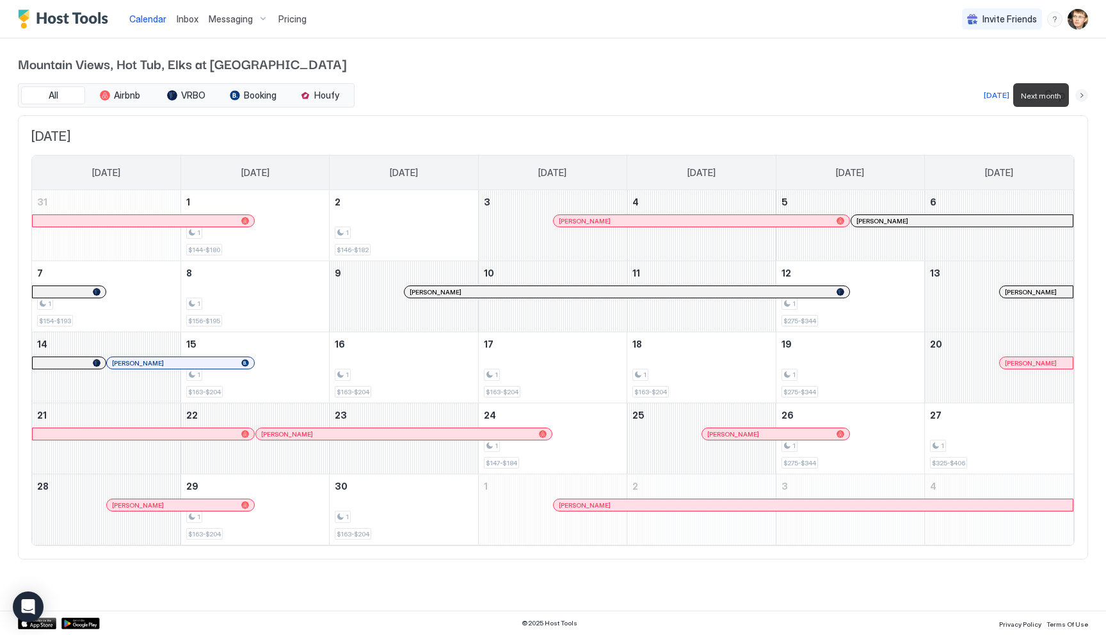
click at [1081, 96] on button "Next month" at bounding box center [1081, 95] width 13 height 13
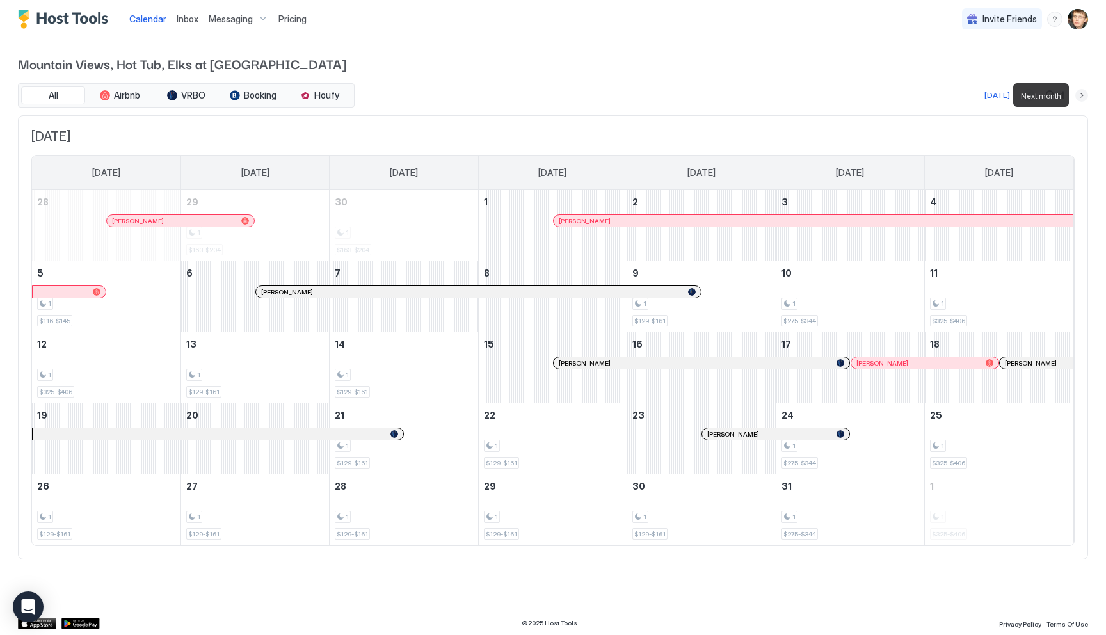
click at [1079, 101] on button "Next month" at bounding box center [1081, 95] width 13 height 13
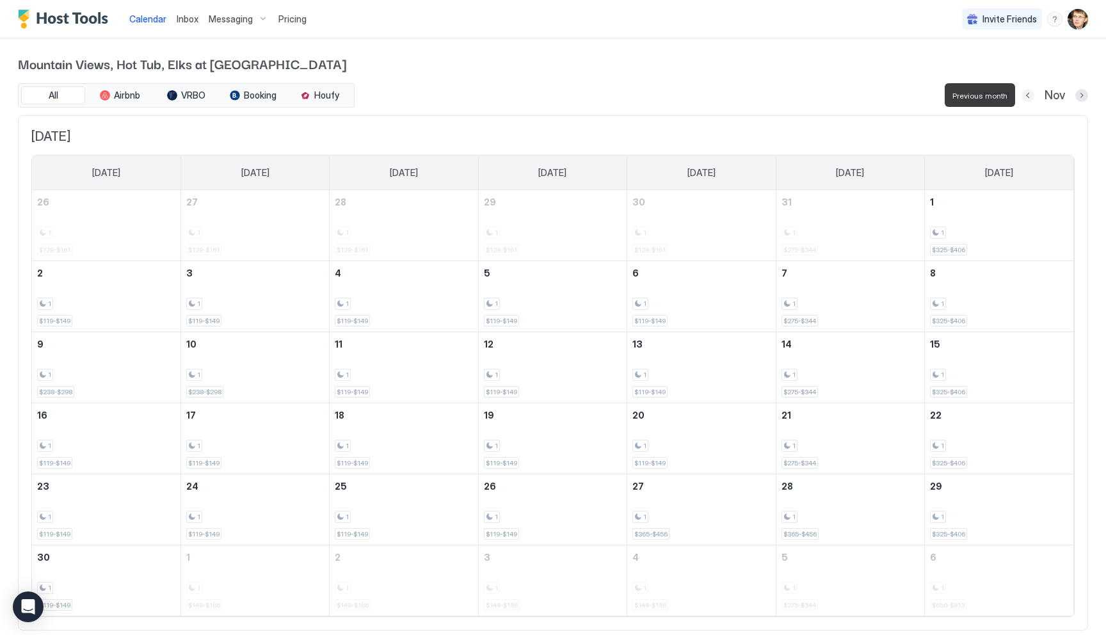
click at [1027, 97] on button "Previous month" at bounding box center [1027, 95] width 13 height 13
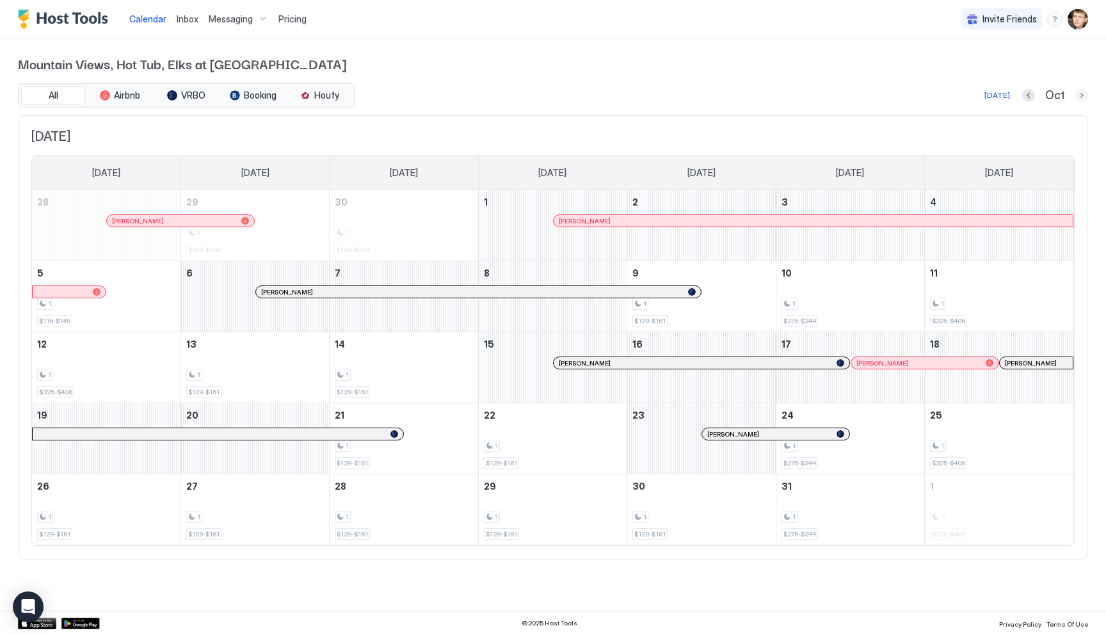
click at [1083, 99] on button "Next month" at bounding box center [1081, 95] width 13 height 13
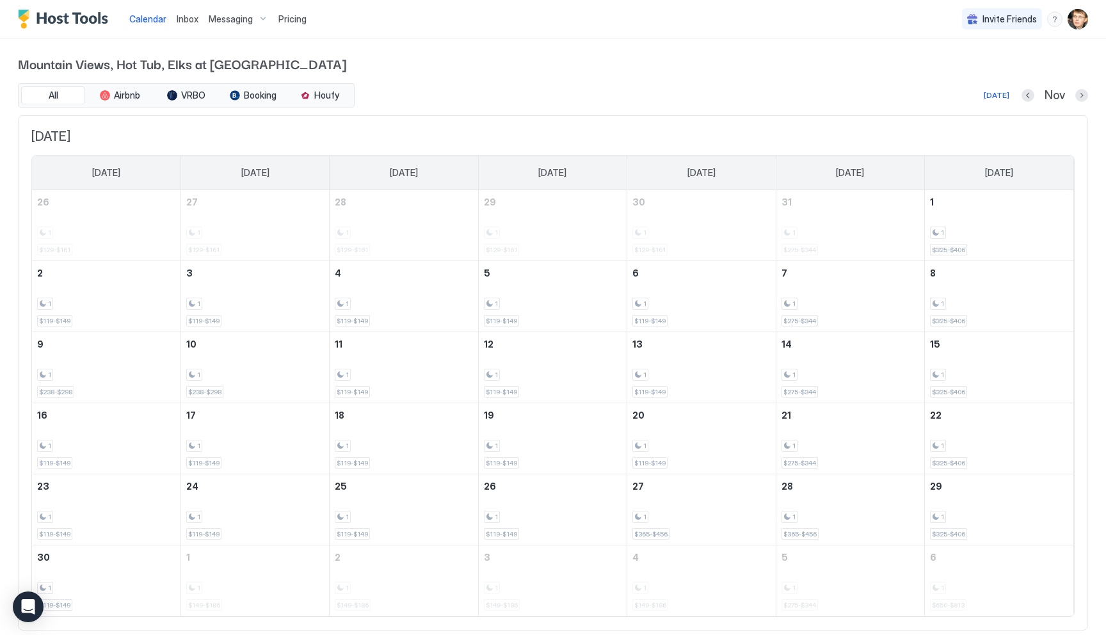
click at [278, 21] on span "Pricing" at bounding box center [292, 19] width 28 height 12
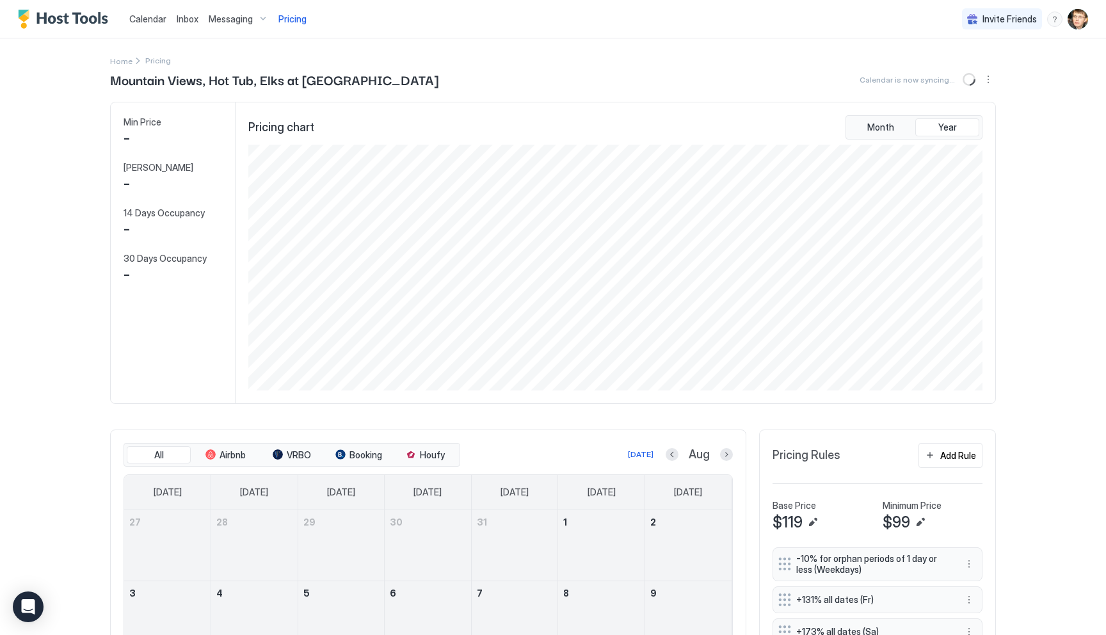
scroll to position [246, 736]
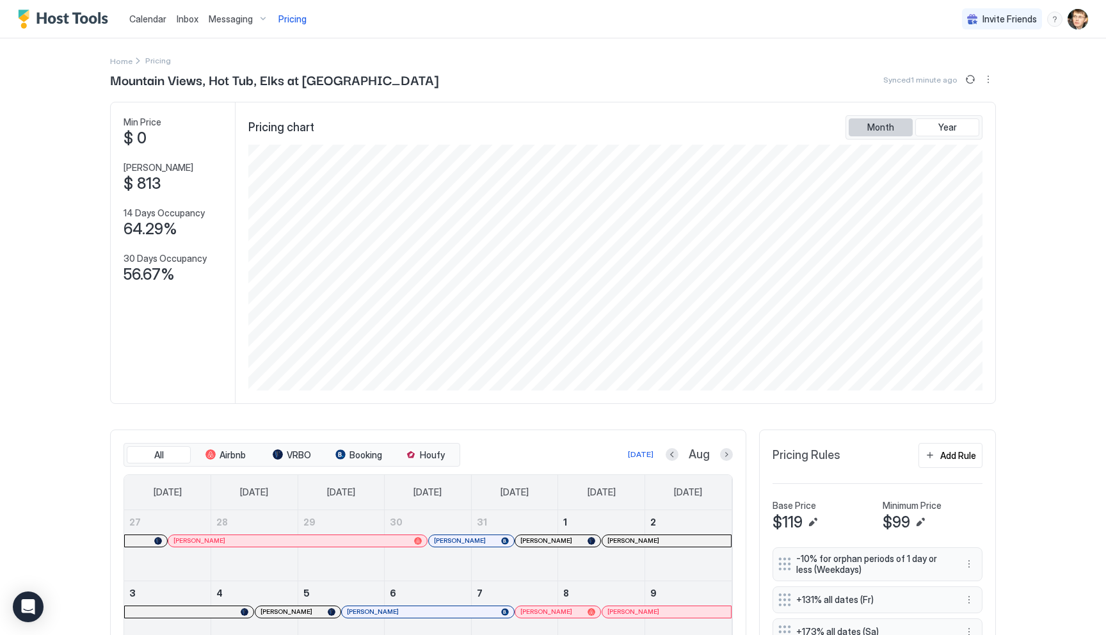
click at [876, 122] on span "Month" at bounding box center [880, 128] width 27 height 12
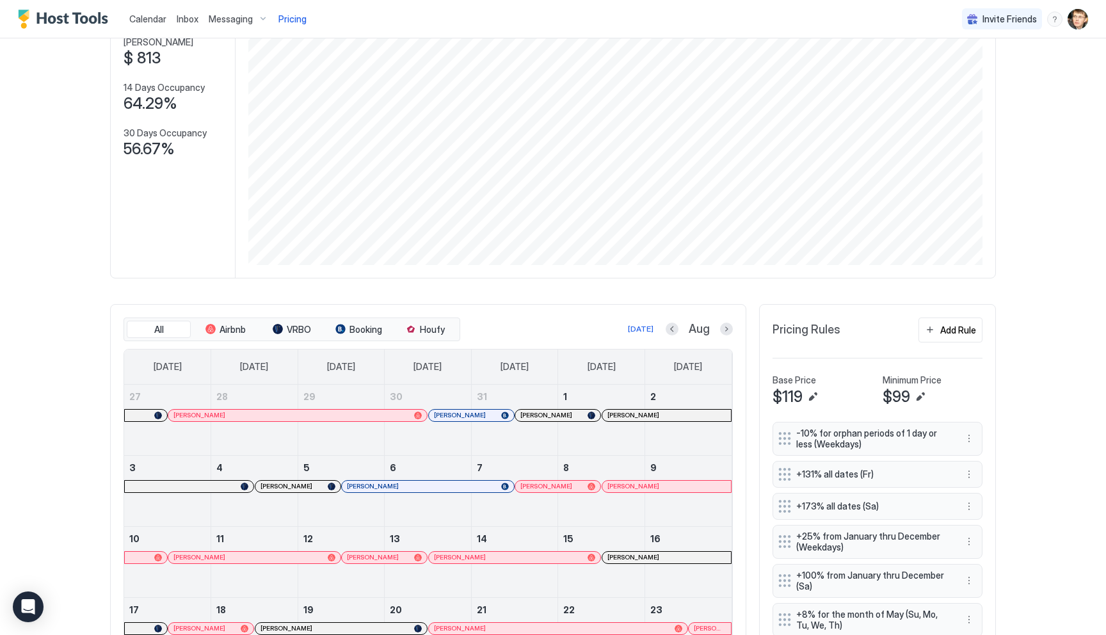
scroll to position [200, 0]
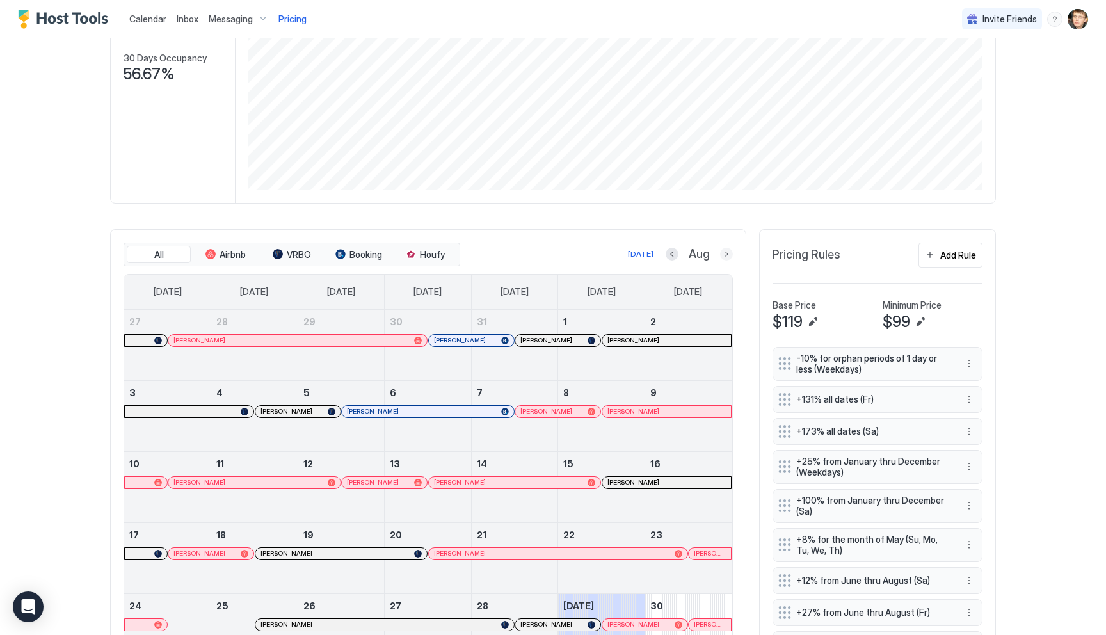
click at [731, 256] on button "Next month" at bounding box center [726, 254] width 13 height 13
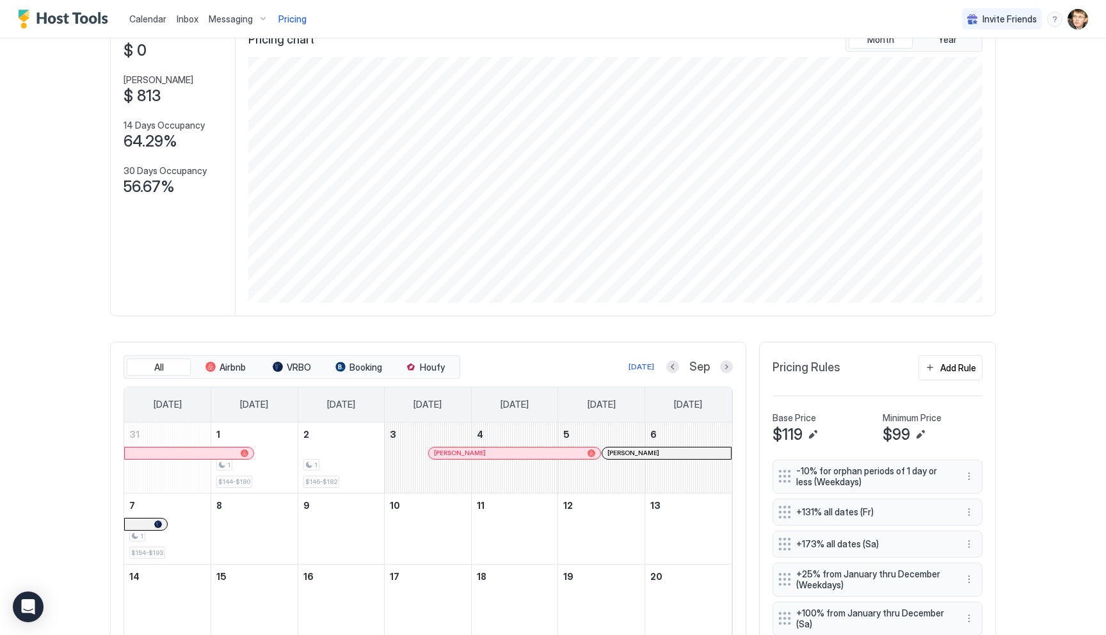
scroll to position [0, 0]
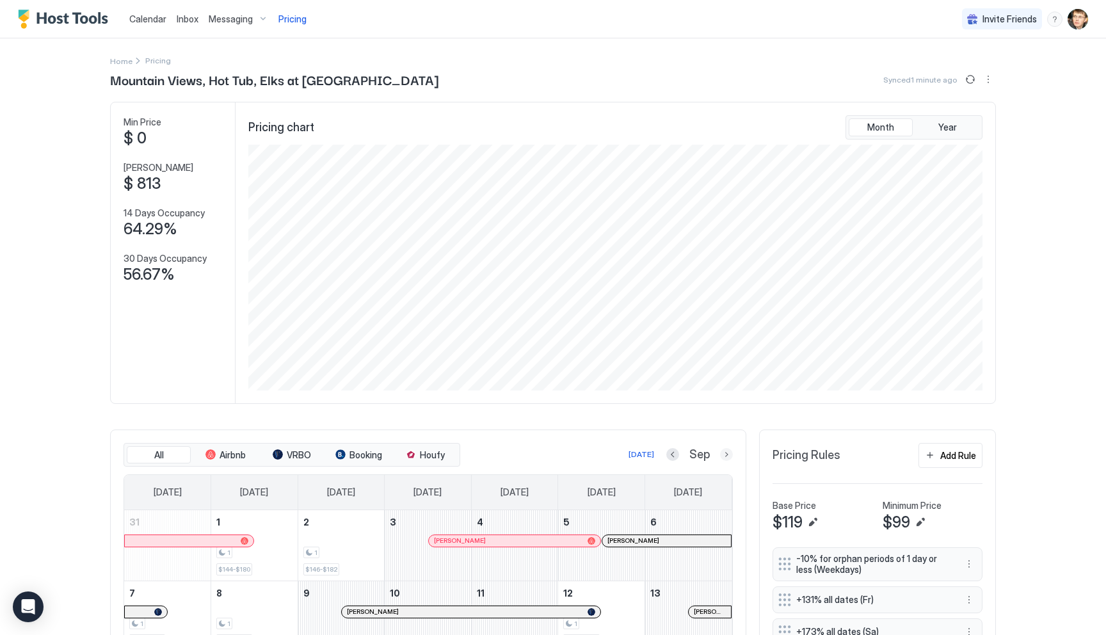
click at [727, 455] on button "Next month" at bounding box center [726, 454] width 13 height 13
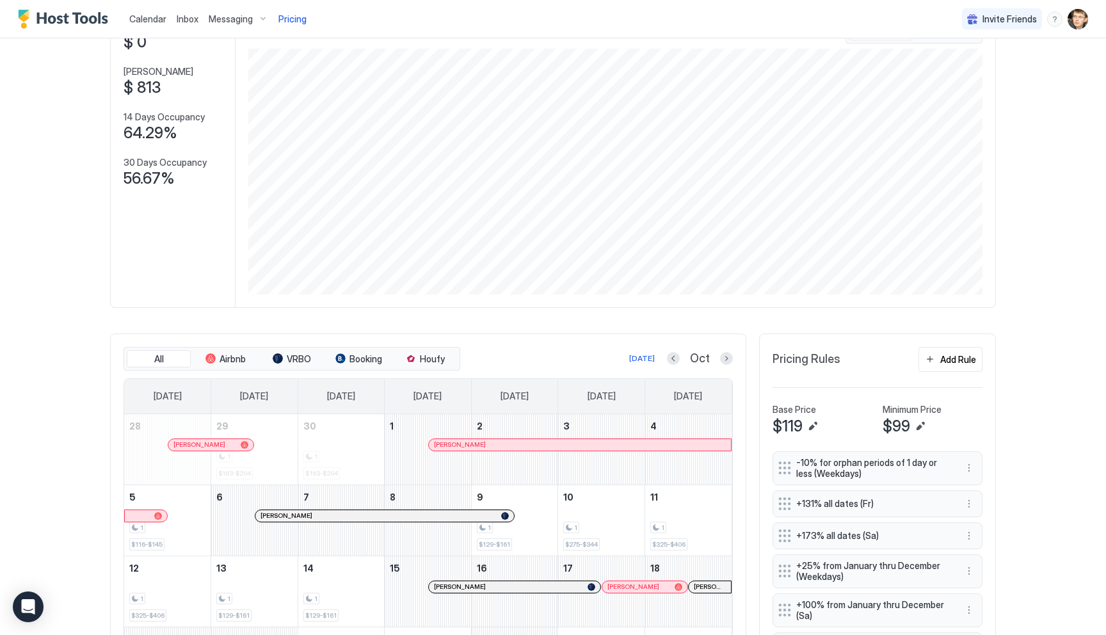
scroll to position [83, 0]
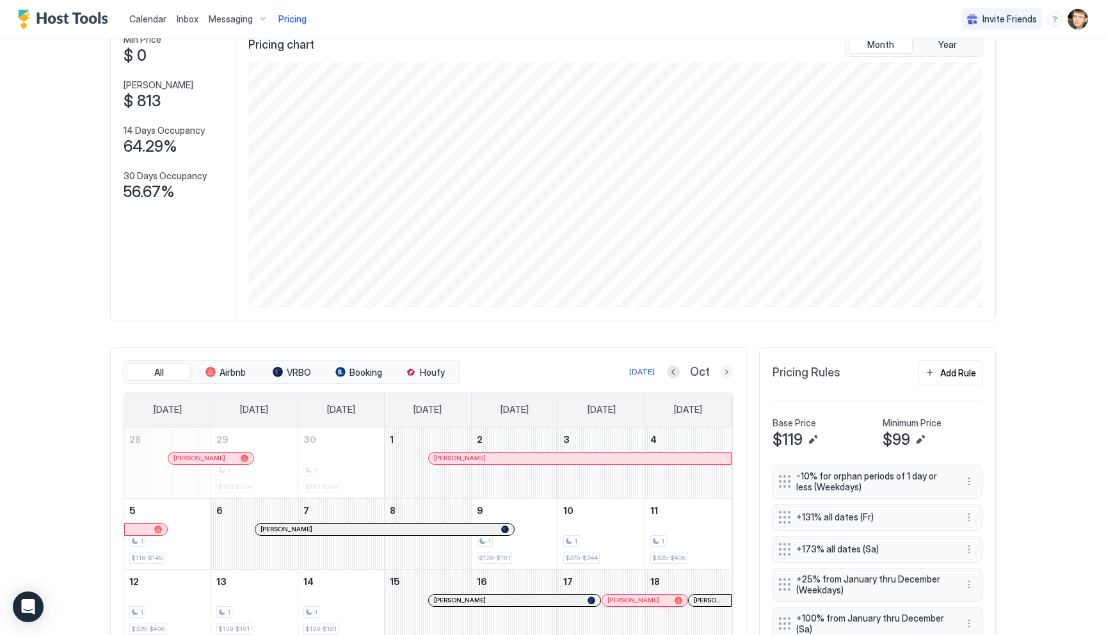
click at [728, 373] on button "Next month" at bounding box center [726, 371] width 13 height 13
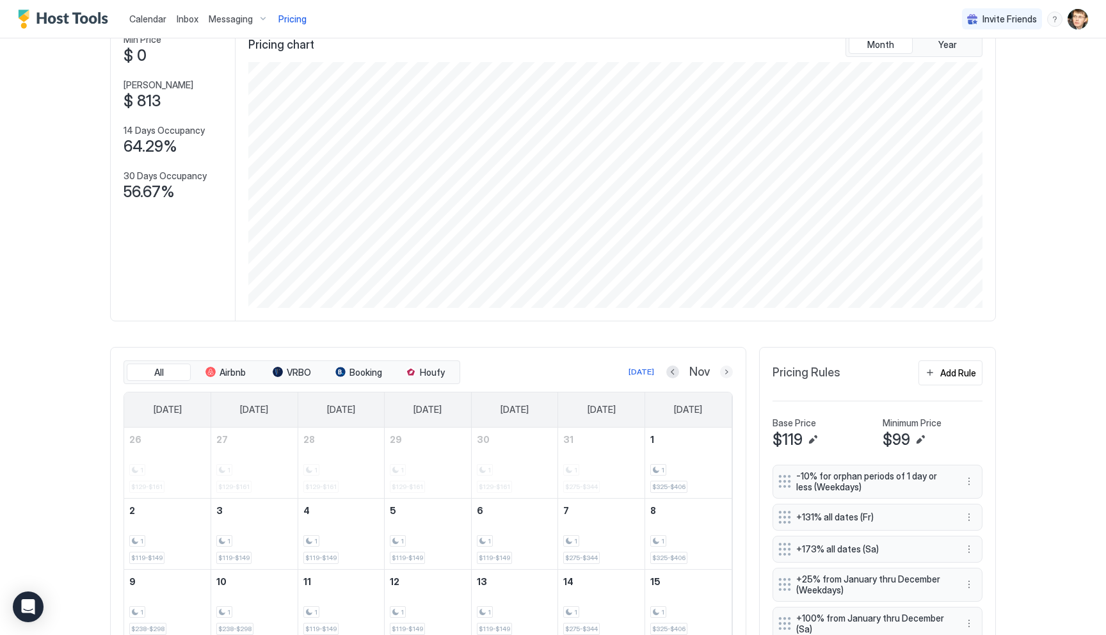
click at [725, 373] on button "Next month" at bounding box center [726, 371] width 13 height 13
click at [674, 375] on button "Previous month" at bounding box center [671, 371] width 13 height 13
click at [674, 375] on button "Previous month" at bounding box center [672, 371] width 13 height 13
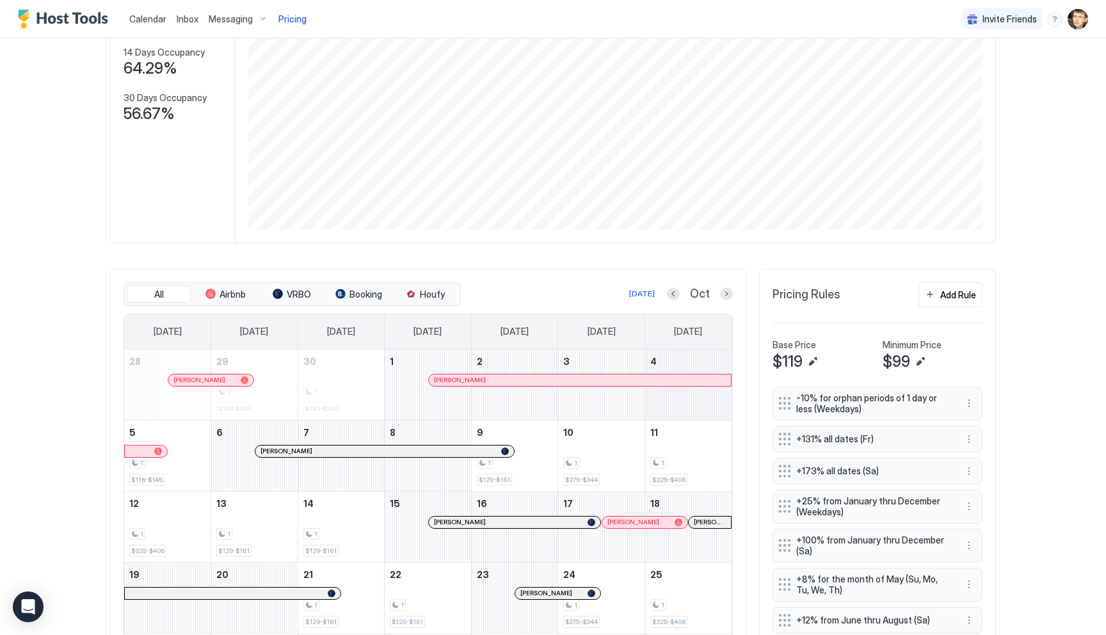
scroll to position [91, 0]
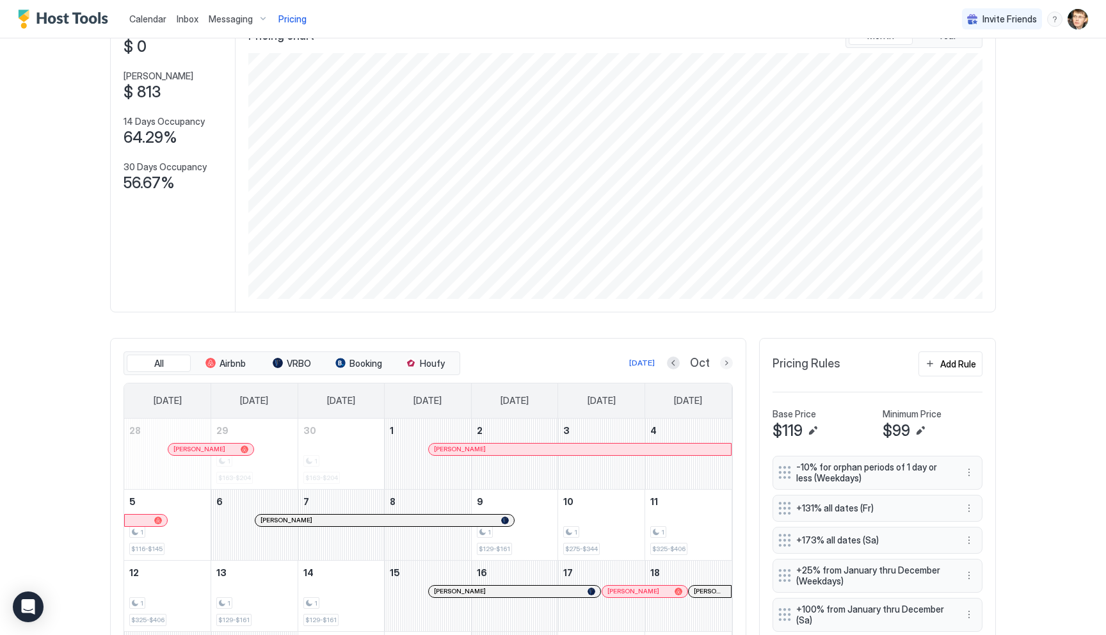
click at [726, 365] on button "Next month" at bounding box center [726, 362] width 13 height 13
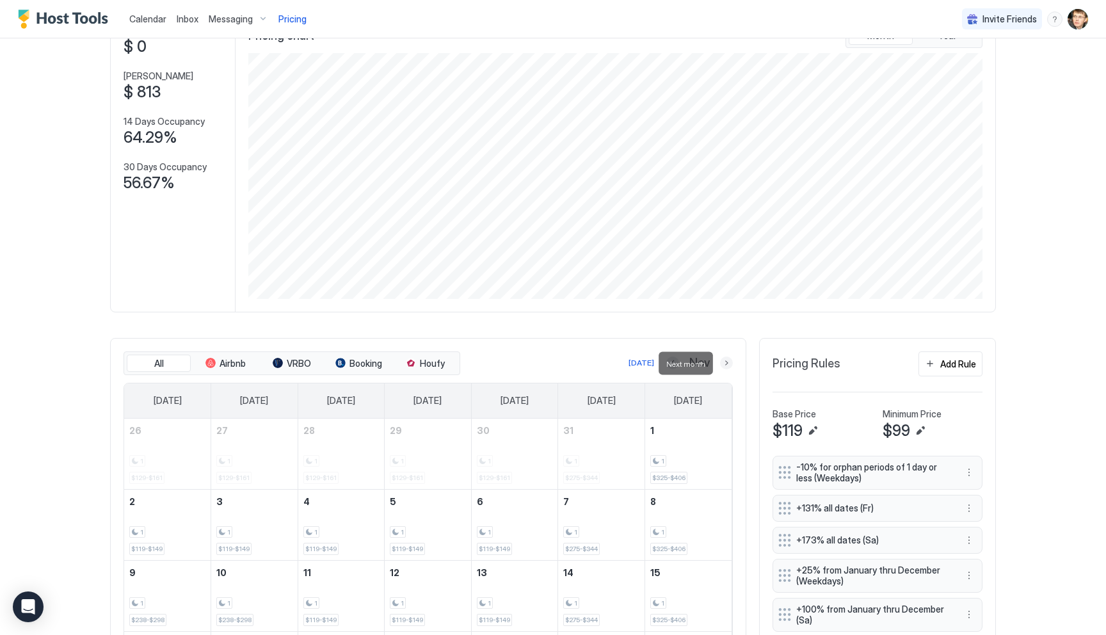
click at [726, 365] on button "Next month" at bounding box center [726, 362] width 13 height 13
click at [726, 358] on button "Next month" at bounding box center [726, 362] width 13 height 13
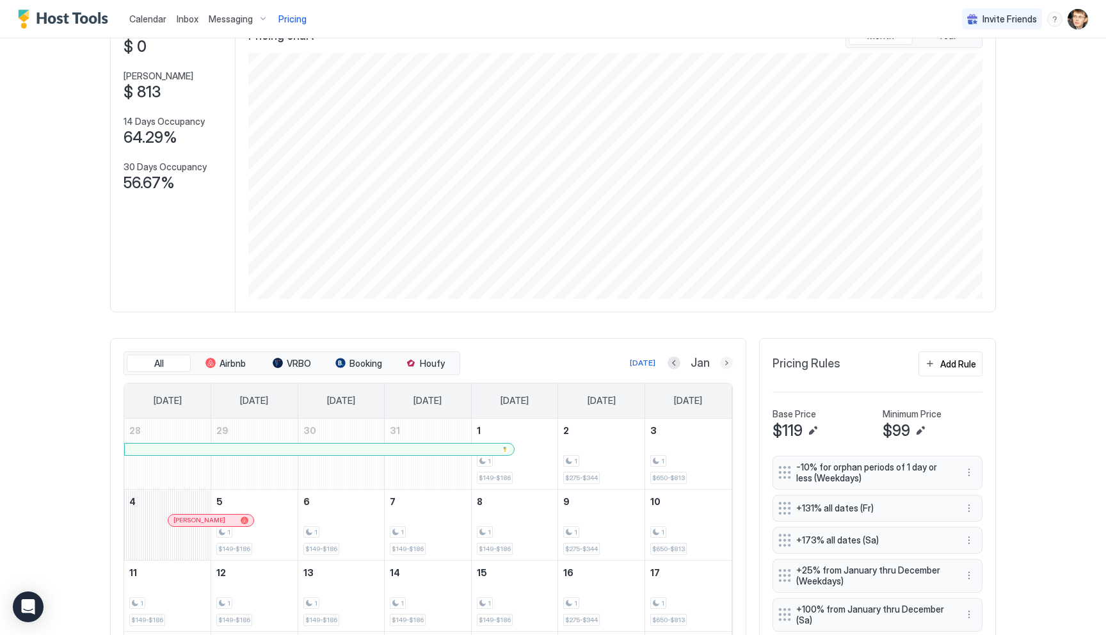
click at [724, 359] on button "Next month" at bounding box center [726, 362] width 13 height 13
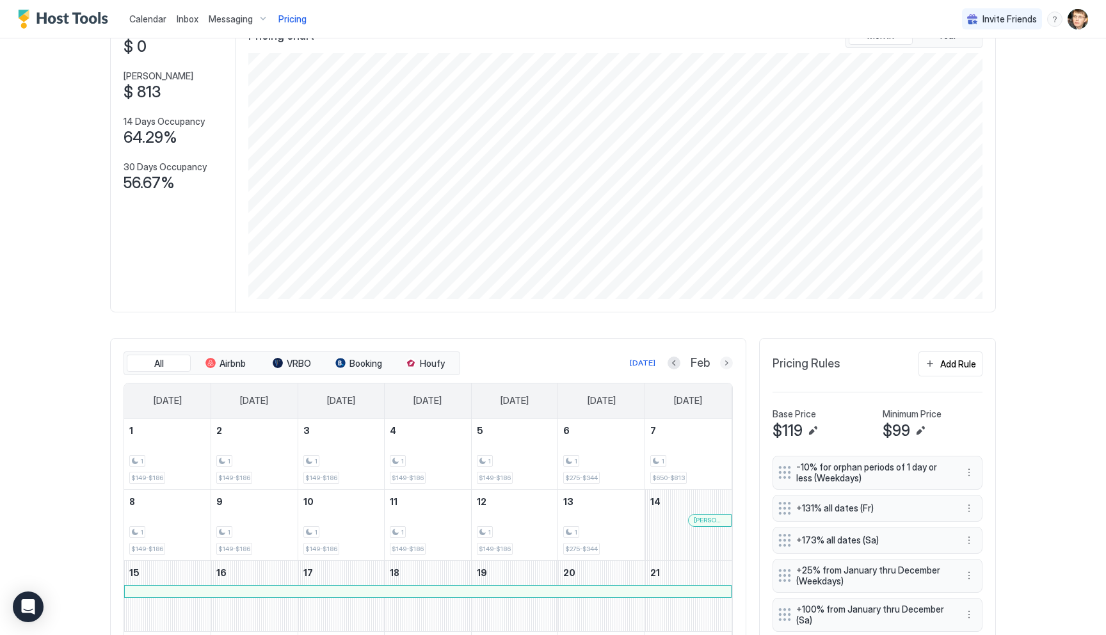
click at [722, 364] on button "Next month" at bounding box center [726, 362] width 13 height 13
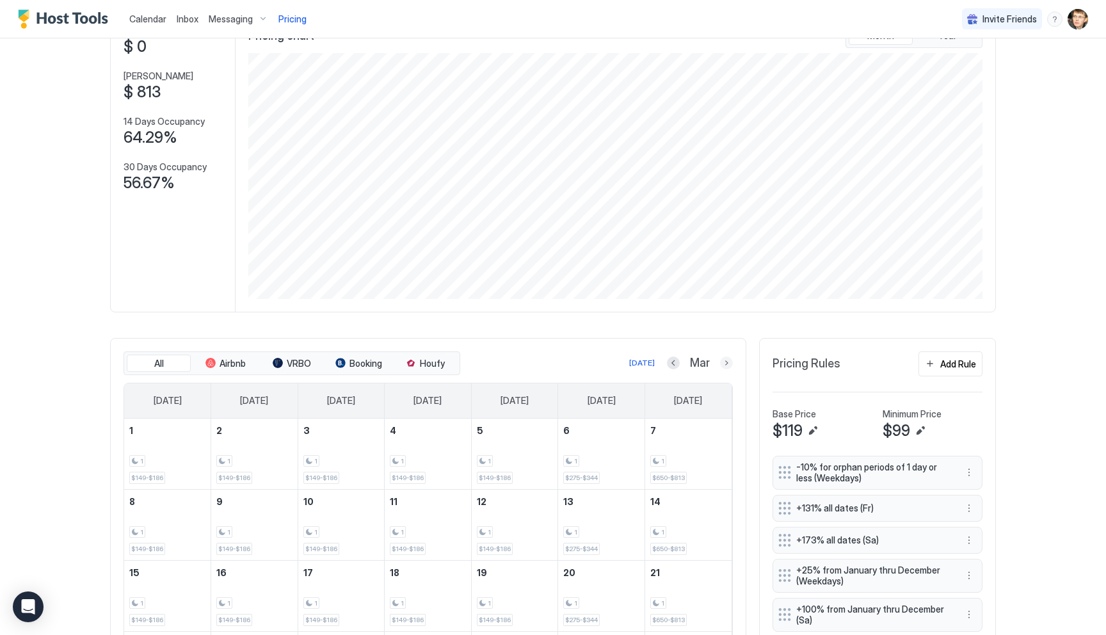
click at [725, 366] on button "Next month" at bounding box center [726, 362] width 13 height 13
click at [726, 362] on button "Next month" at bounding box center [726, 362] width 13 height 13
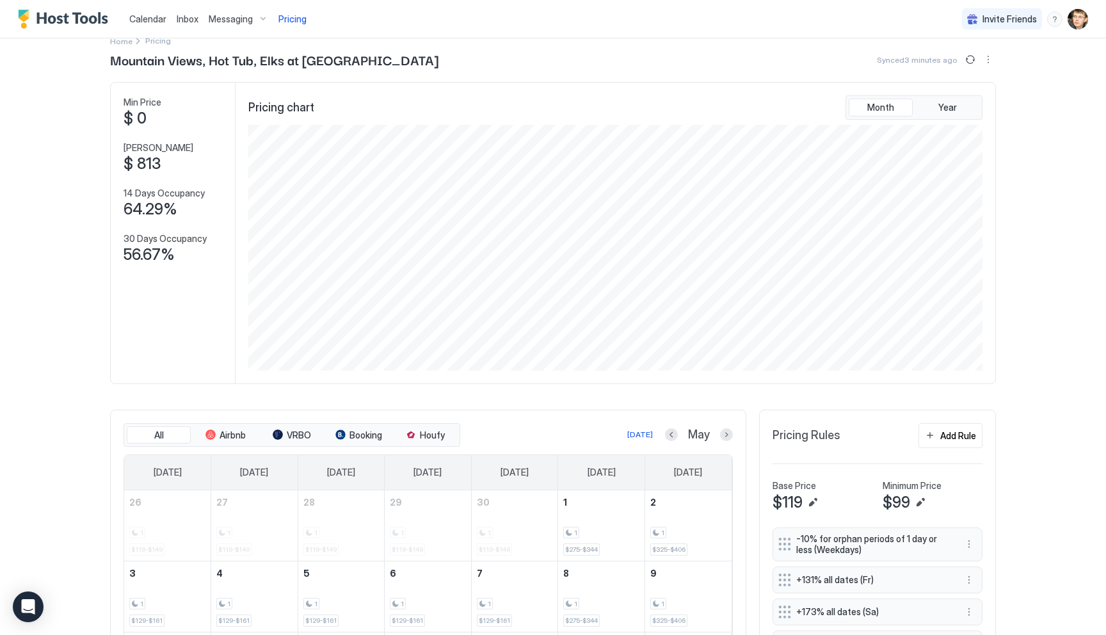
scroll to position [0, 0]
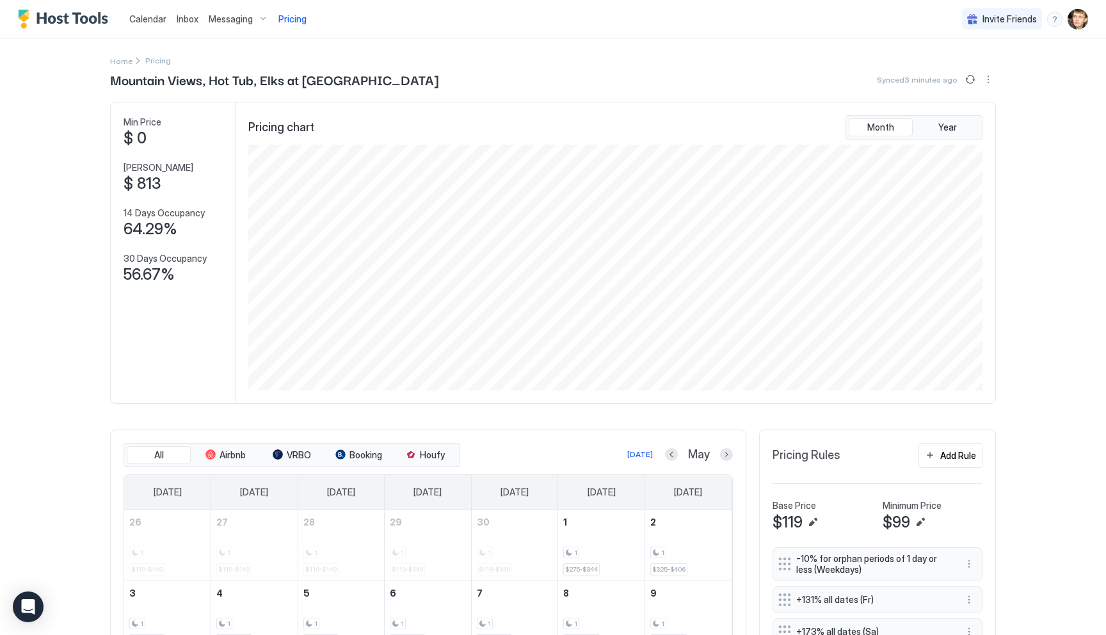
click at [183, 15] on span "Inbox" at bounding box center [188, 18] width 22 height 11
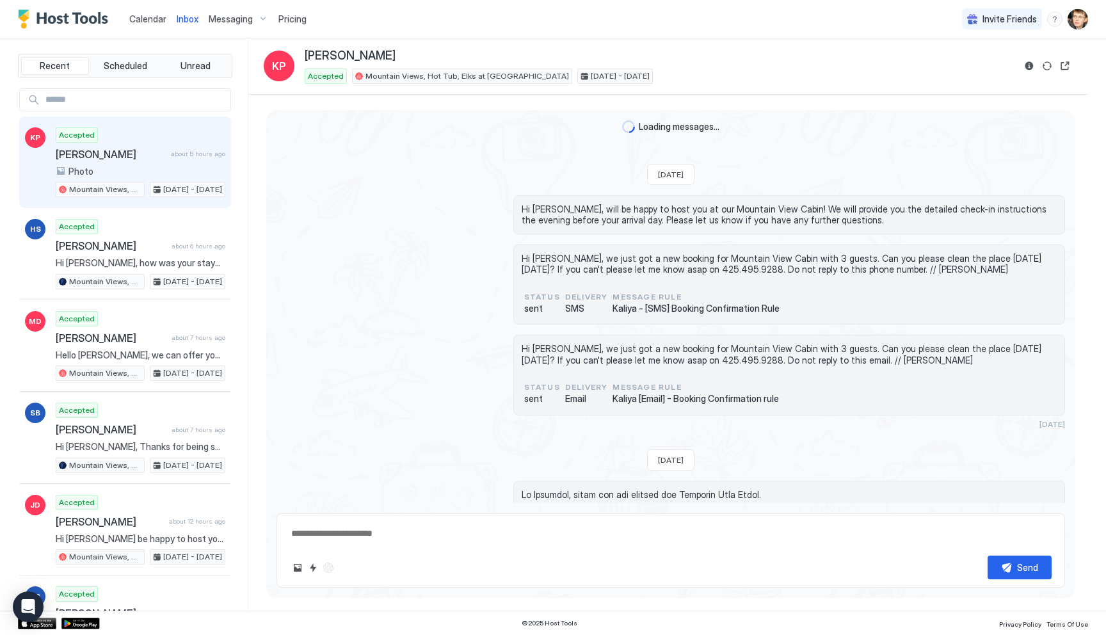
type textarea "*"
